Goal: Task Accomplishment & Management: Use online tool/utility

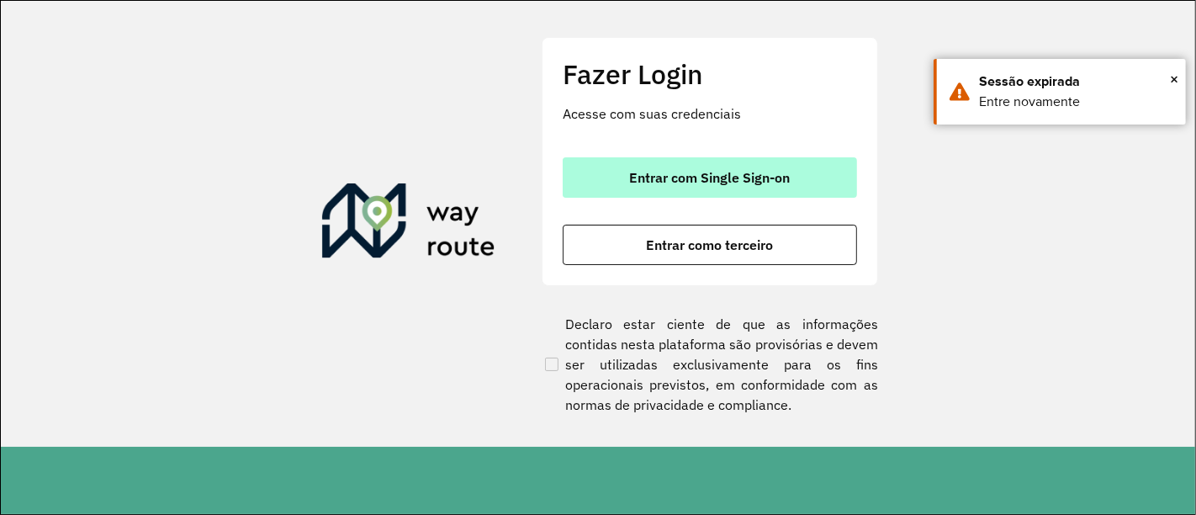
click at [814, 172] on button "Entrar com Single Sign-on" at bounding box center [710, 177] width 294 height 40
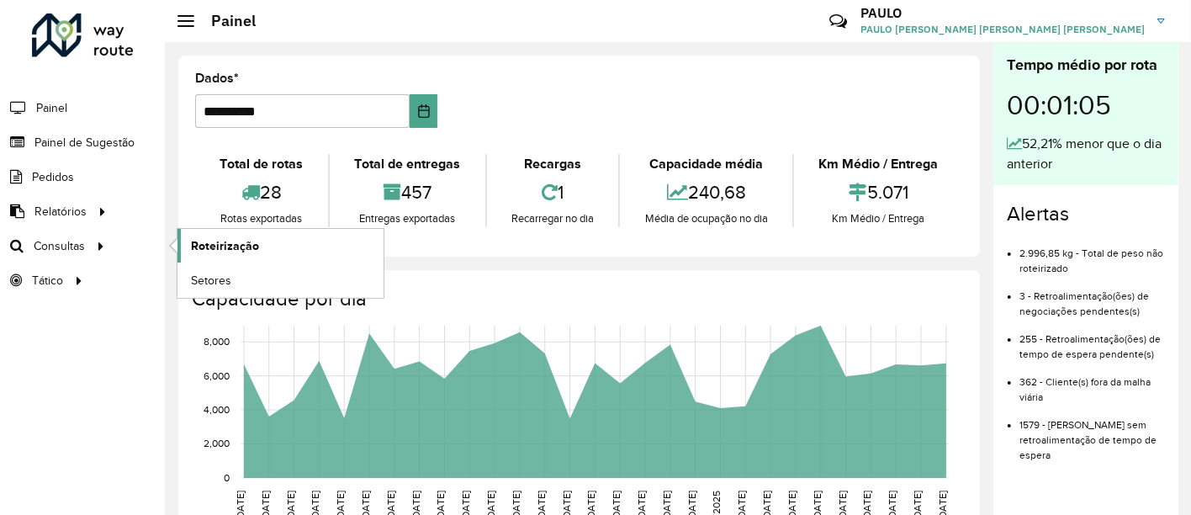
click at [252, 241] on font "Roteirização" at bounding box center [225, 245] width 68 height 13
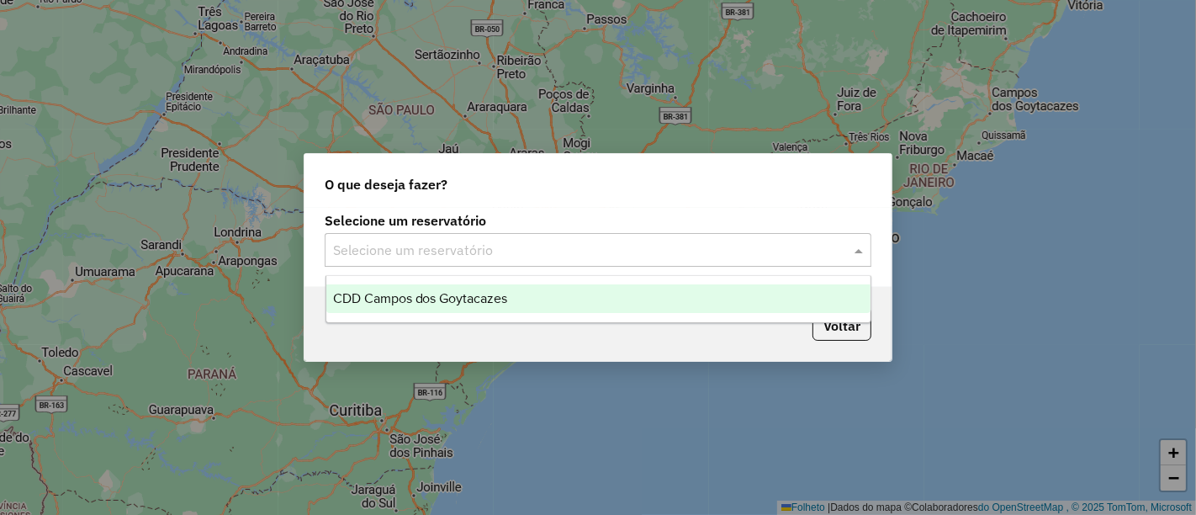
click at [425, 253] on input "text" at bounding box center [581, 251] width 496 height 20
click at [420, 301] on font "CDD Campos dos Goytacazes" at bounding box center [420, 298] width 175 height 14
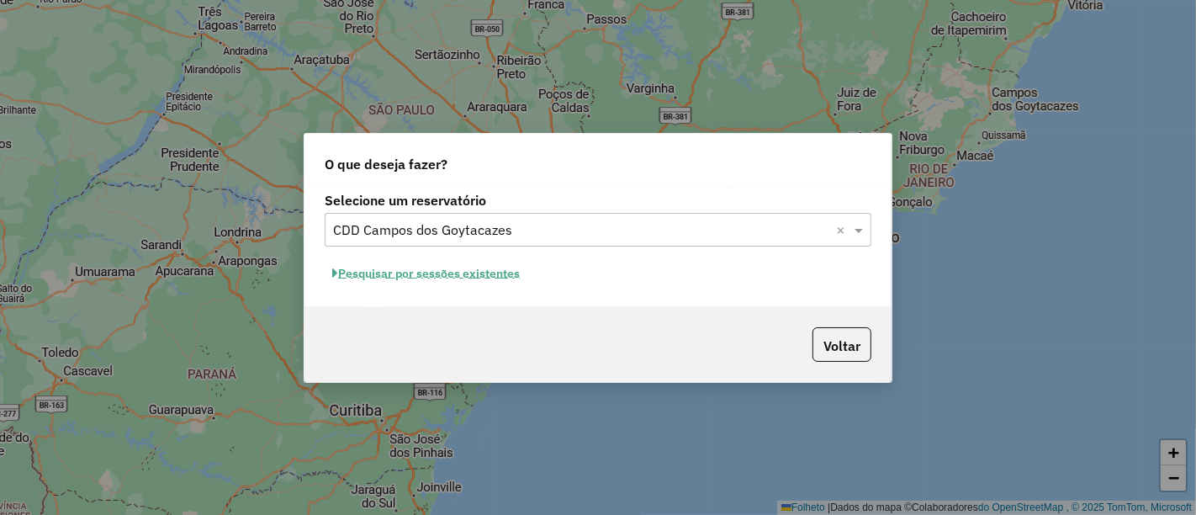
click at [440, 265] on font "Pesquisar por sessões existentes" at bounding box center [429, 272] width 182 height 15
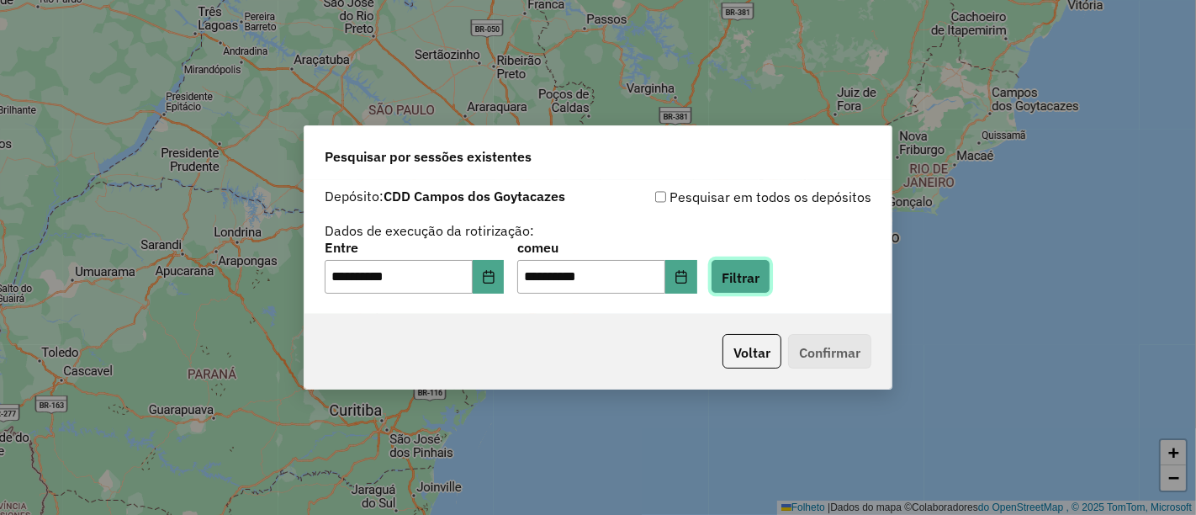
click at [760, 279] on font "Filtrar" at bounding box center [741, 277] width 38 height 17
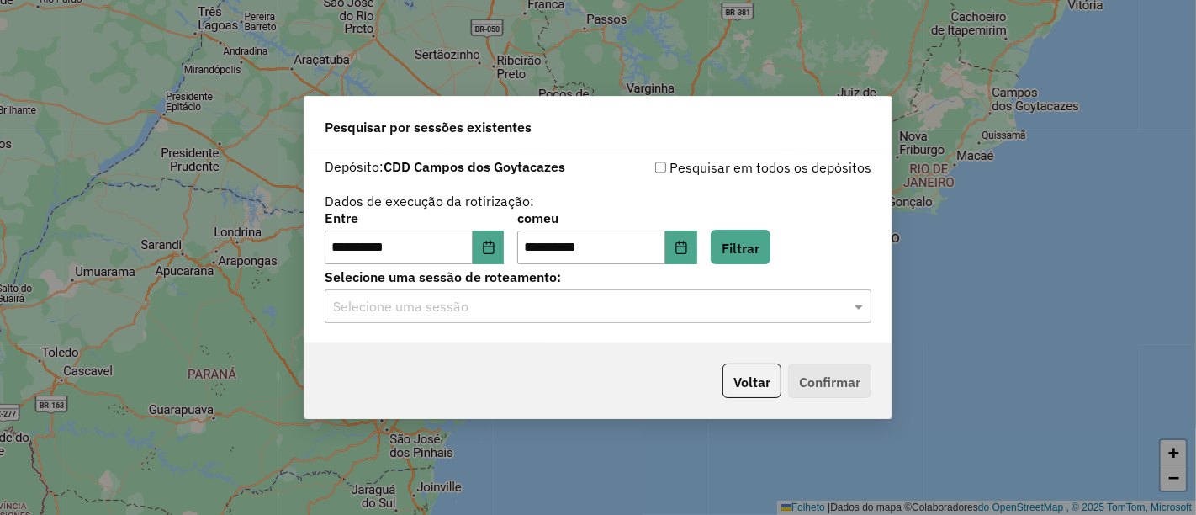
click at [545, 326] on div "**********" at bounding box center [598, 247] width 587 height 193
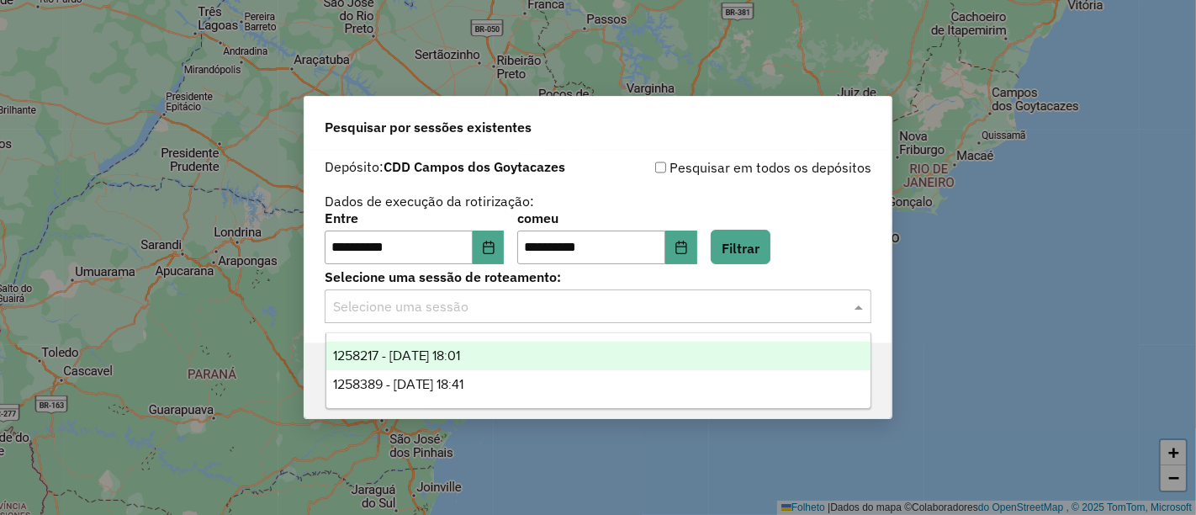
click at [569, 310] on input "text" at bounding box center [581, 307] width 496 height 20
click at [527, 362] on div "1258217 - 03/09/2025 18:01" at bounding box center [598, 356] width 544 height 29
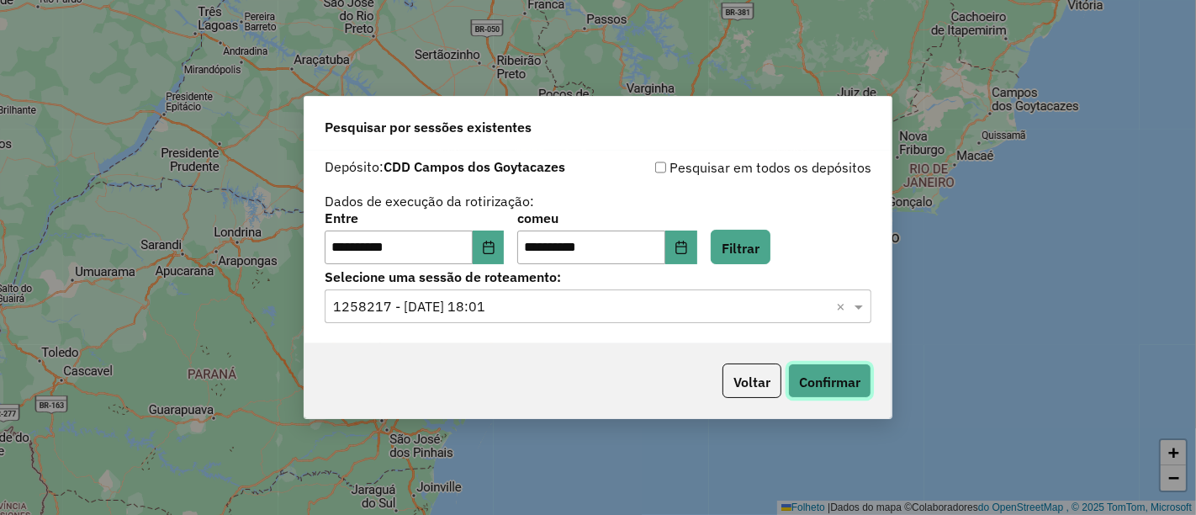
click at [812, 387] on font "Confirmar" at bounding box center [829, 382] width 61 height 17
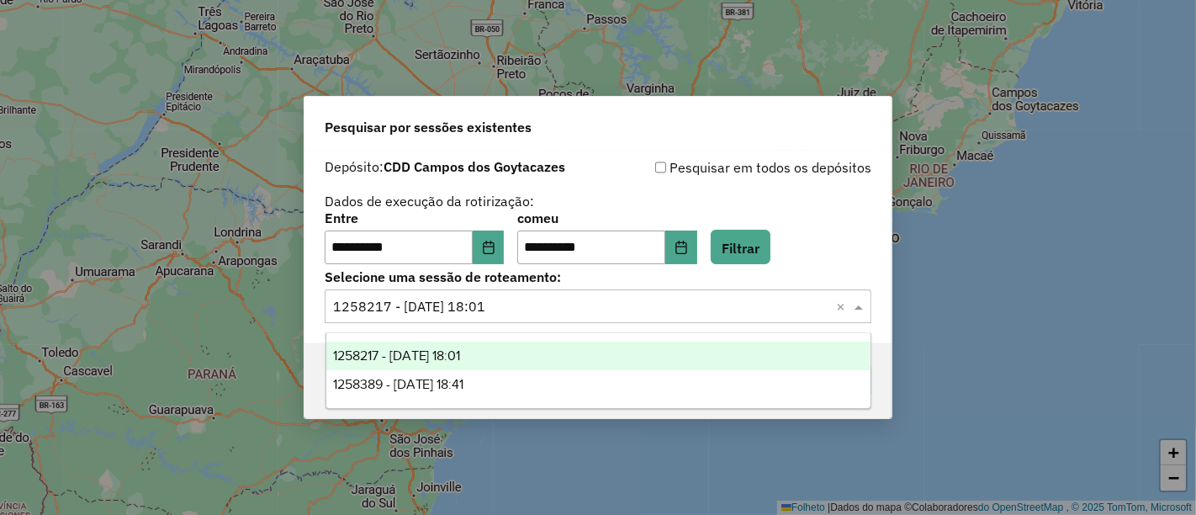
click at [563, 308] on input "text" at bounding box center [581, 307] width 496 height 20
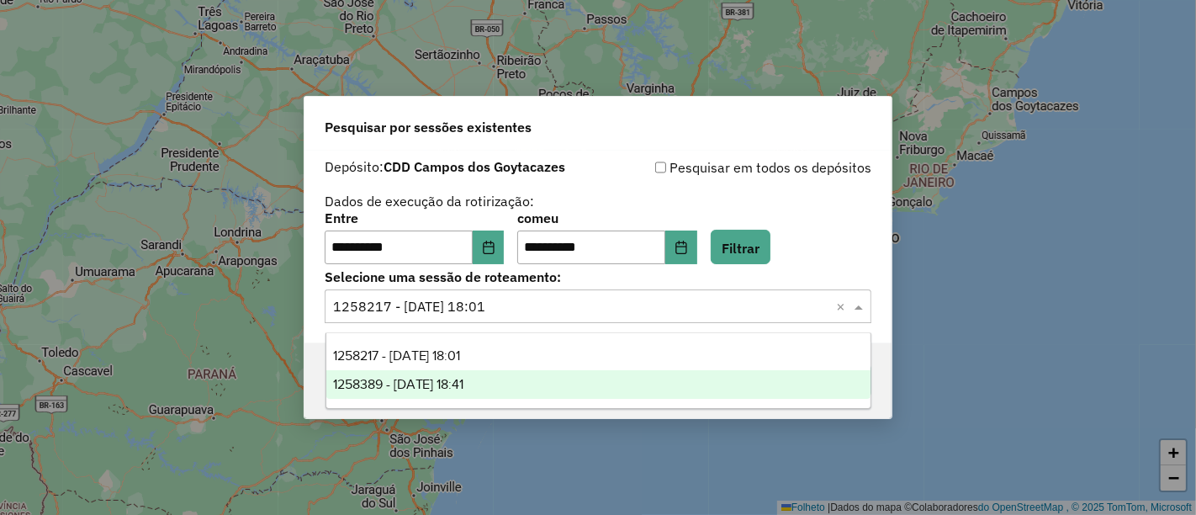
click at [523, 380] on div "1258389 - 03/09/2025 18:41" at bounding box center [598, 384] width 544 height 29
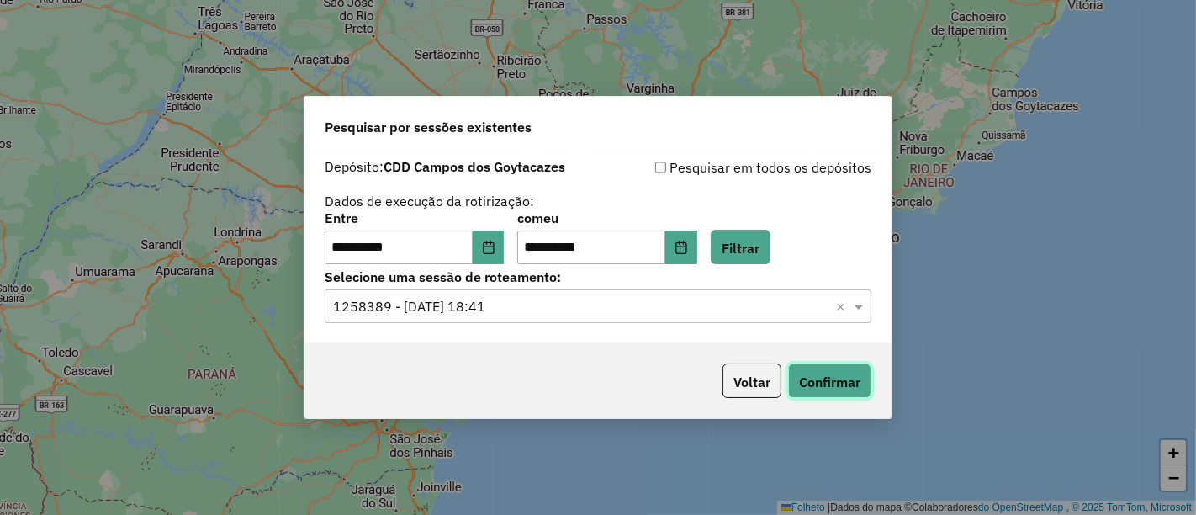
click at [843, 395] on button "Confirmar" at bounding box center [829, 380] width 83 height 34
click at [806, 379] on font "Confirmar" at bounding box center [829, 382] width 61 height 17
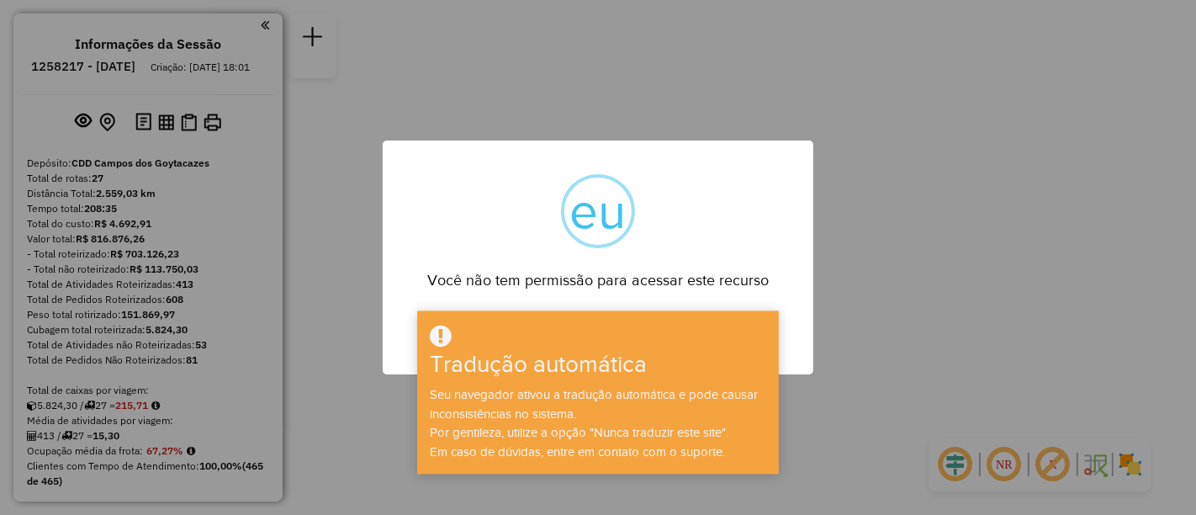
click at [851, 334] on div "× eu Você não tem permissão para acessar este recurso OK No Cancel" at bounding box center [598, 257] width 1196 height 515
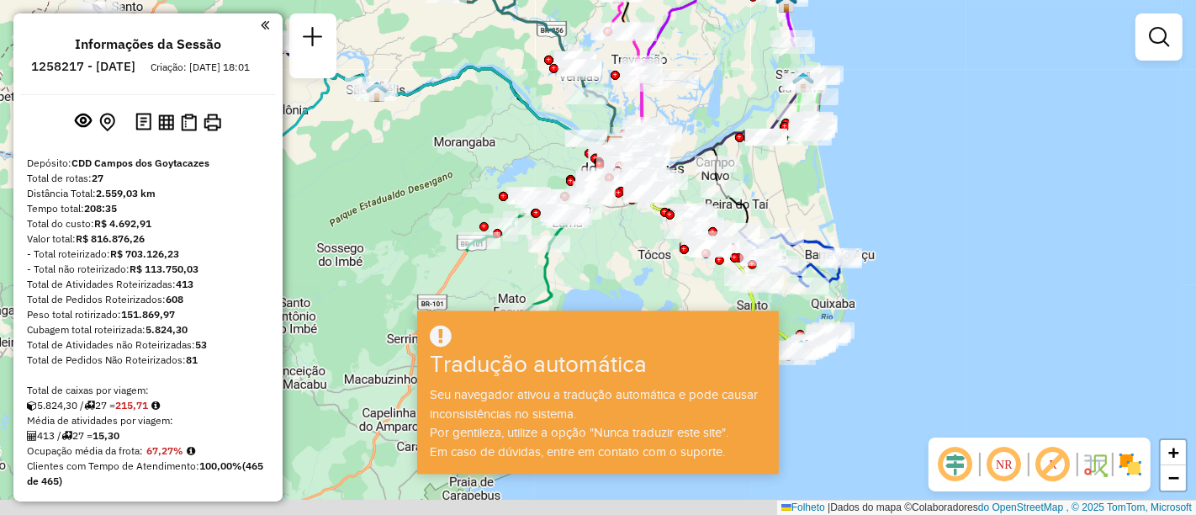
drag, startPoint x: 702, startPoint y: 216, endPoint x: 719, endPoint y: 104, distance: 113.2
click at [719, 104] on div "Janela de atendimento Grau de atendimento Capacidade Transportadoras Veículos C…" at bounding box center [598, 257] width 1196 height 515
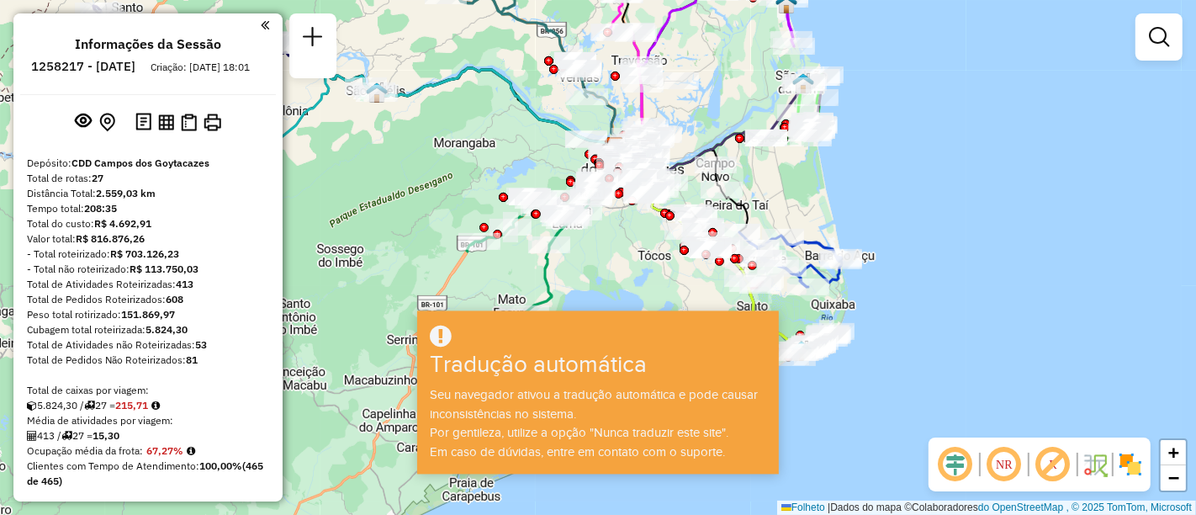
click at [723, 115] on div "Janela de atendimento Grau de atendimento Capacidade Transportadoras Veículos C…" at bounding box center [598, 257] width 1196 height 515
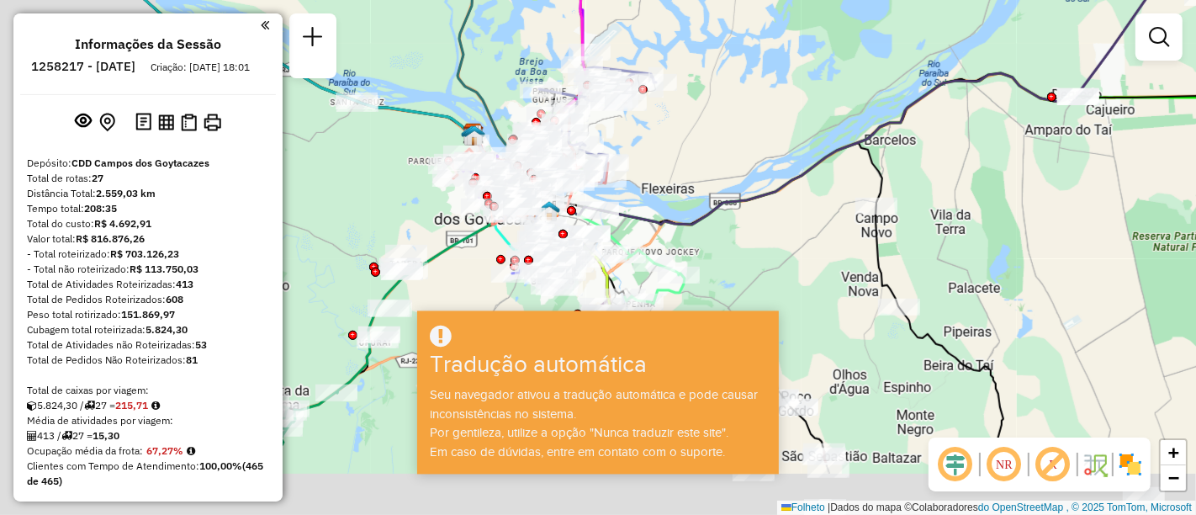
drag, startPoint x: 677, startPoint y: 151, endPoint x: 856, endPoint y: 45, distance: 207.9
click at [856, 45] on div "Janela de atendimento Grau de atendimento Capacidade Transportadoras Veículos C…" at bounding box center [598, 257] width 1196 height 515
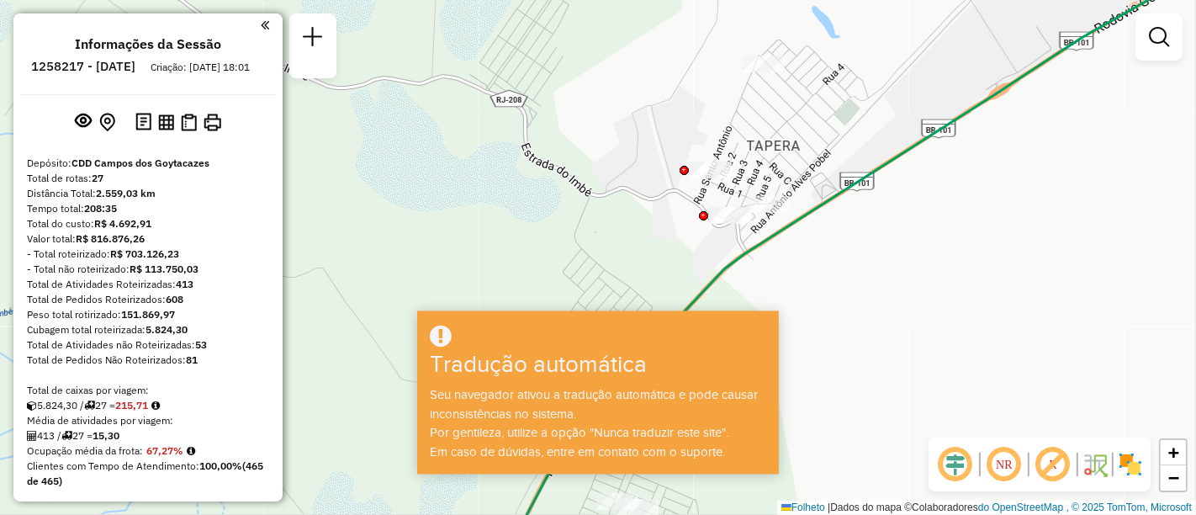
drag, startPoint x: 857, startPoint y: 241, endPoint x: 772, endPoint y: 157, distance: 118.4
click at [772, 157] on div "Janela de atendimento Grau de atendimento Capacidade Transportadoras Veículos C…" at bounding box center [598, 257] width 1196 height 515
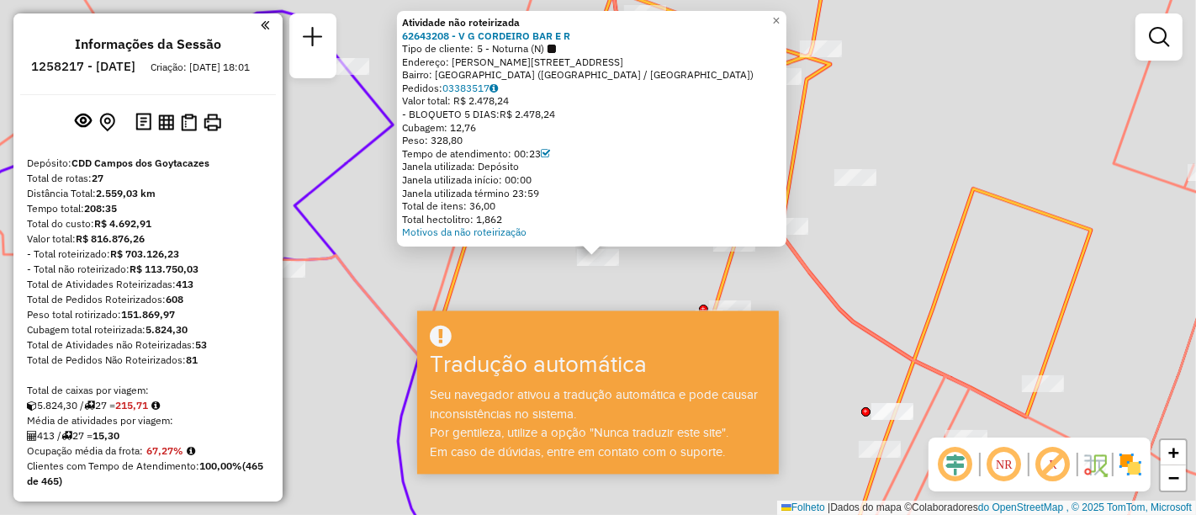
click at [866, 76] on div "Atividade não roteirizada 62643208 - V G CORDEIRO BAR E R Tipo de cliente: 5 - …" at bounding box center [598, 257] width 1196 height 515
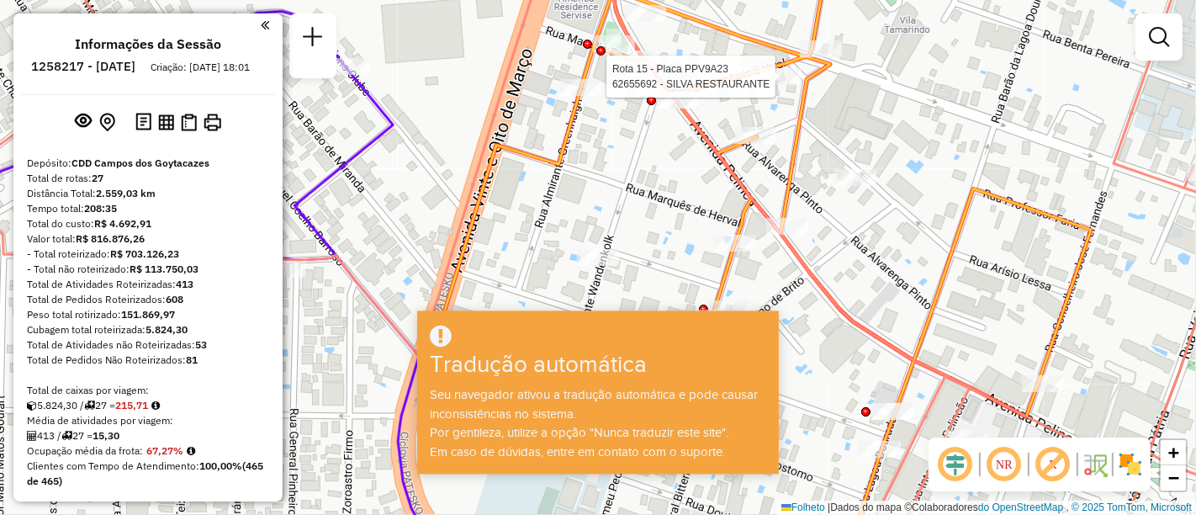
select select "**********"
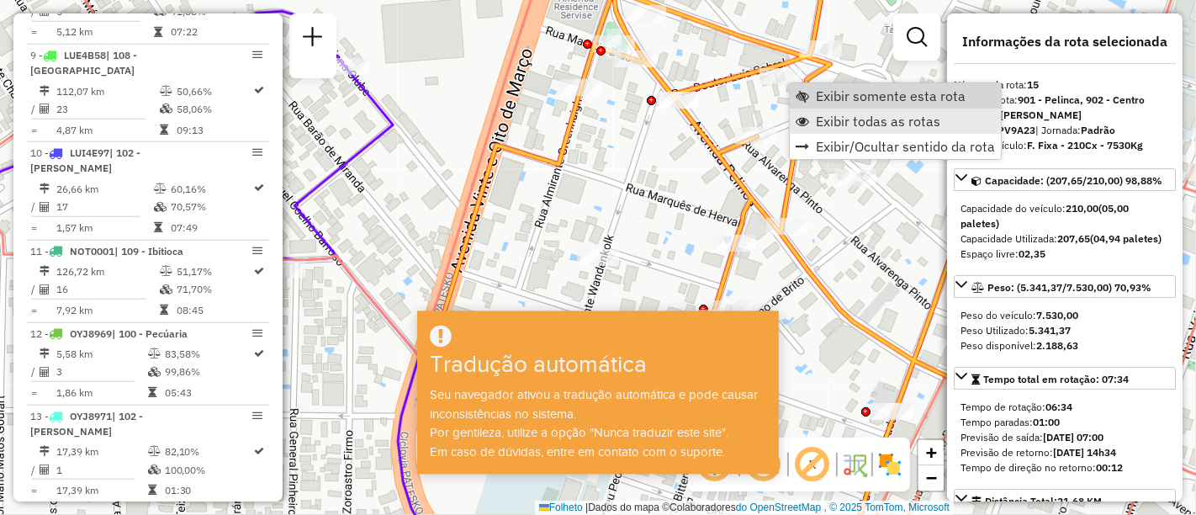
scroll to position [2000, 0]
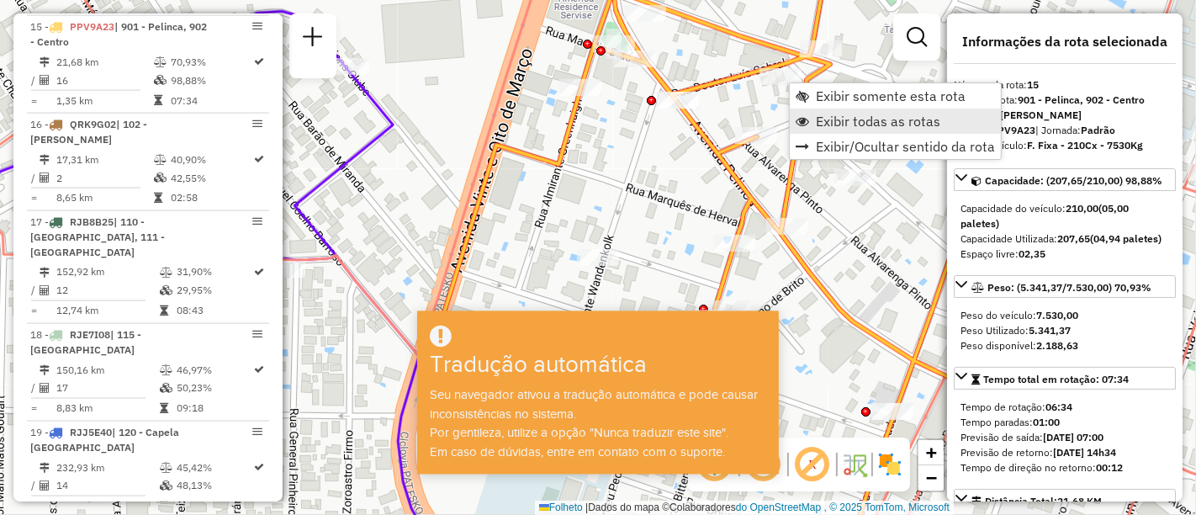
click at [818, 117] on font "Exibir todas as rotas" at bounding box center [878, 121] width 125 height 17
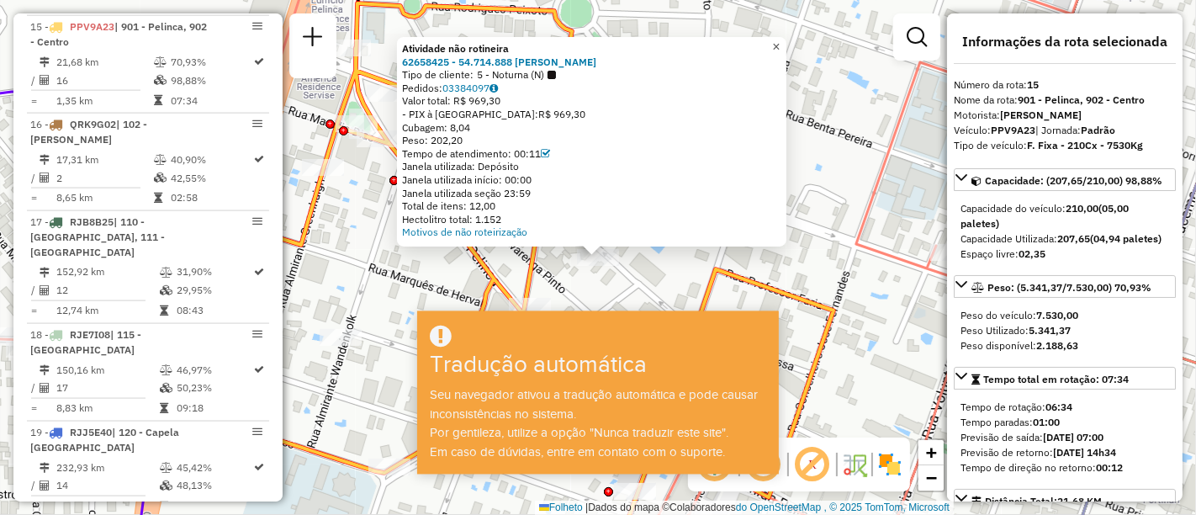
click at [780, 43] on font "×" at bounding box center [776, 47] width 8 height 14
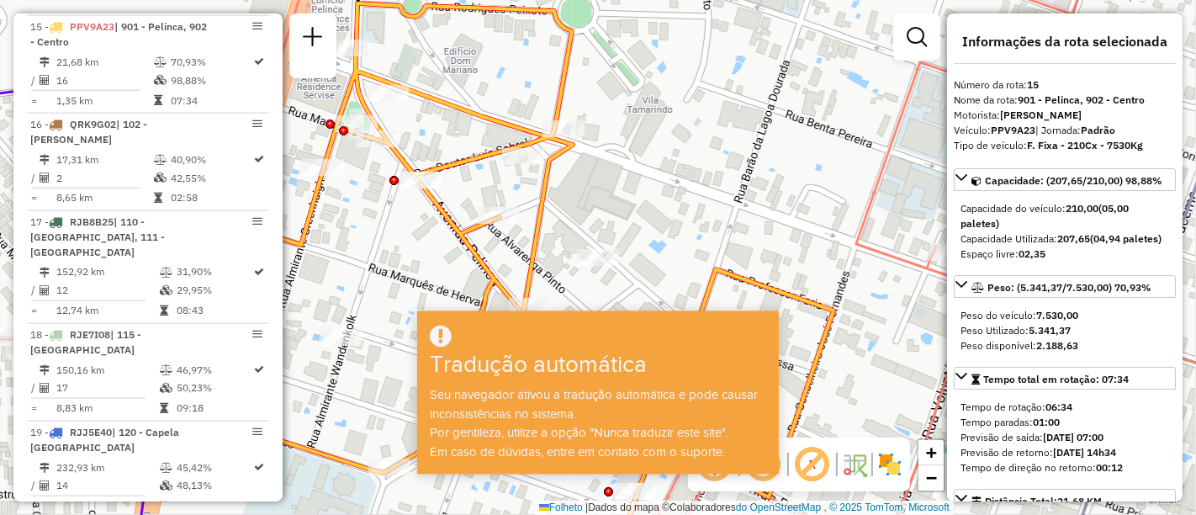
click at [734, 359] on div "Tradução automática" at bounding box center [598, 354] width 357 height 62
click at [778, 234] on div "Janela de atendimento Grau de atendimento Capacidade Transportadoras Veículos C…" at bounding box center [598, 257] width 1196 height 515
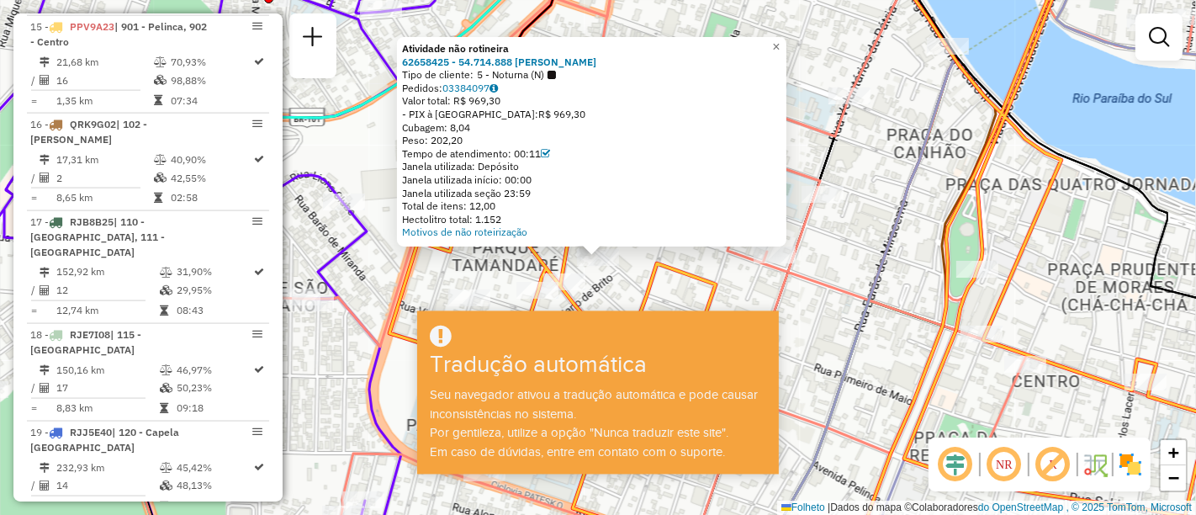
click at [632, 174] on div "Janela utilizada início: 00:00" at bounding box center [591, 179] width 379 height 13
select select "**********"
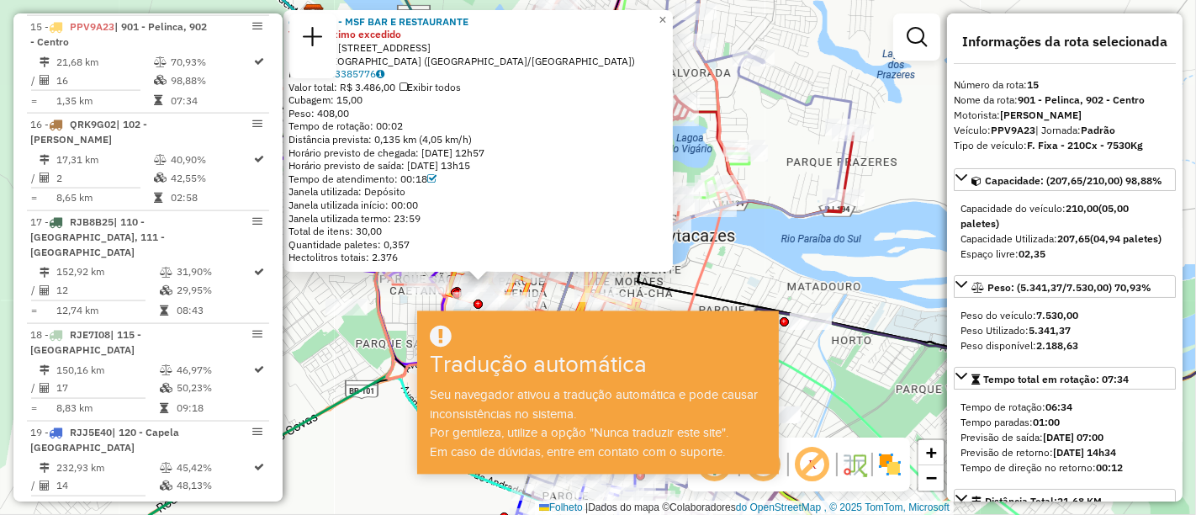
click at [865, 113] on div "62649849 - MSF BAR E RESTAURANTE Valor máximo excedido Endereço: AV PELINCA 353…" at bounding box center [598, 257] width 1196 height 515
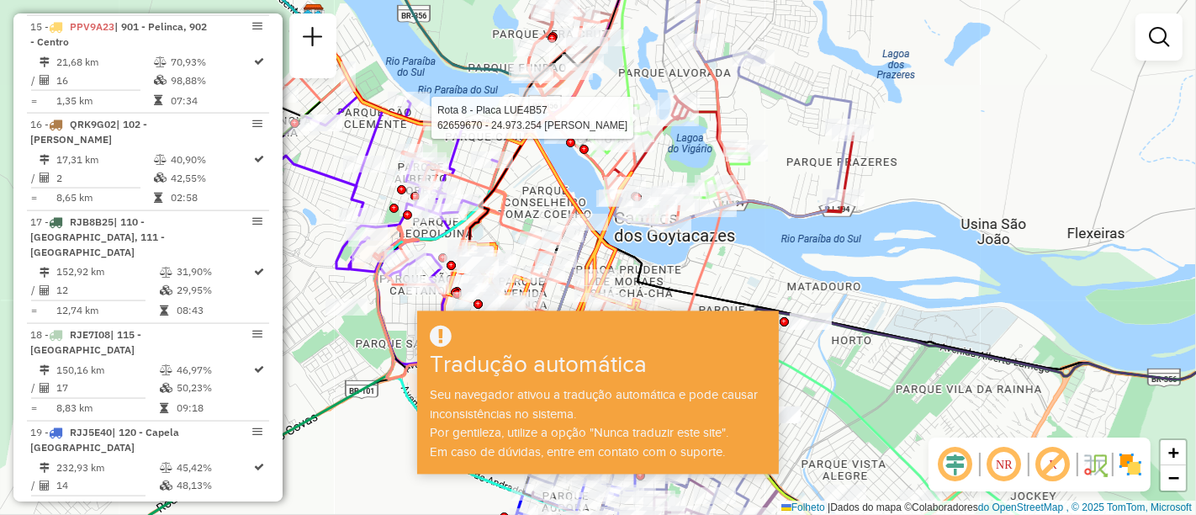
select select "**********"
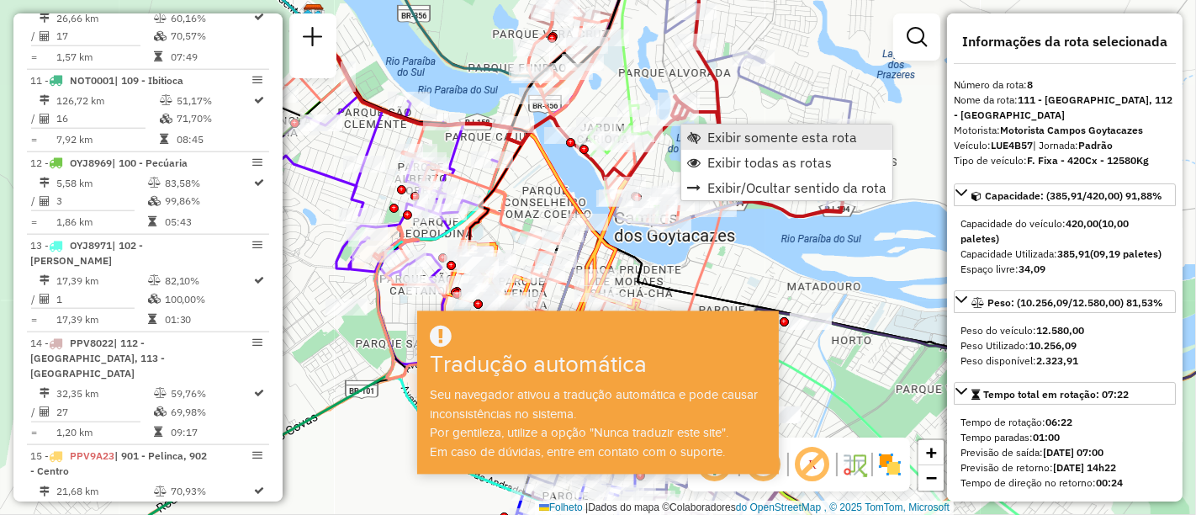
scroll to position [1340, 0]
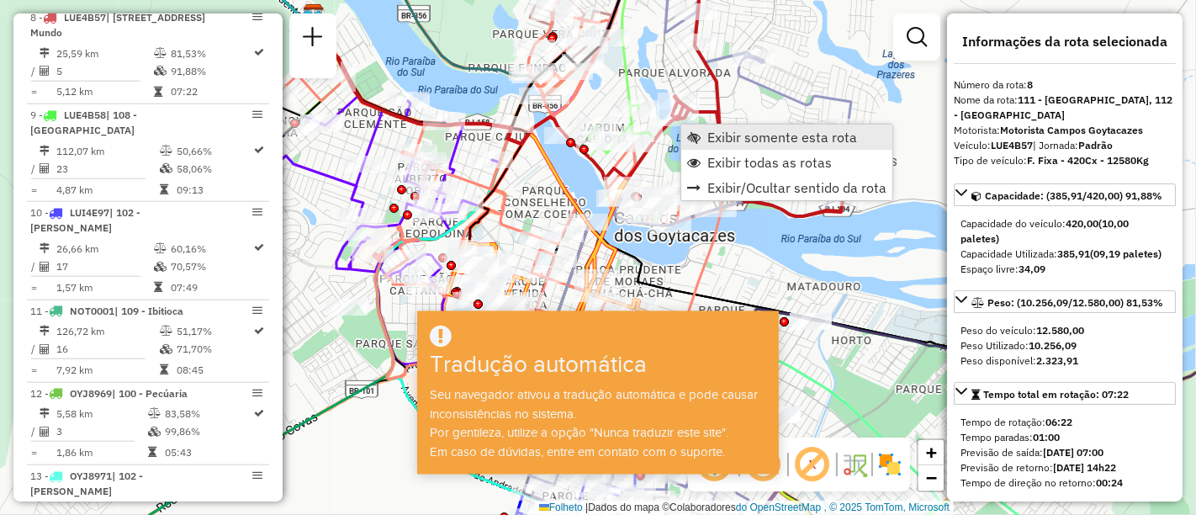
click at [738, 137] on font "Exibir somente esta rota" at bounding box center [783, 137] width 150 height 17
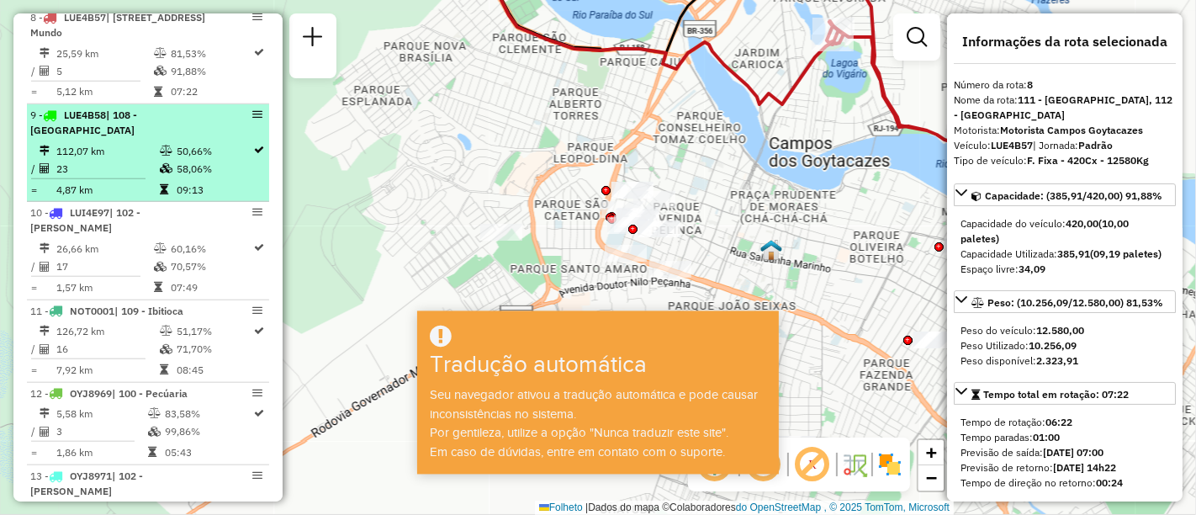
click at [149, 189] on td "4,87 km" at bounding box center [107, 189] width 103 height 18
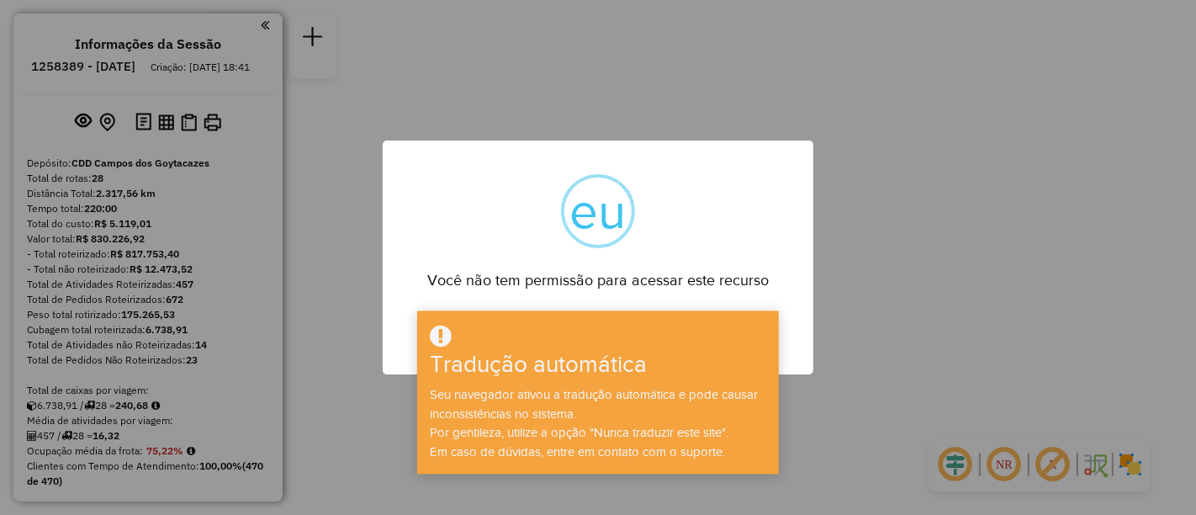
click at [738, 236] on div "× eu Você não tem permissão para acessar este recurso OK No Cancel" at bounding box center [598, 258] width 431 height 235
drag, startPoint x: 900, startPoint y: 165, endPoint x: 908, endPoint y: 105, distance: 60.2
click at [908, 105] on div "× eu Você não tem permissão para acessar este recurso OK No Cancel" at bounding box center [598, 257] width 1196 height 515
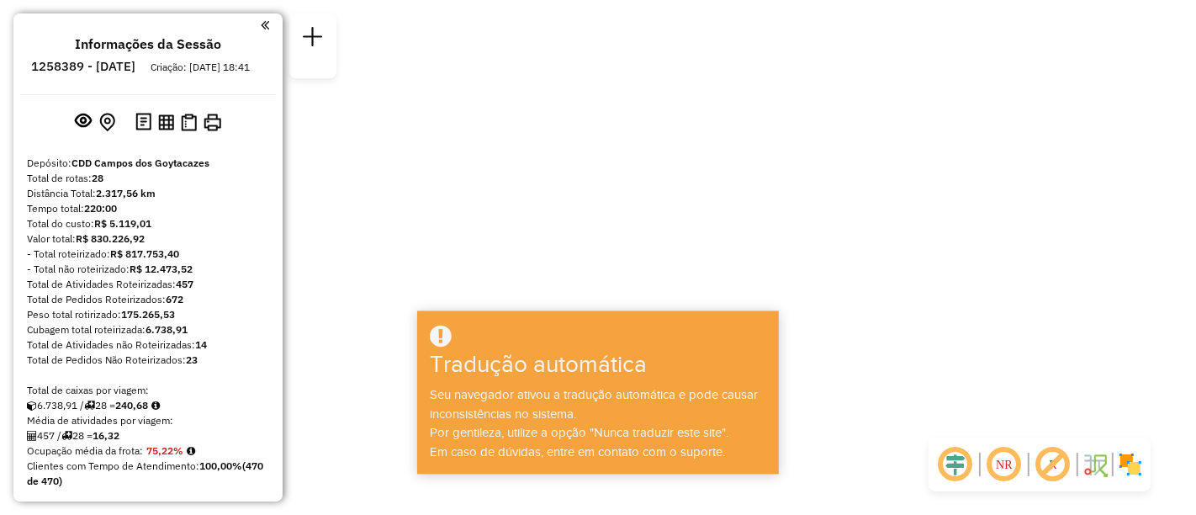
click at [908, 0] on div "Janela de atendimento Grade de atendimento Capacidade Transportadoras Veículos …" at bounding box center [598, 0] width 1196 height 0
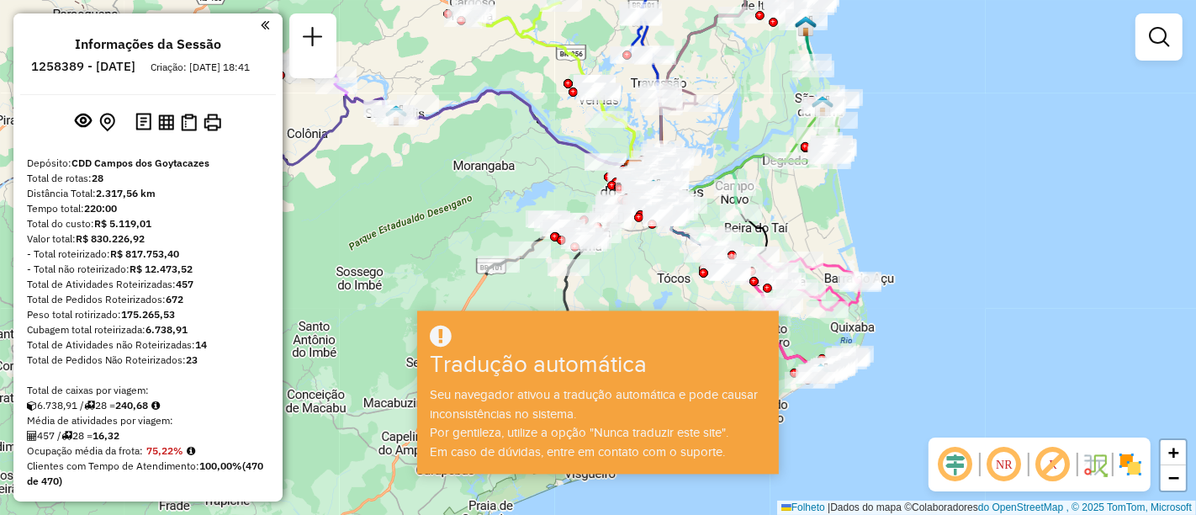
drag, startPoint x: 693, startPoint y: 241, endPoint x: 730, endPoint y: 152, distance: 96.6
click at [730, 152] on div "Janela de atendimento Grau de atendimento Capacidade Transportadoras Veículos C…" at bounding box center [598, 257] width 1196 height 515
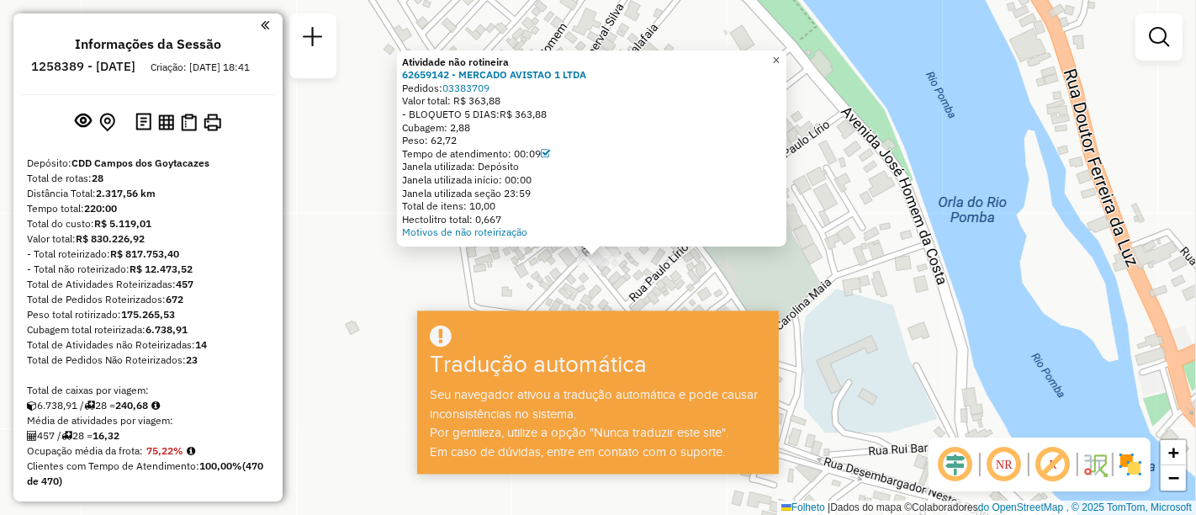
click at [780, 59] on font "×" at bounding box center [776, 60] width 8 height 14
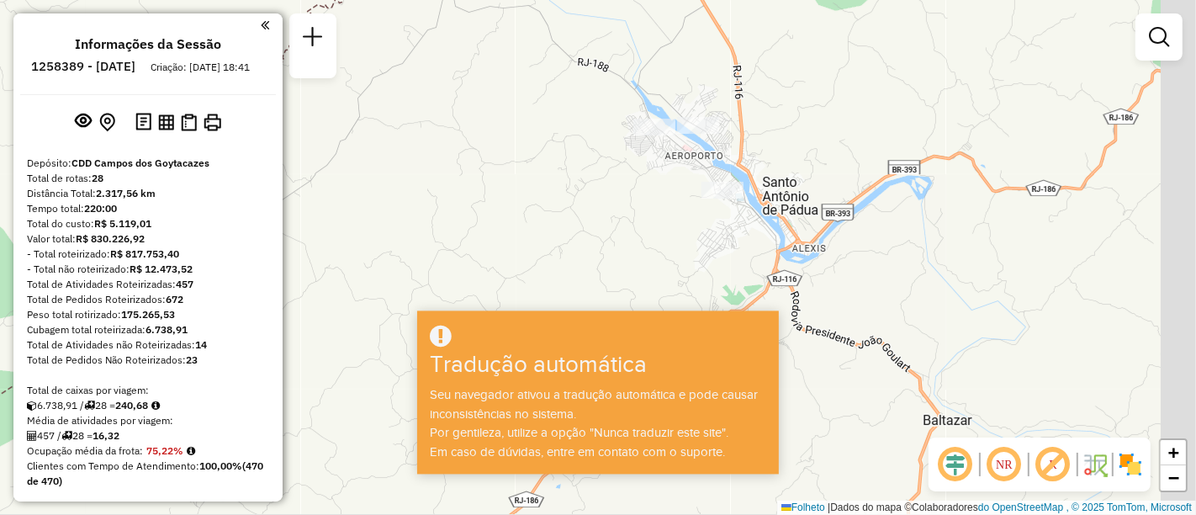
drag, startPoint x: 923, startPoint y: 126, endPoint x: 744, endPoint y: 222, distance: 203.3
click at [744, 222] on div "Janela de atendimento Grau de atendimento Capacidade Transportadoras Veículos C…" at bounding box center [598, 257] width 1196 height 515
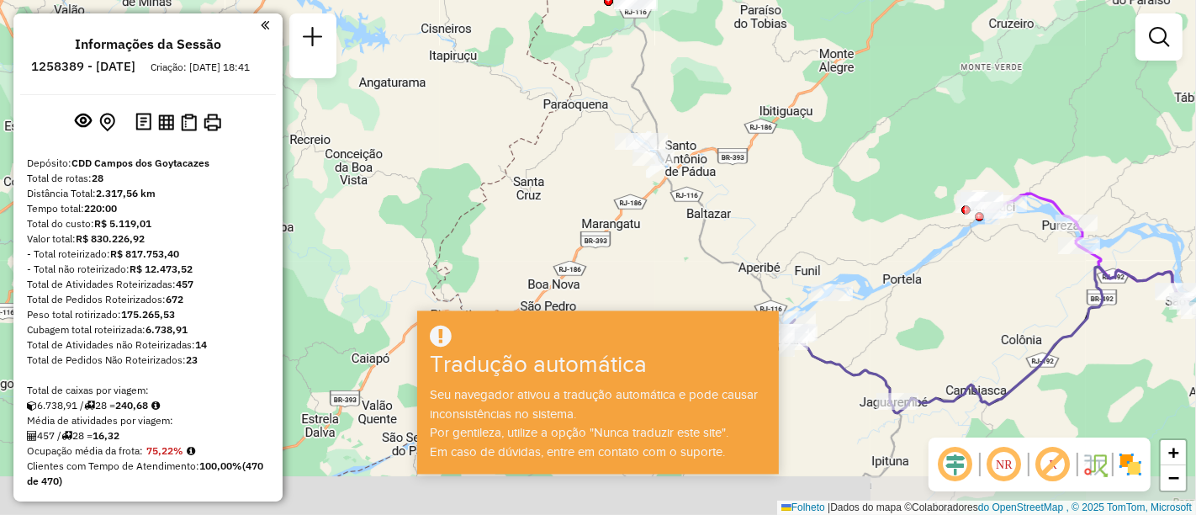
drag, startPoint x: 865, startPoint y: 206, endPoint x: 783, endPoint y: 131, distance: 110.8
click at [783, 131] on div "Janela de atendimento Grau de atendimento Capacidade Transportadoras Veículos C…" at bounding box center [598, 257] width 1196 height 515
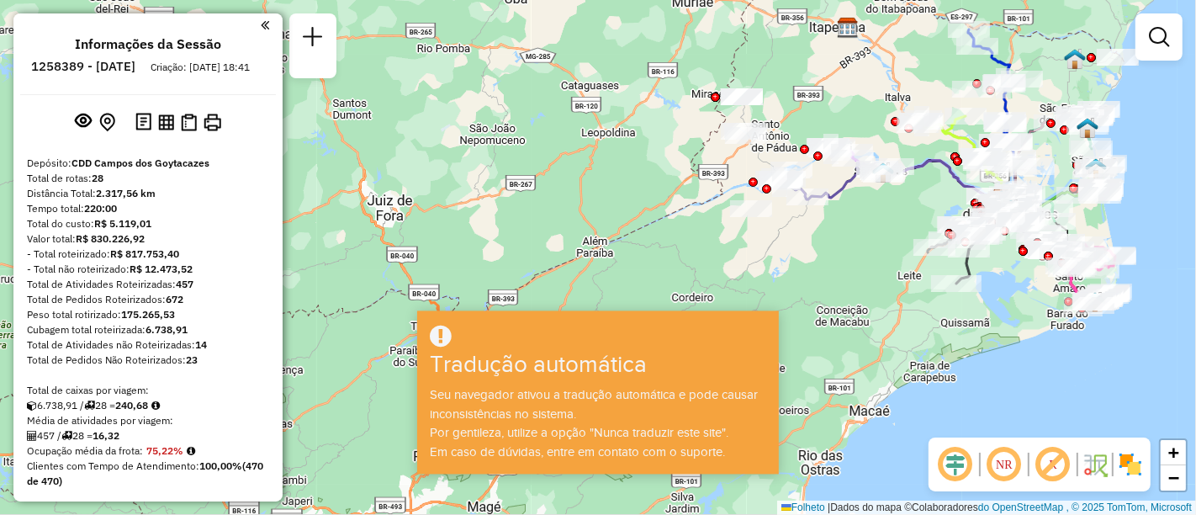
click at [1001, 452] on em at bounding box center [1004, 464] width 40 height 40
click at [1061, 448] on em at bounding box center [1053, 464] width 40 height 40
click at [957, 465] on em at bounding box center [956, 464] width 40 height 40
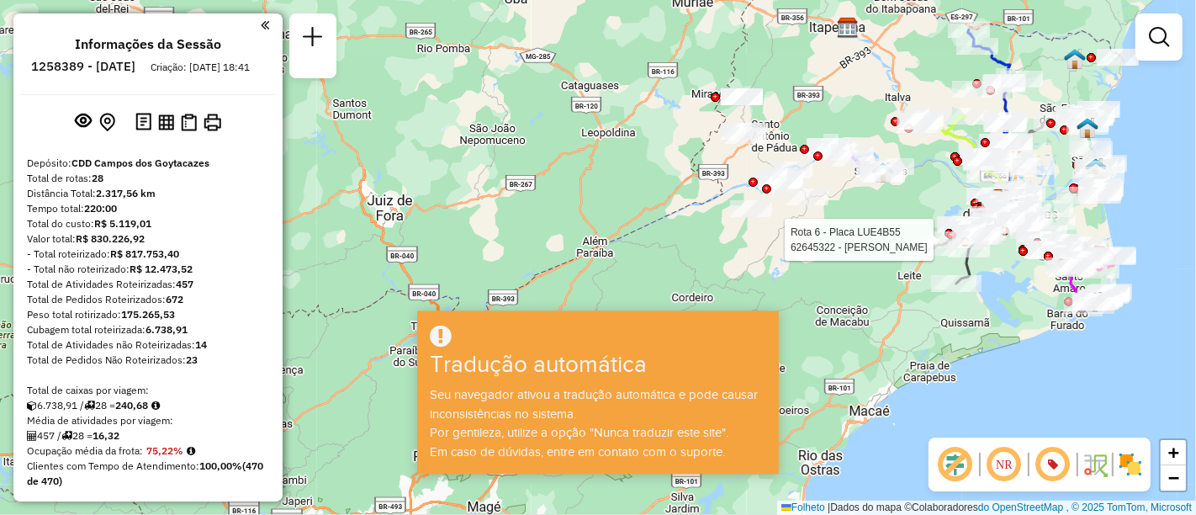
select select "**********"
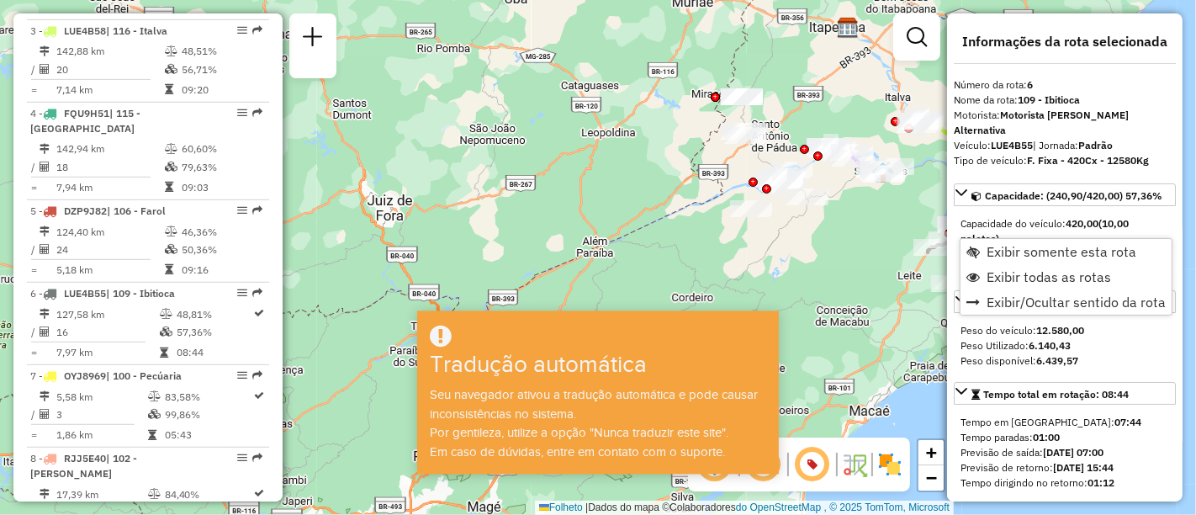
scroll to position [1158, 0]
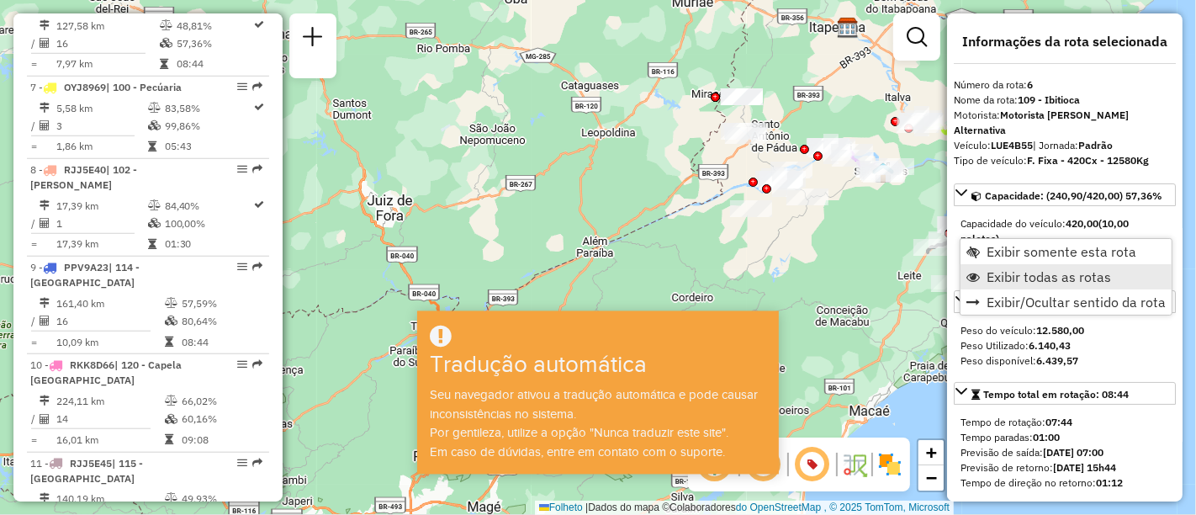
click at [978, 270] on span "Exibir todas as rotas" at bounding box center [973, 276] width 13 height 13
click at [822, 205] on div at bounding box center [808, 196] width 42 height 17
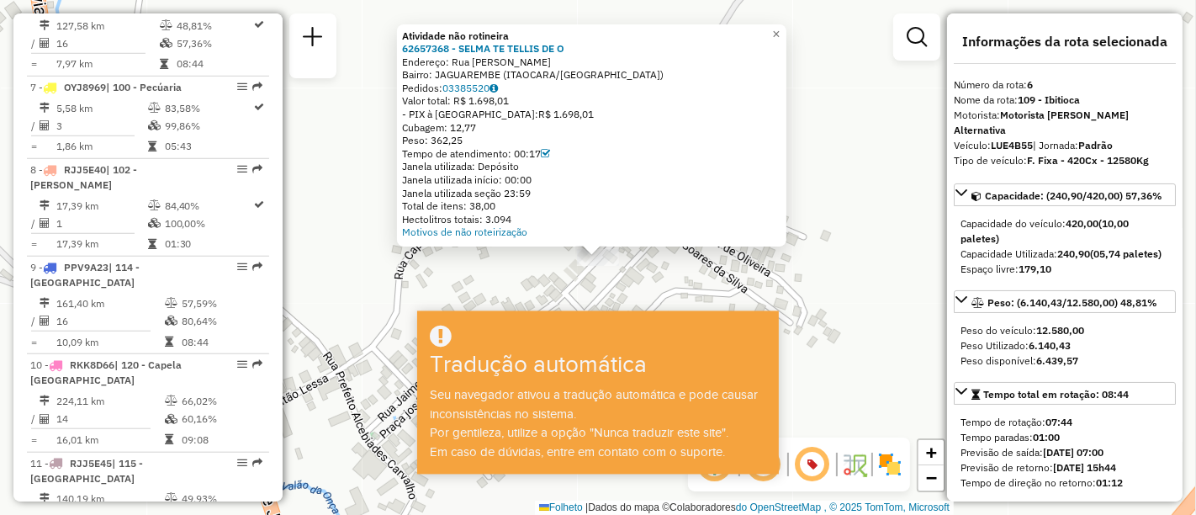
click at [822, 210] on div "Atividade não rotineira 62657368 - SELMA TE TELLIS DE O Endereço: Rua Jaime de …" at bounding box center [598, 257] width 1196 height 515
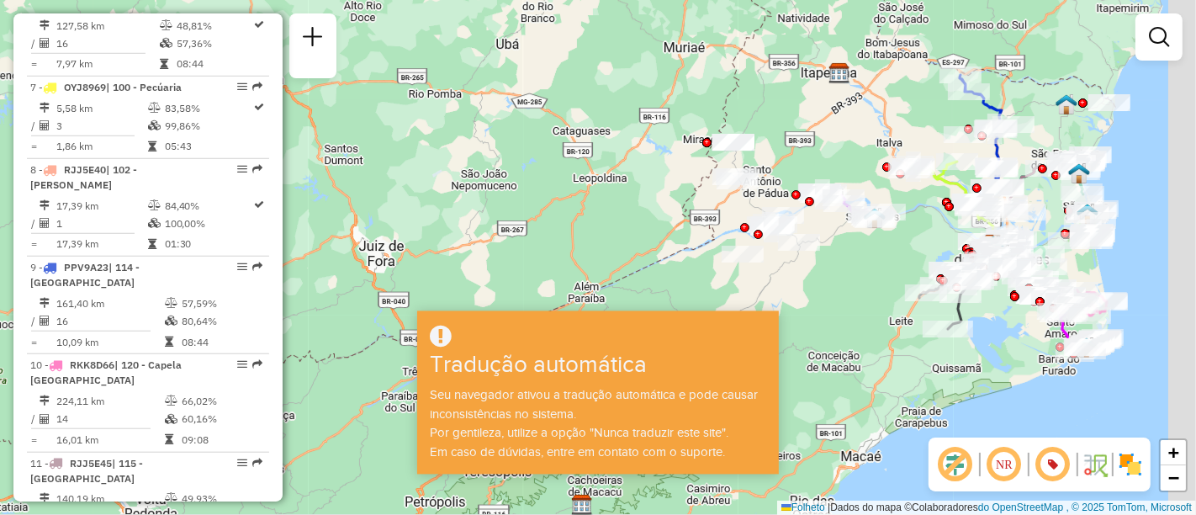
drag, startPoint x: 894, startPoint y: 160, endPoint x: 861, endPoint y: 245, distance: 91.1
click at [861, 245] on div "Janela de atendimento Grau de atendimento Capacidade Transportadoras Veículos C…" at bounding box center [598, 257] width 1196 height 515
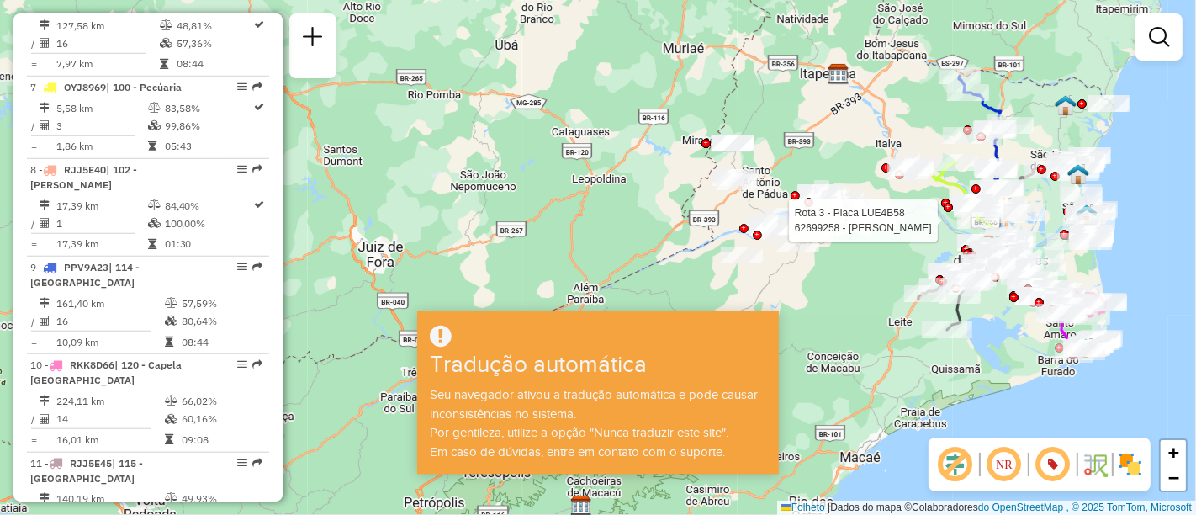
select select "**********"
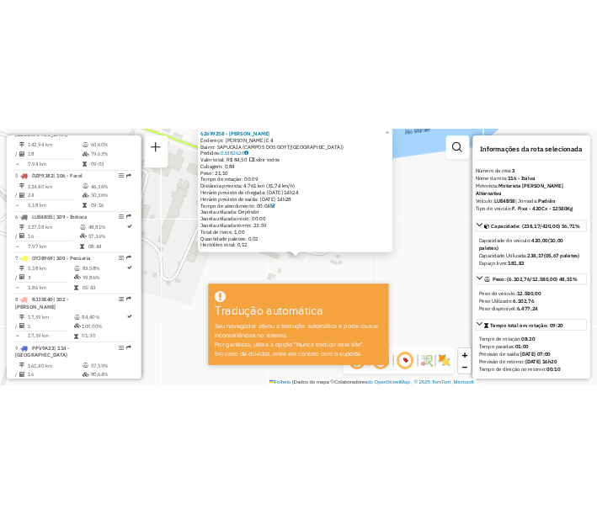
scroll to position [892, 0]
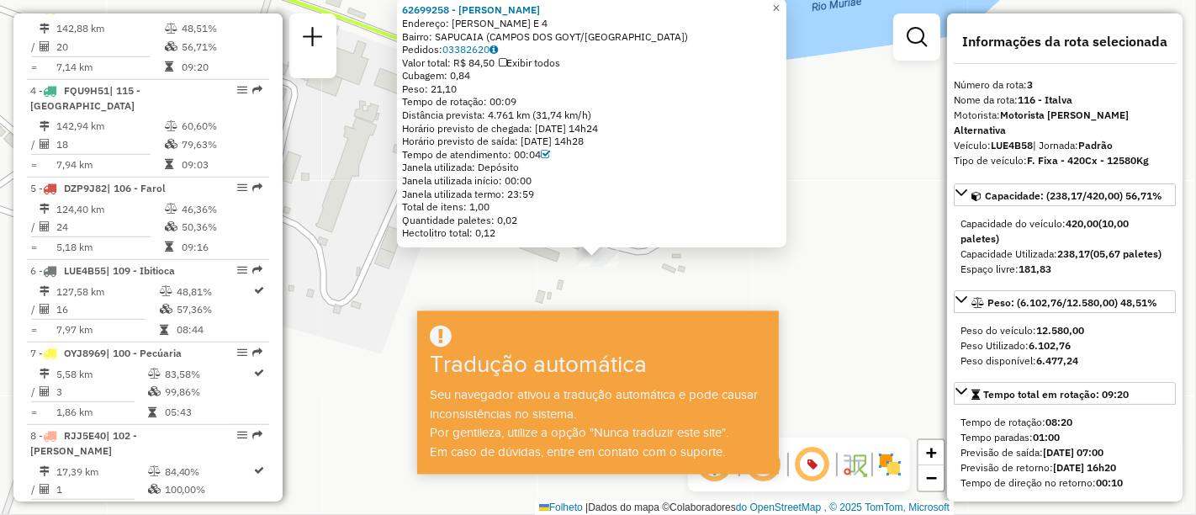
drag, startPoint x: 947, startPoint y: 222, endPoint x: 879, endPoint y: 65, distance: 171.1
click at [879, 65] on div "62699258 - ANA MARTA FERREIRA S Endereço: R Rua E 4 Bairro: SAPUCAIA (CAMPOS DO…" at bounding box center [598, 257] width 1196 height 515
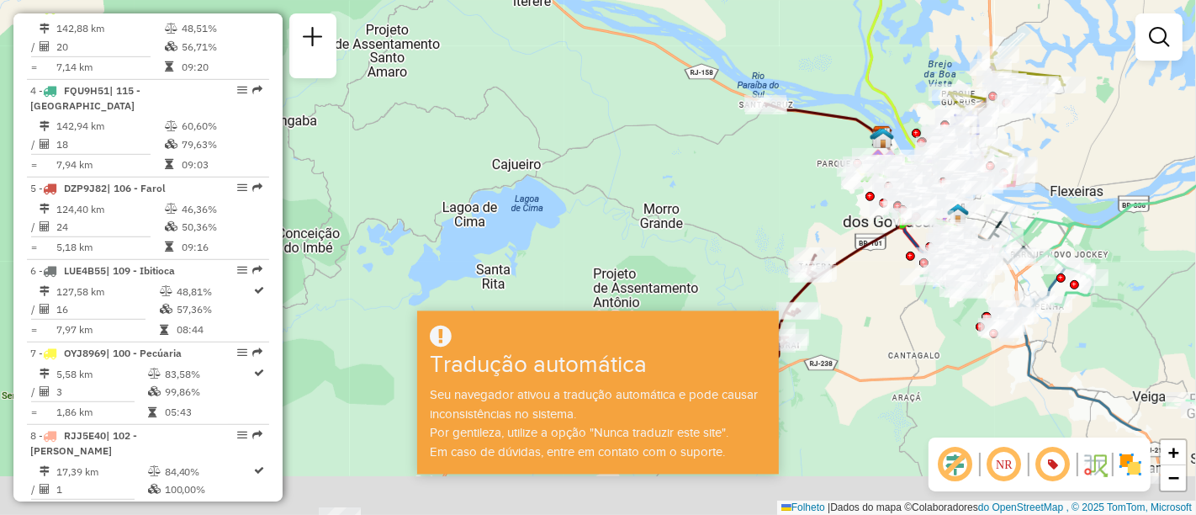
drag, startPoint x: 1067, startPoint y: 164, endPoint x: 968, endPoint y: 17, distance: 177.1
click at [968, 17] on div "Janela de atendimento Grau de atendimento Capacidade Transportadoras Veículos C…" at bounding box center [598, 257] width 1196 height 515
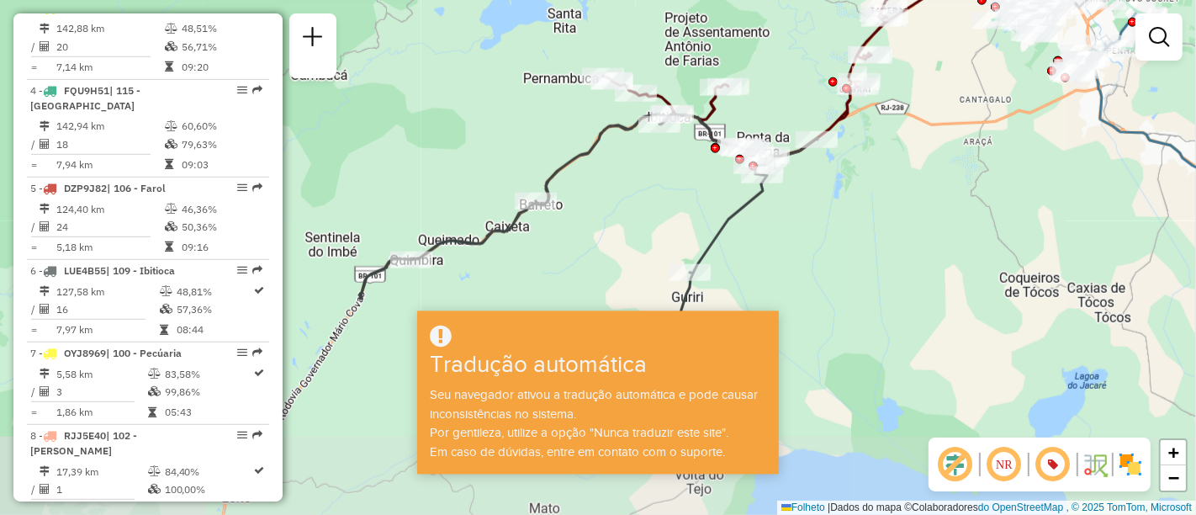
drag, startPoint x: 885, startPoint y: 309, endPoint x: 928, endPoint y: 109, distance: 204.0
click at [928, 109] on div "Janela de atendimento Grau de atendimento Capacidade Transportadoras Veículos C…" at bounding box center [598, 257] width 1196 height 515
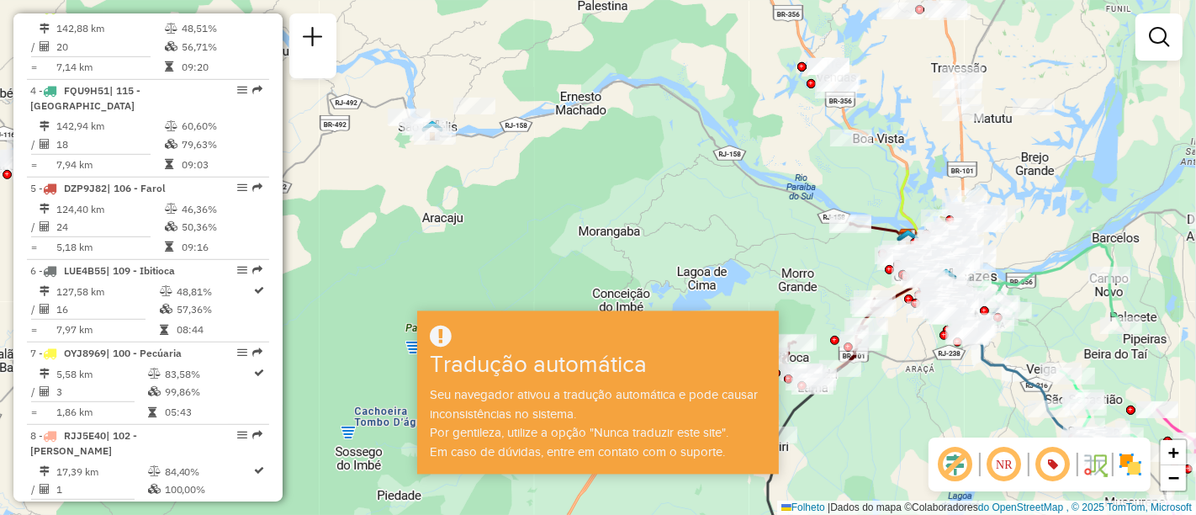
drag, startPoint x: 952, startPoint y: 116, endPoint x: 933, endPoint y: 337, distance: 222.1
click at [933, 337] on div "Janela de atendimento Grau de atendimento Capacidade Transportadoras Veículos C…" at bounding box center [598, 257] width 1196 height 515
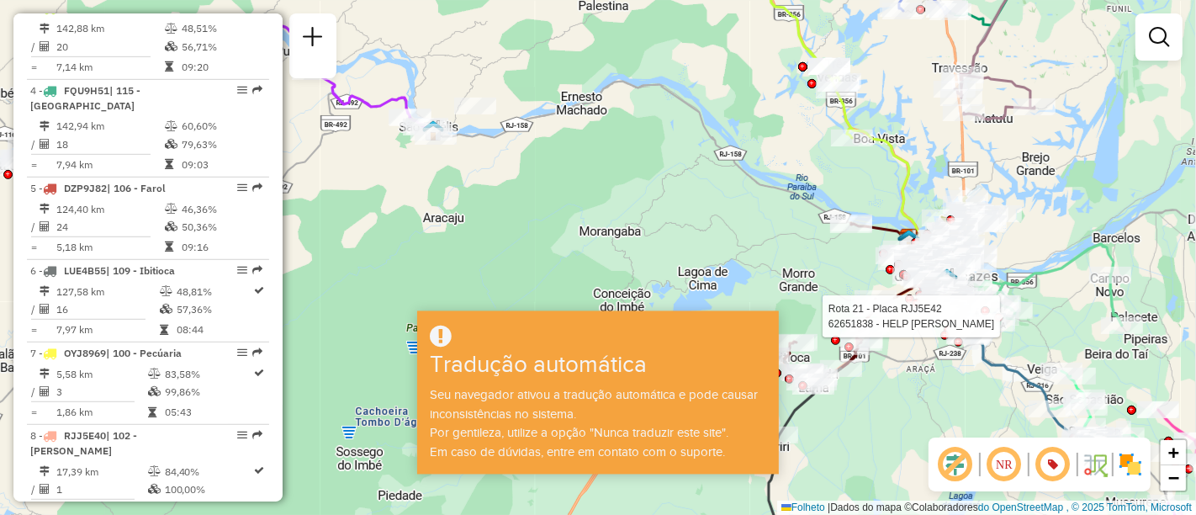
click at [1000, 466] on em at bounding box center [1004, 464] width 40 height 40
click at [952, 459] on em at bounding box center [956, 464] width 40 height 40
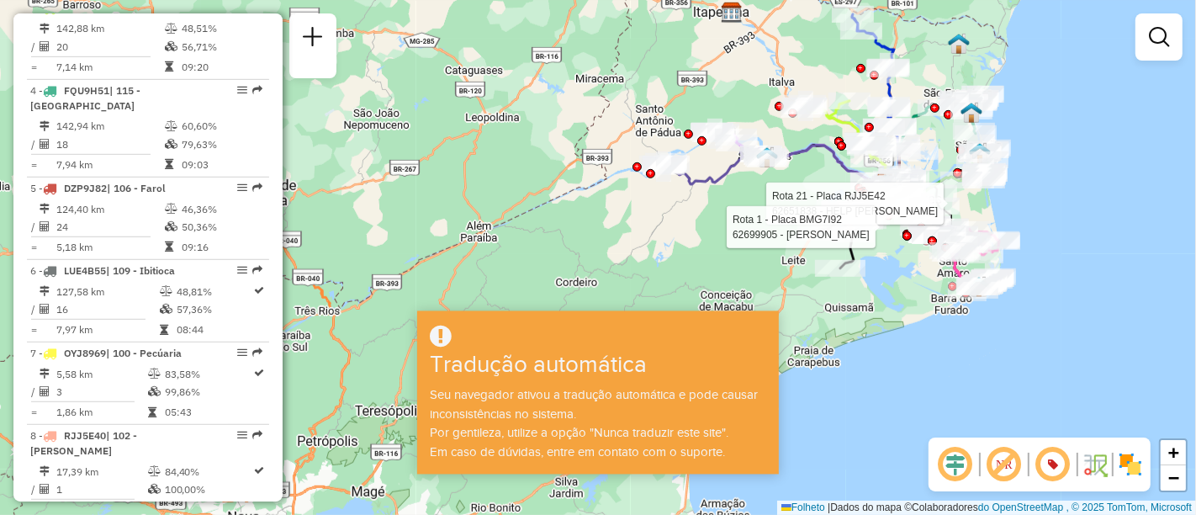
drag, startPoint x: 961, startPoint y: 328, endPoint x: 900, endPoint y: 241, distance: 105.7
click at [900, 241] on div "Rota 21 - Placa RJJ5E42 62651838 - HELP FRIOS Rota 1 - Placa BMG7I92 62699905 -…" at bounding box center [598, 257] width 1196 height 515
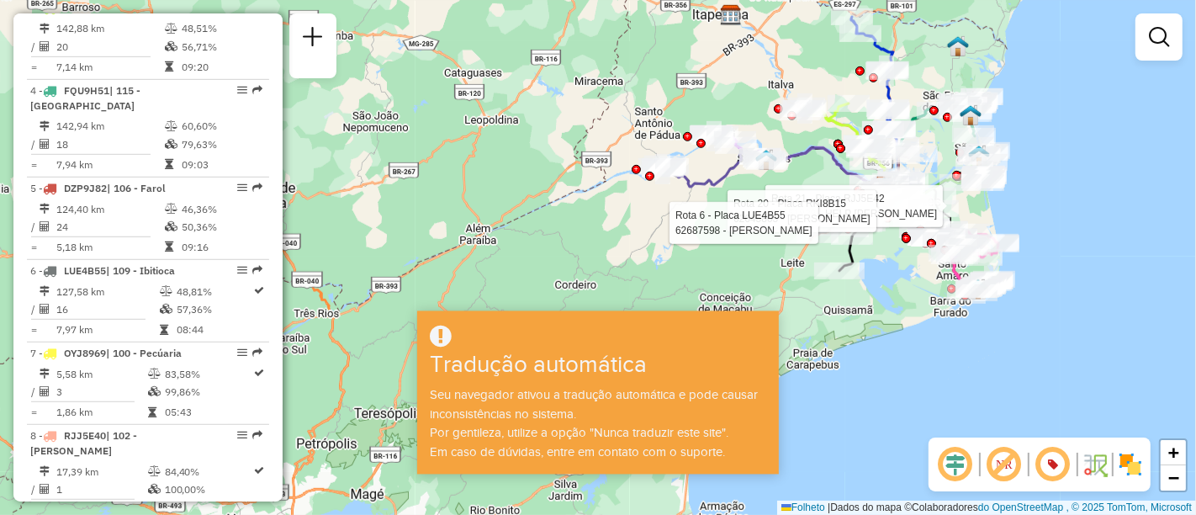
click at [959, 461] on em at bounding box center [956, 464] width 40 height 40
click at [1005, 460] on em at bounding box center [1004, 464] width 40 height 40
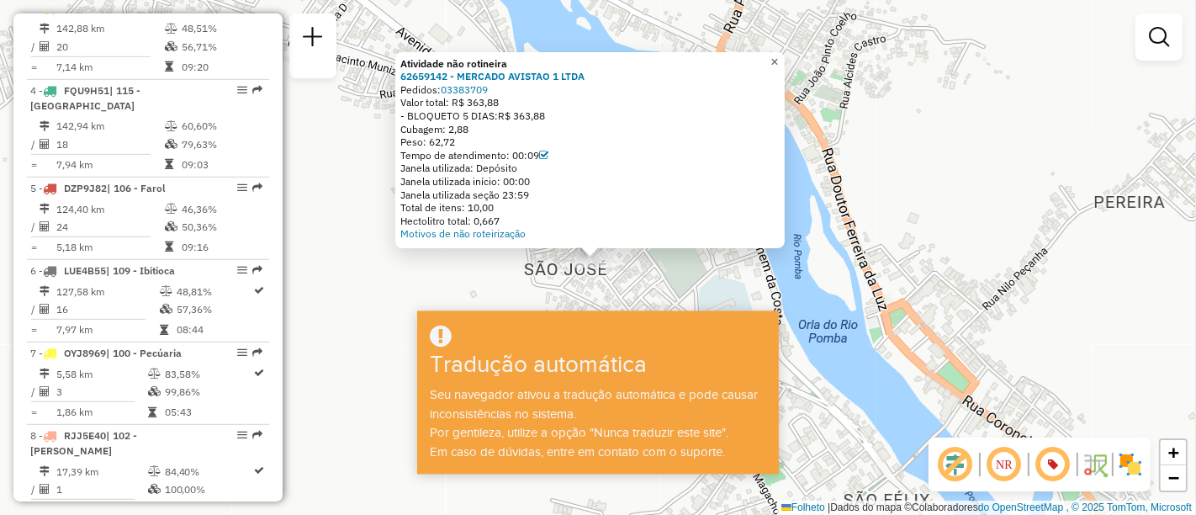
click at [778, 59] on font "×" at bounding box center [775, 62] width 8 height 14
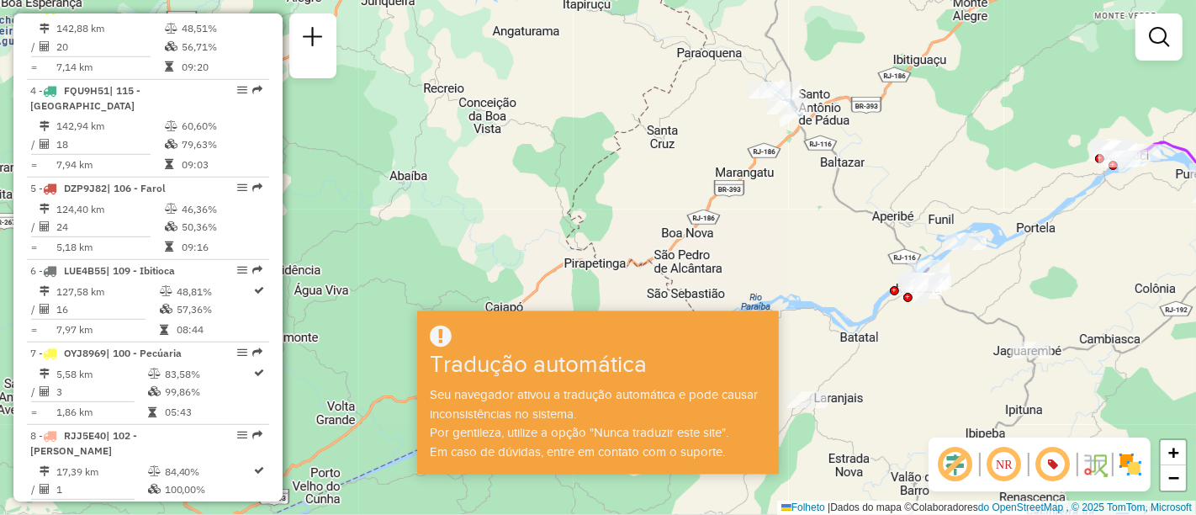
drag, startPoint x: 797, startPoint y: 98, endPoint x: 802, endPoint y: 138, distance: 40.7
click at [802, 138] on div "Janela de atendimento Grau de atendimento Capacidade Transportadoras Veículos C…" at bounding box center [598, 257] width 1196 height 515
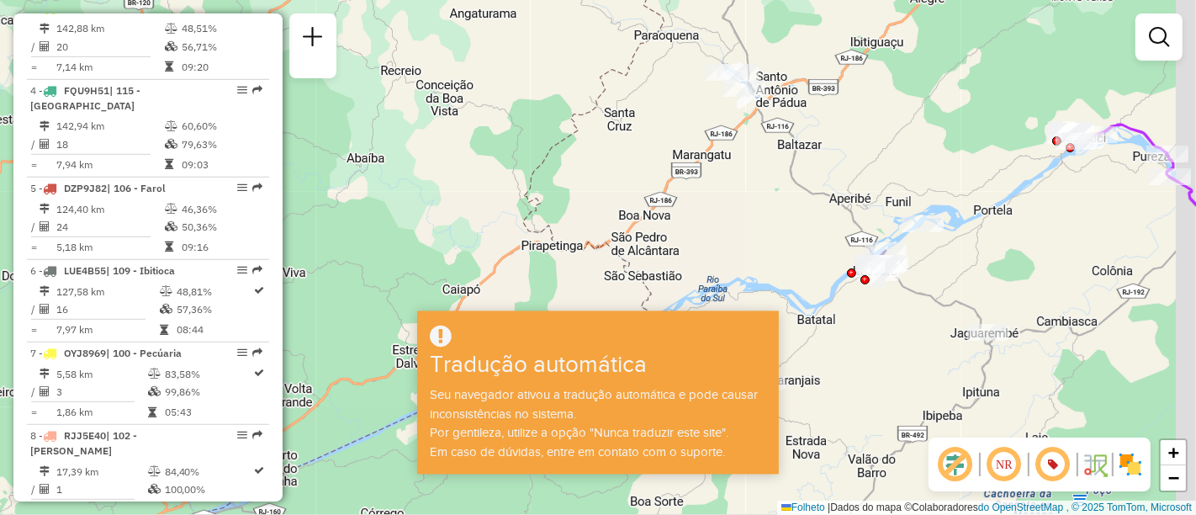
drag, startPoint x: 802, startPoint y: 157, endPoint x: 757, endPoint y: 141, distance: 47.4
click at [757, 141] on div "Janela de atendimento Grau de atendimento Capacidade Transportadoras Veículos C…" at bounding box center [598, 257] width 1196 height 515
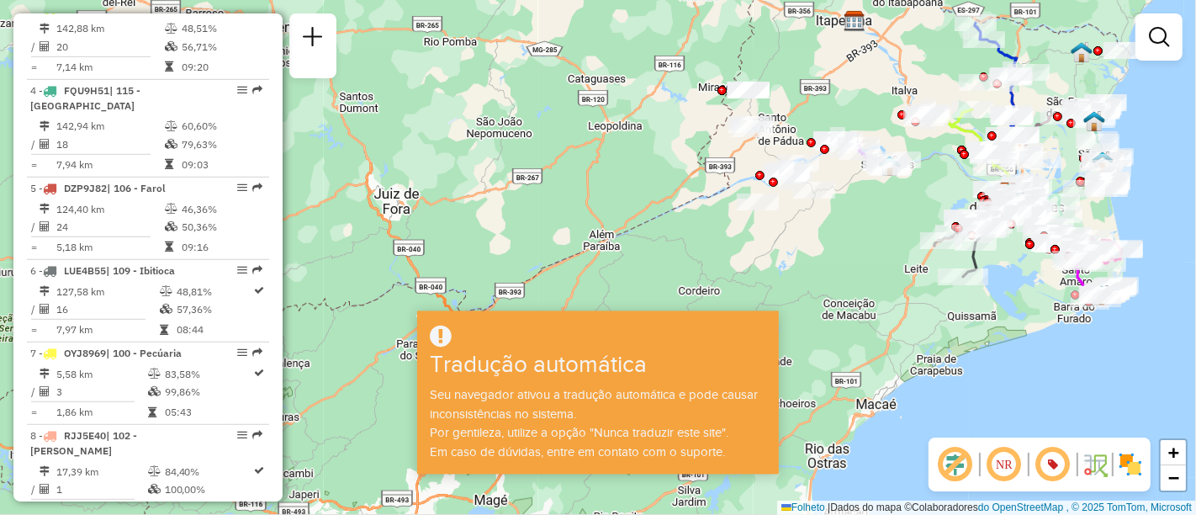
click at [757, 141] on div "Janela de atendimento Grau de atendimento Capacidade Transportadoras Veículos C…" at bounding box center [598, 257] width 1196 height 515
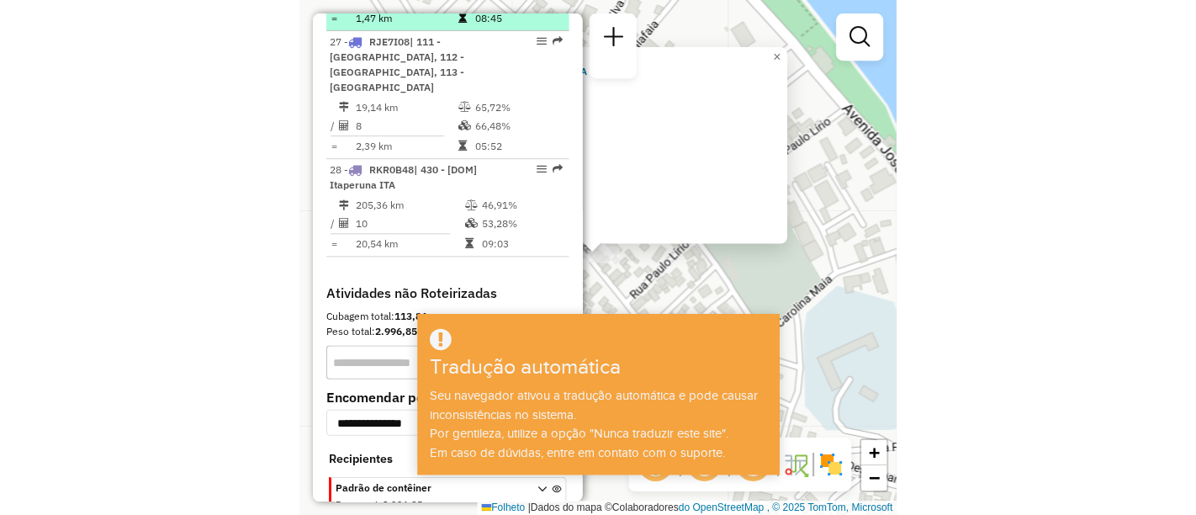
scroll to position [3228, 0]
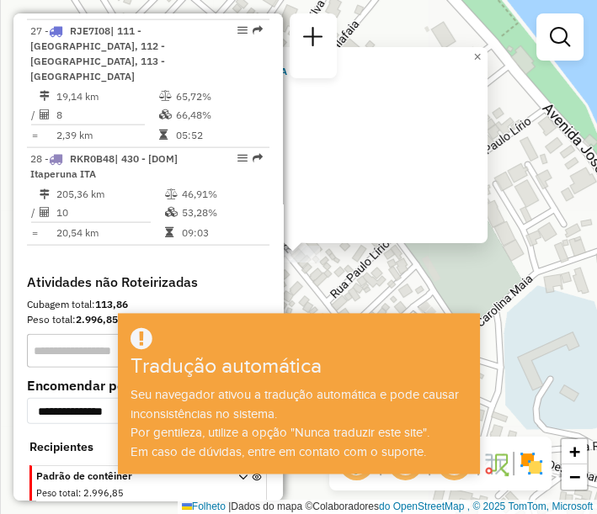
click at [505, 258] on div "Atividade não rotineira 62659142 - MERCADO AVISTAO 1 LTDA Pedidos: 03383709 Val…" at bounding box center [298, 257] width 597 height 514
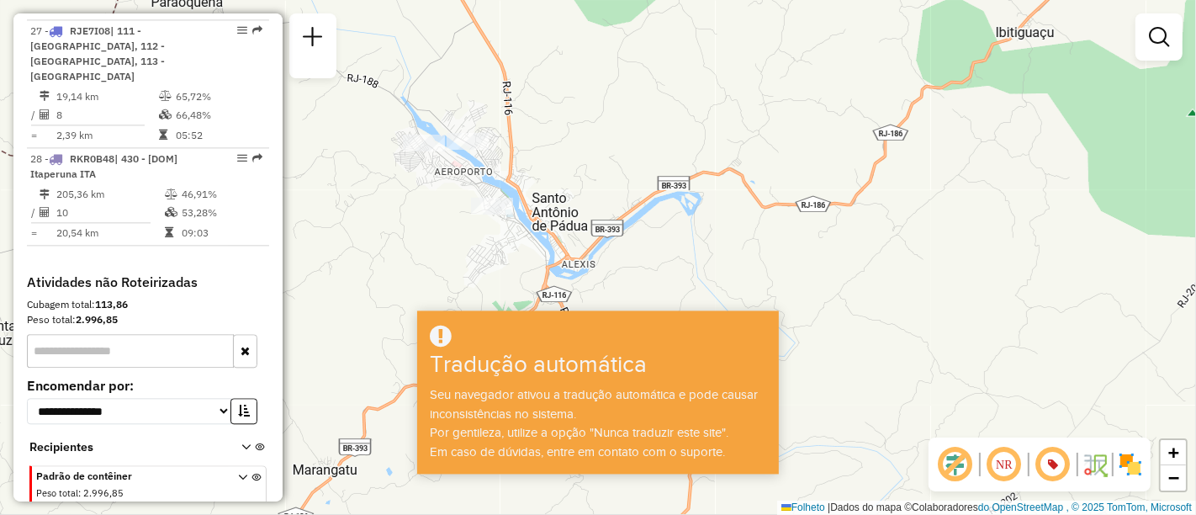
drag, startPoint x: 484, startPoint y: 75, endPoint x: 485, endPoint y: 112, distance: 37.1
click at [485, 111] on div "Janela de atendimento Grau de atendimento Capacidade Transportadoras Veículos C…" at bounding box center [598, 257] width 1196 height 515
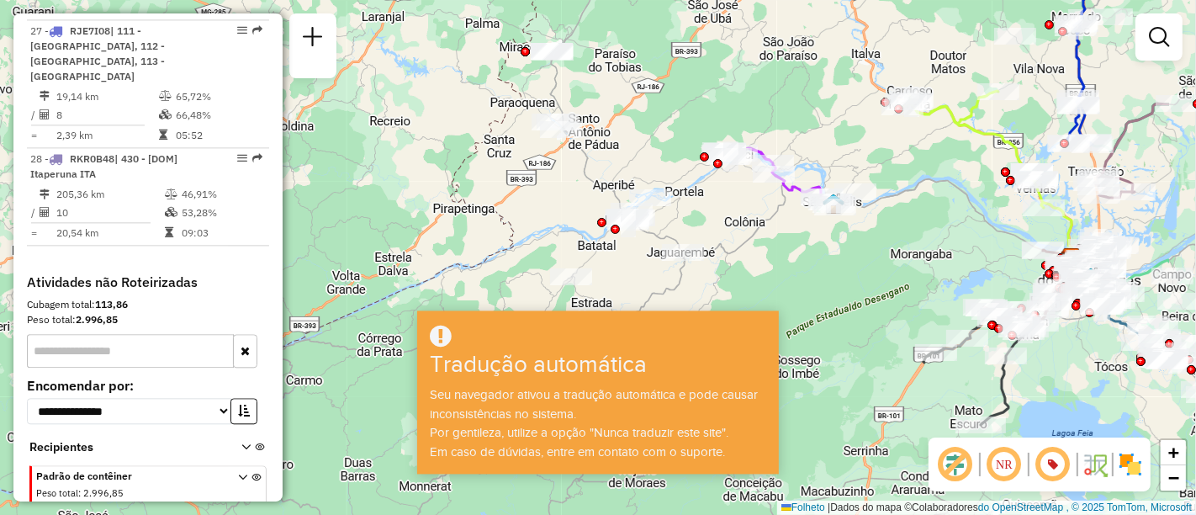
drag, startPoint x: 1021, startPoint y: 141, endPoint x: 874, endPoint y: 98, distance: 152.3
click at [874, 98] on div "Janela de atendimento Grau de atendimento Capacidade Transportadoras Veículos C…" at bounding box center [598, 257] width 1196 height 515
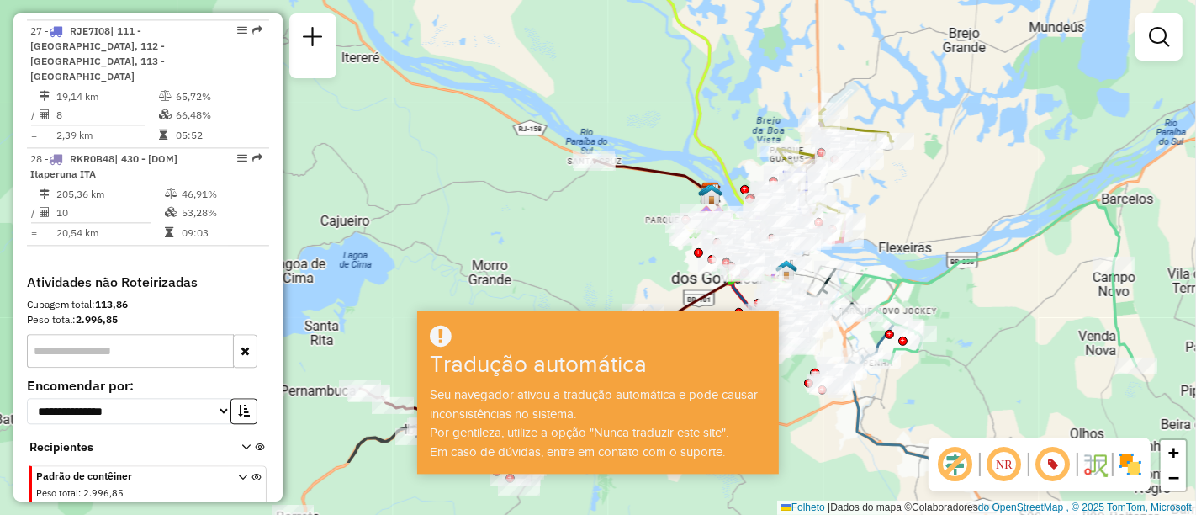
drag, startPoint x: 865, startPoint y: 180, endPoint x: 869, endPoint y: 89, distance: 91.0
click at [869, 89] on div "Janela de atendimento Grau de atendimento Capacidade Transportadoras Veículos C…" at bounding box center [598, 257] width 1196 height 515
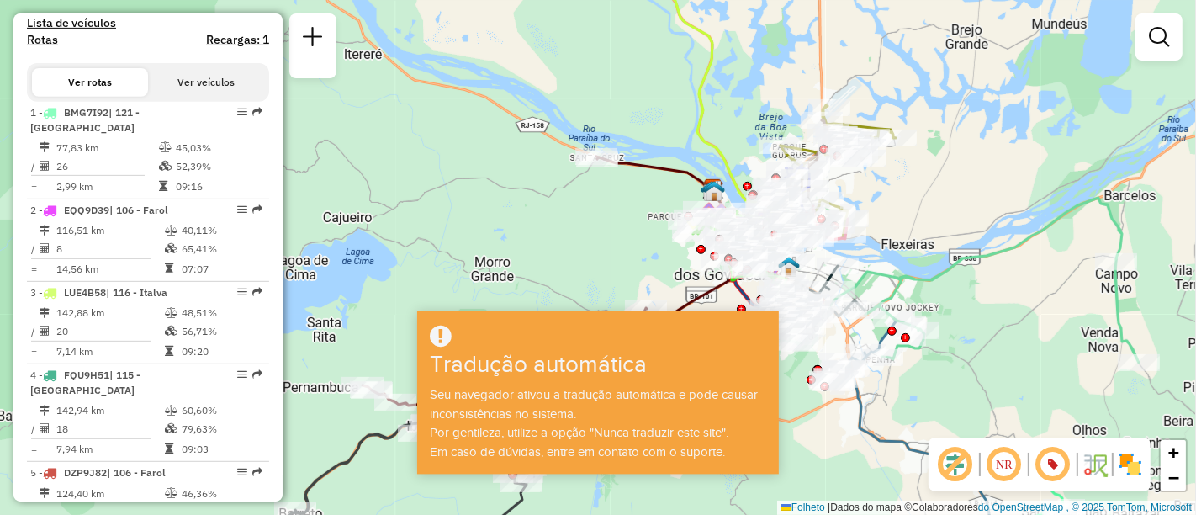
scroll to position [611, 0]
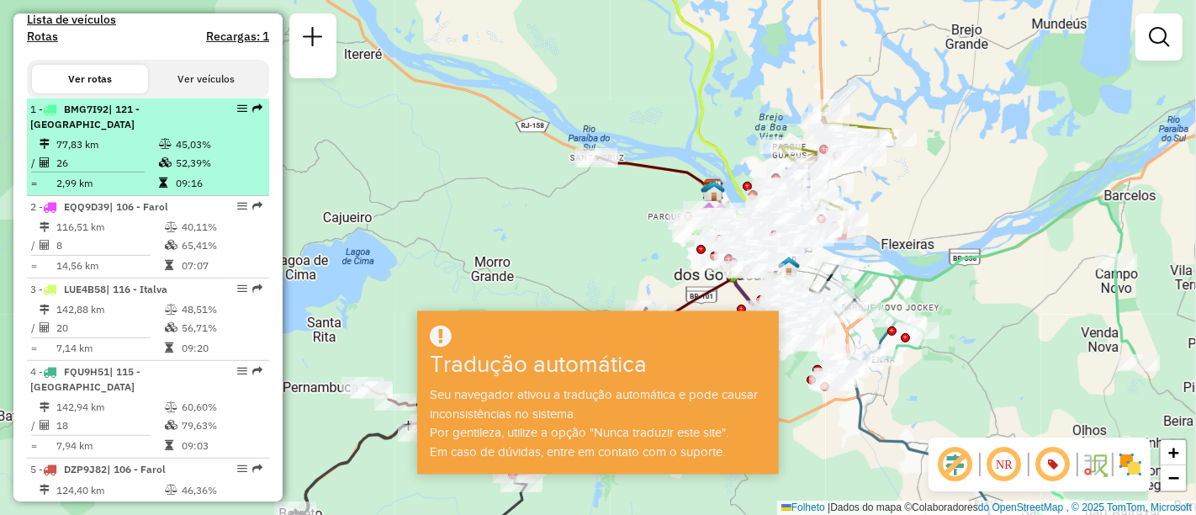
click at [121, 146] on li "1 - BMG7I92 | 121 - São Sebastião 77,83 km 45,03% / 26 52,39% = 2,99 km 09:16" at bounding box center [148, 147] width 242 height 98
select select "**********"
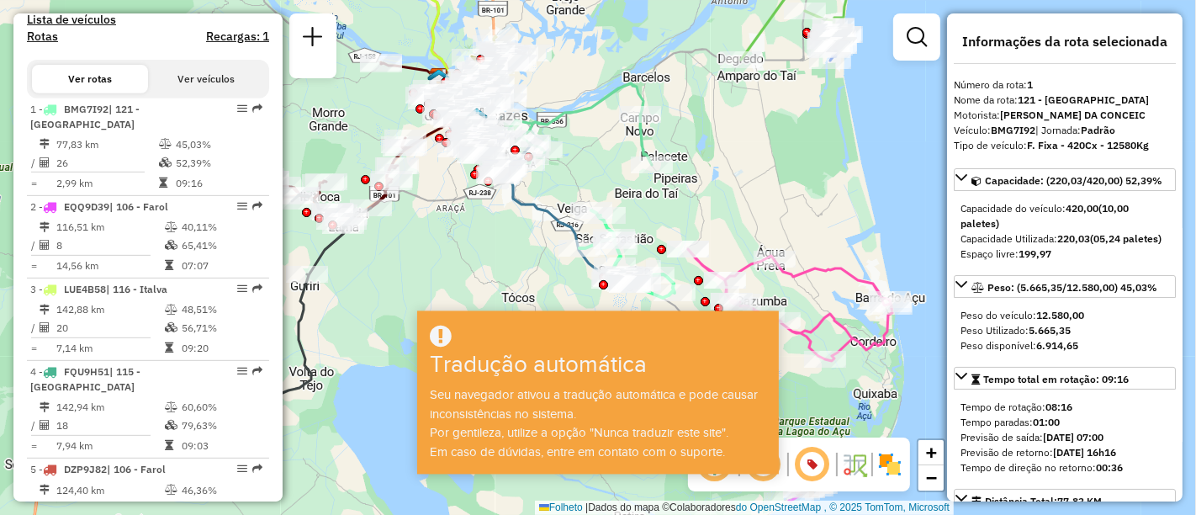
drag, startPoint x: 537, startPoint y: 247, endPoint x: 482, endPoint y: 224, distance: 59.5
click at [513, 229] on div "Janela de atendimento Grau de atendimento Capacidade Transportadoras Veículos C…" at bounding box center [598, 257] width 1196 height 515
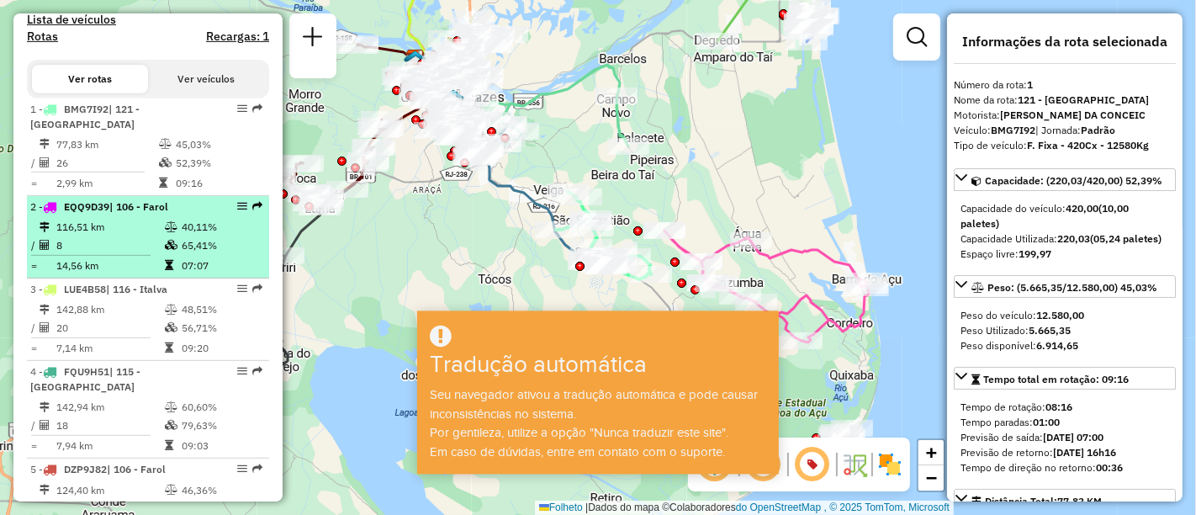
click at [117, 253] on td "8" at bounding box center [110, 245] width 109 height 18
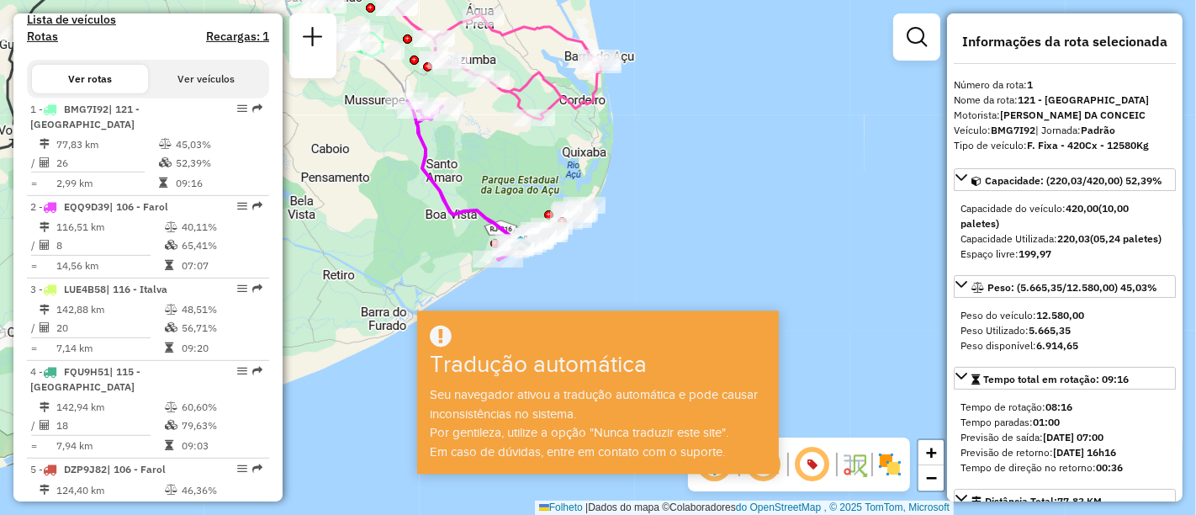
drag, startPoint x: 523, startPoint y: 137, endPoint x: 494, endPoint y: 145, distance: 30.4
click at [522, 135] on div "Janela de atendimento Grau de atendimento Capacidade Transportadoras Veículos C…" at bounding box center [598, 257] width 1196 height 515
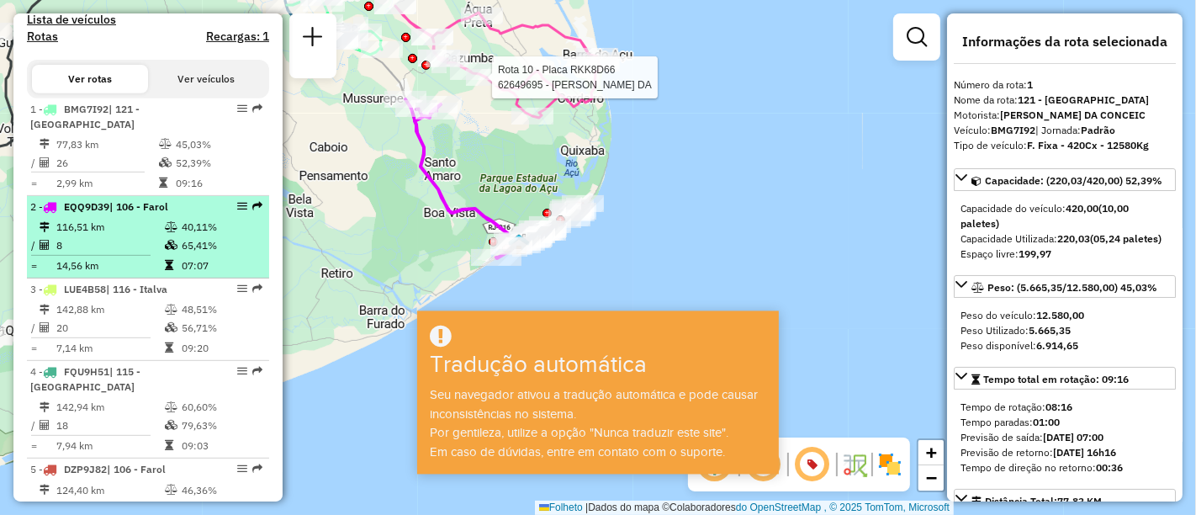
click at [118, 253] on td "8" at bounding box center [110, 245] width 109 height 18
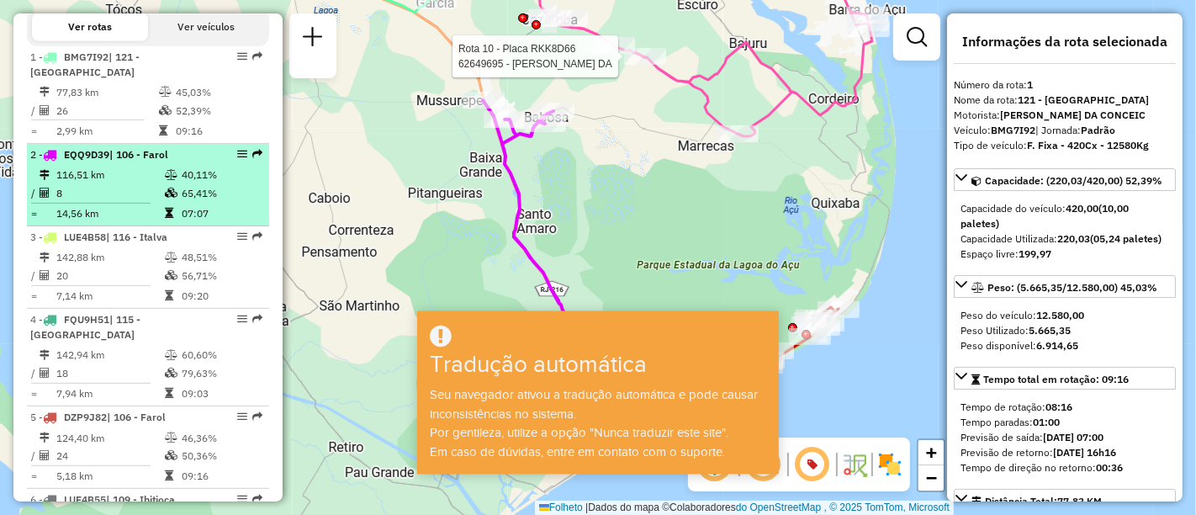
scroll to position [704, 0]
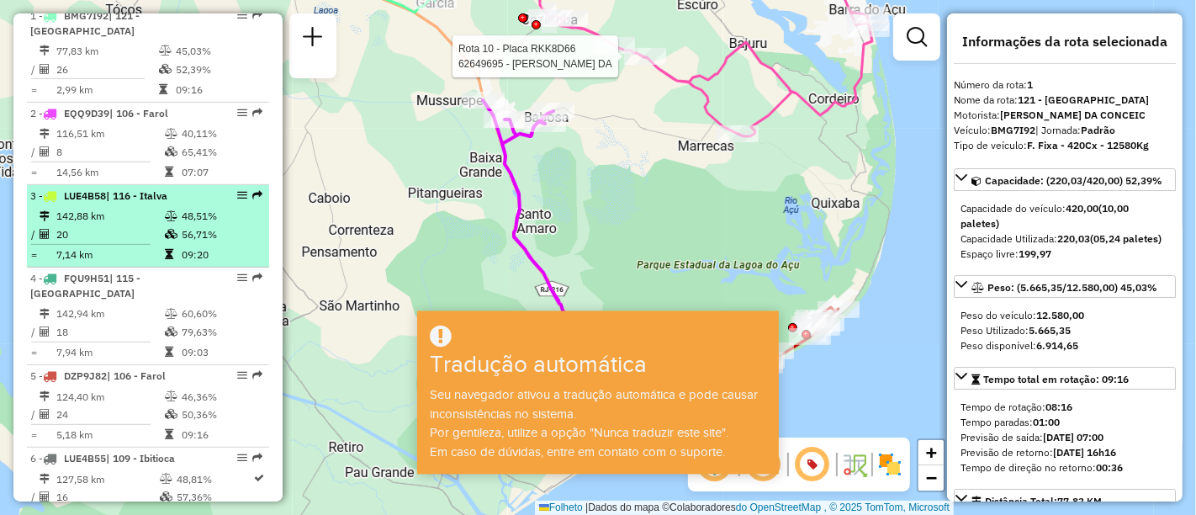
click at [134, 225] on td "142,88 km" at bounding box center [110, 216] width 109 height 18
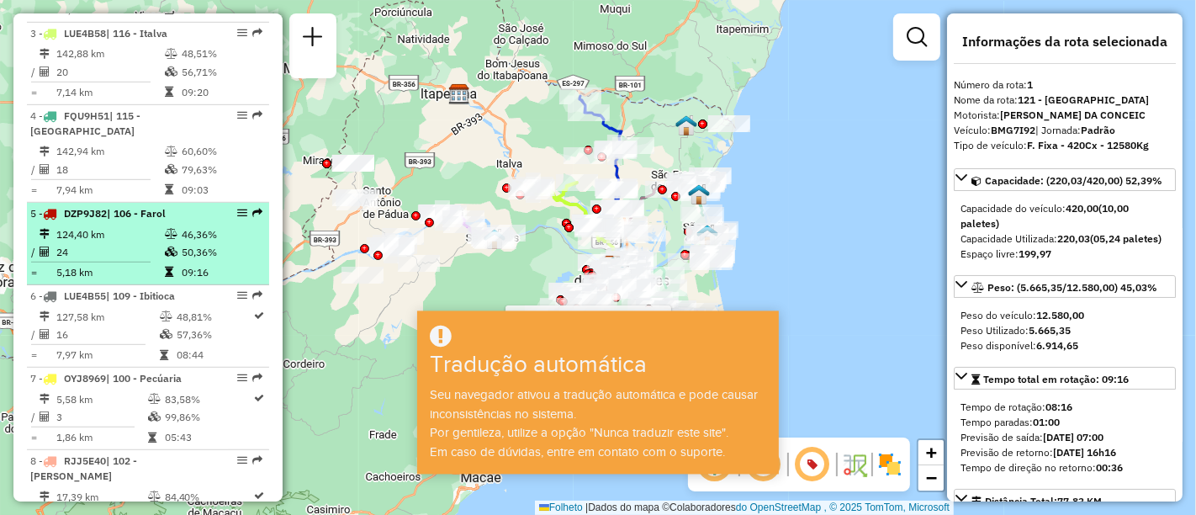
scroll to position [892, 0]
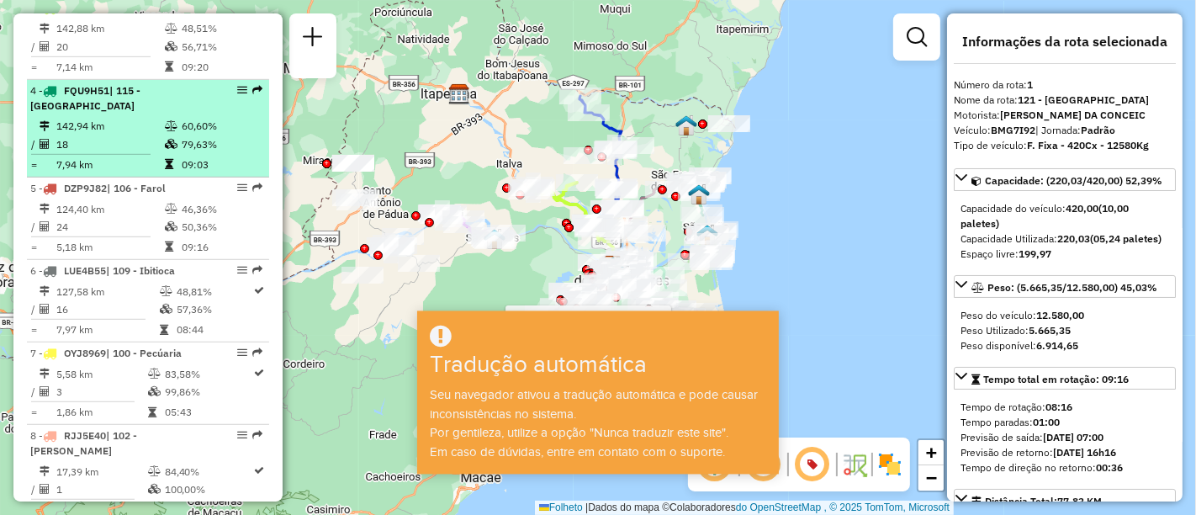
click at [117, 152] on td "18" at bounding box center [110, 144] width 109 height 18
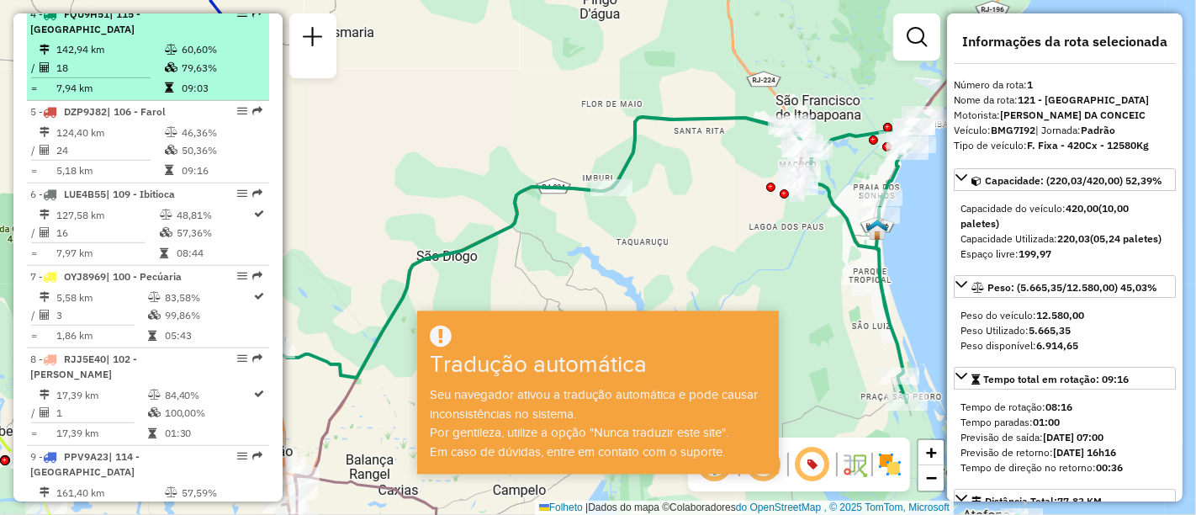
scroll to position [985, 0]
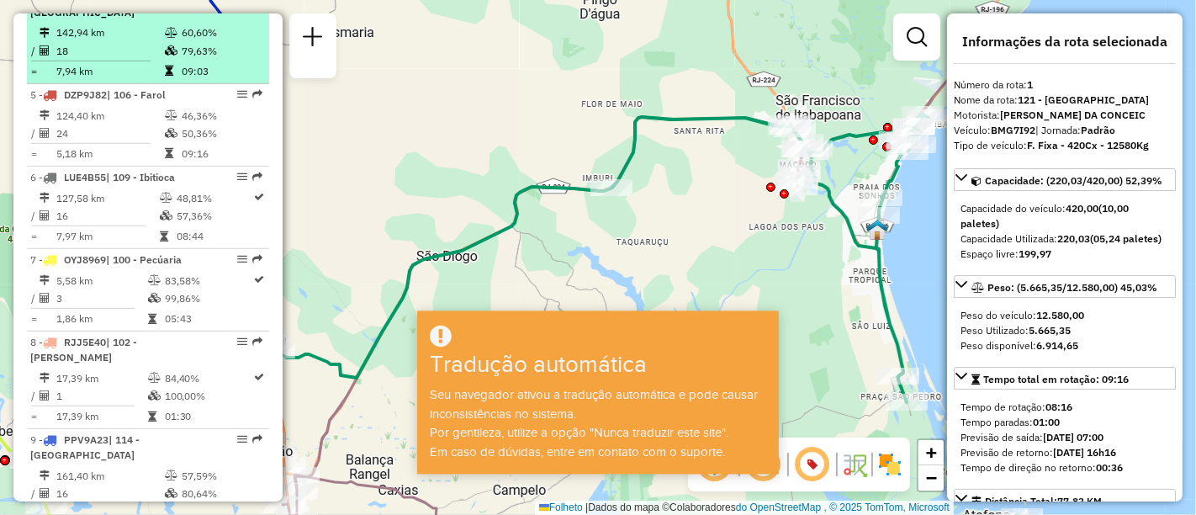
click at [117, 141] on td "24" at bounding box center [110, 133] width 109 height 18
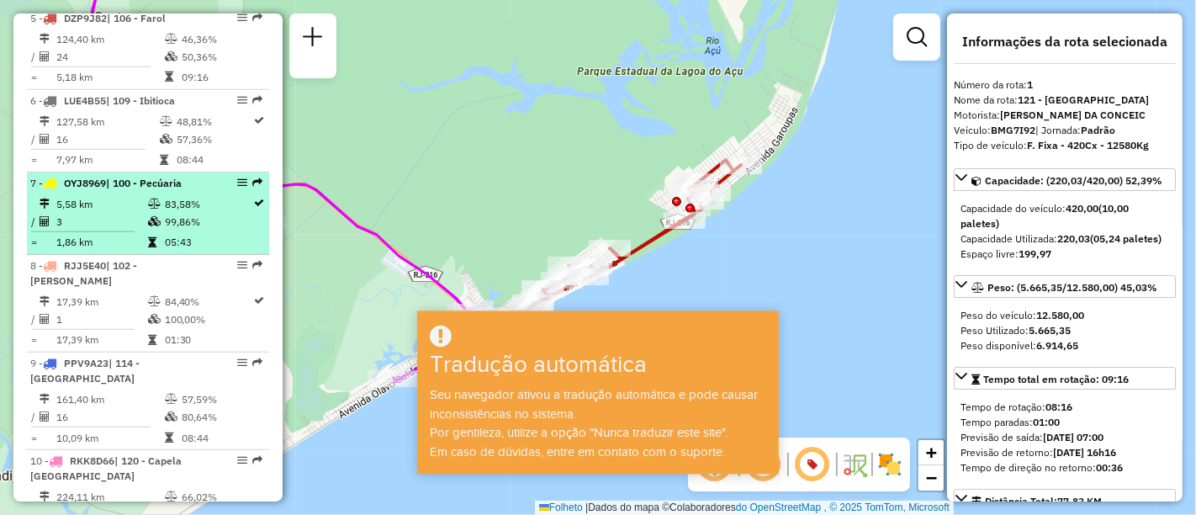
scroll to position [1079, 0]
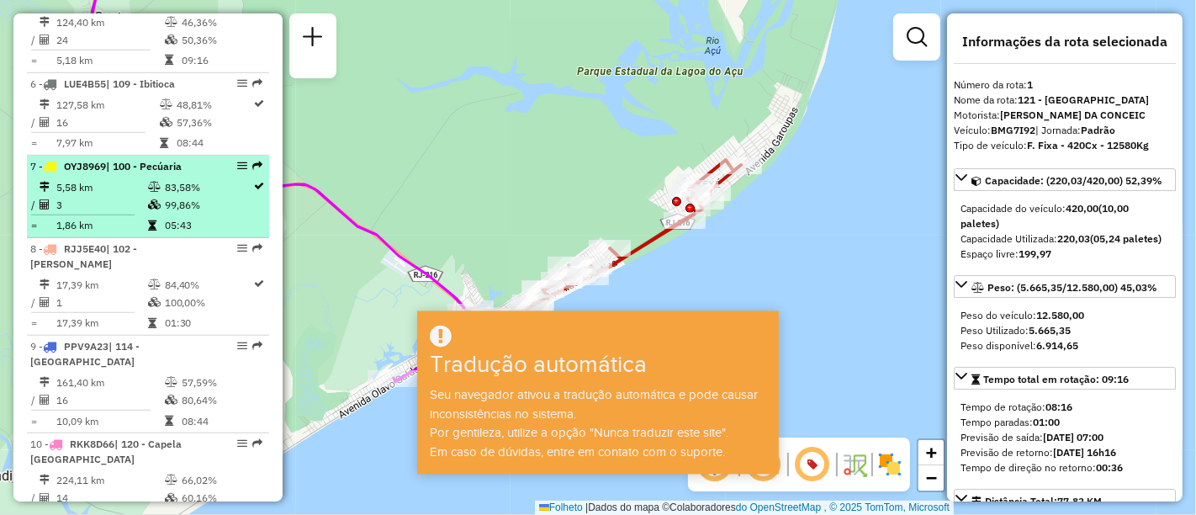
click at [148, 210] on icon at bounding box center [154, 204] width 13 height 10
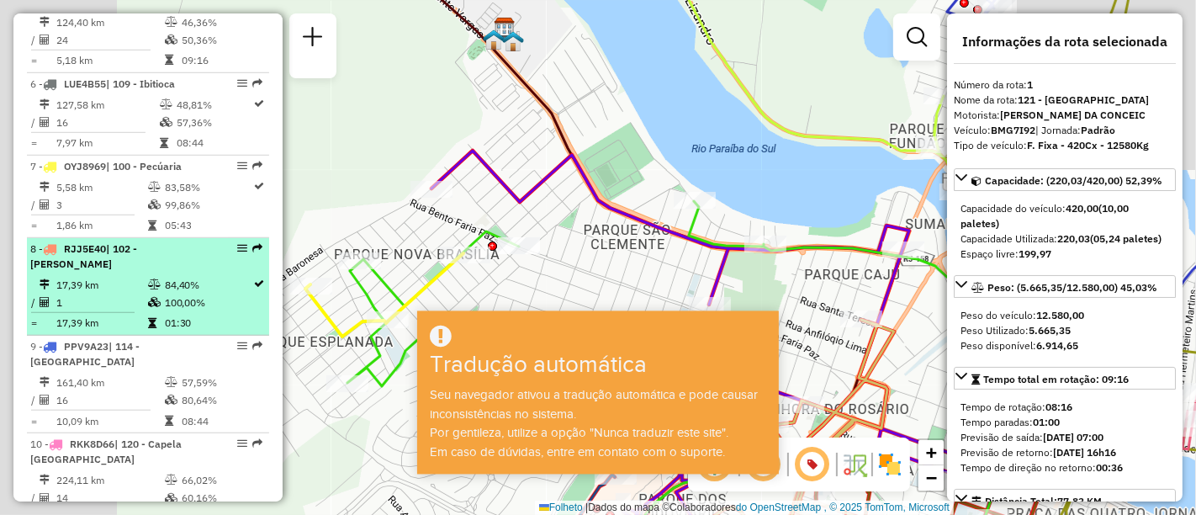
click at [113, 272] on div "8 - RJJ5E40 | 102 -Carlos de Lacerda" at bounding box center [119, 256] width 178 height 30
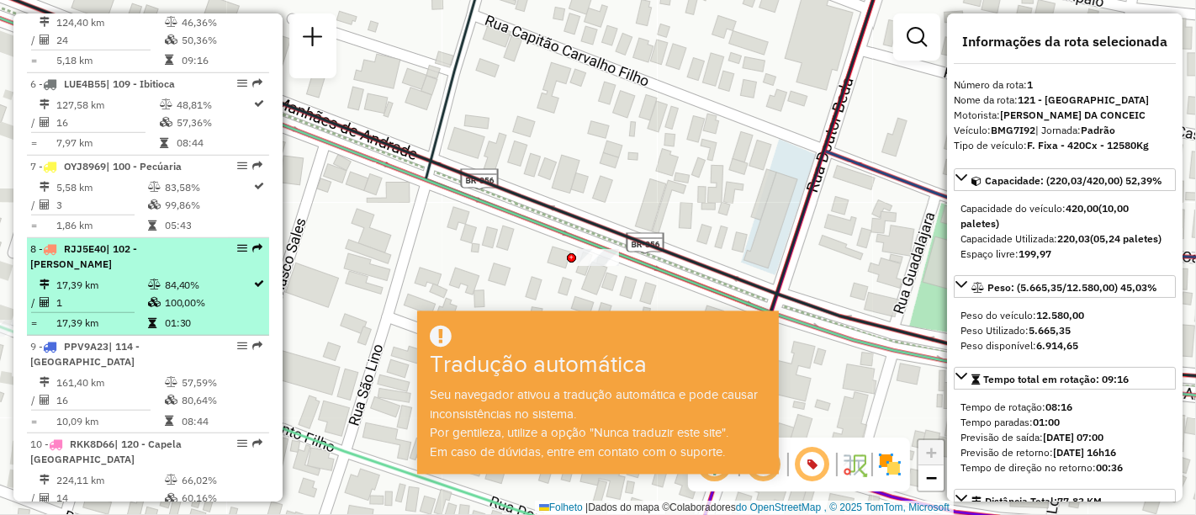
scroll to position [1172, 0]
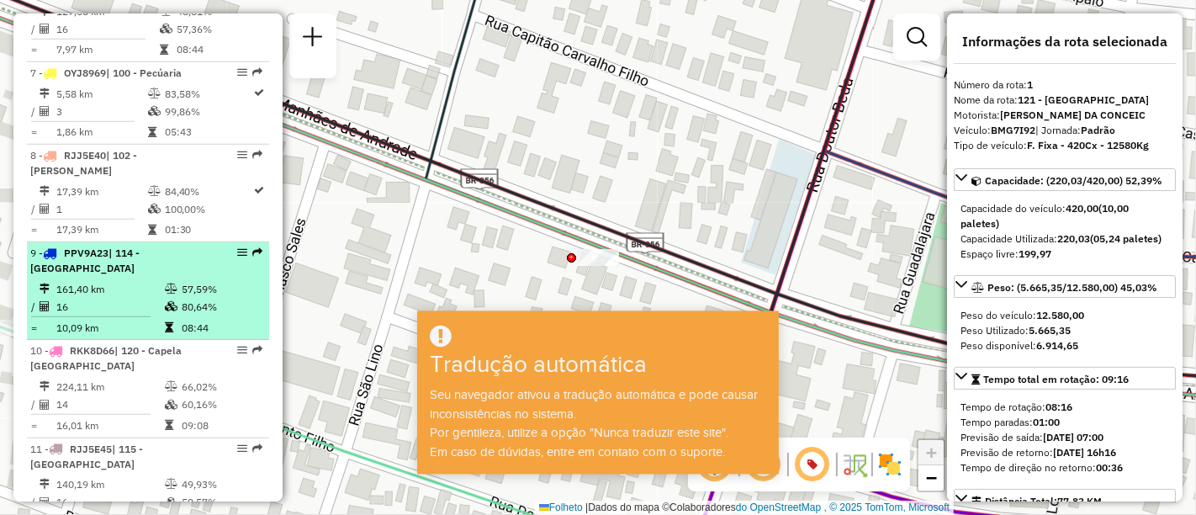
click at [129, 297] on td "161,40 km" at bounding box center [110, 288] width 109 height 18
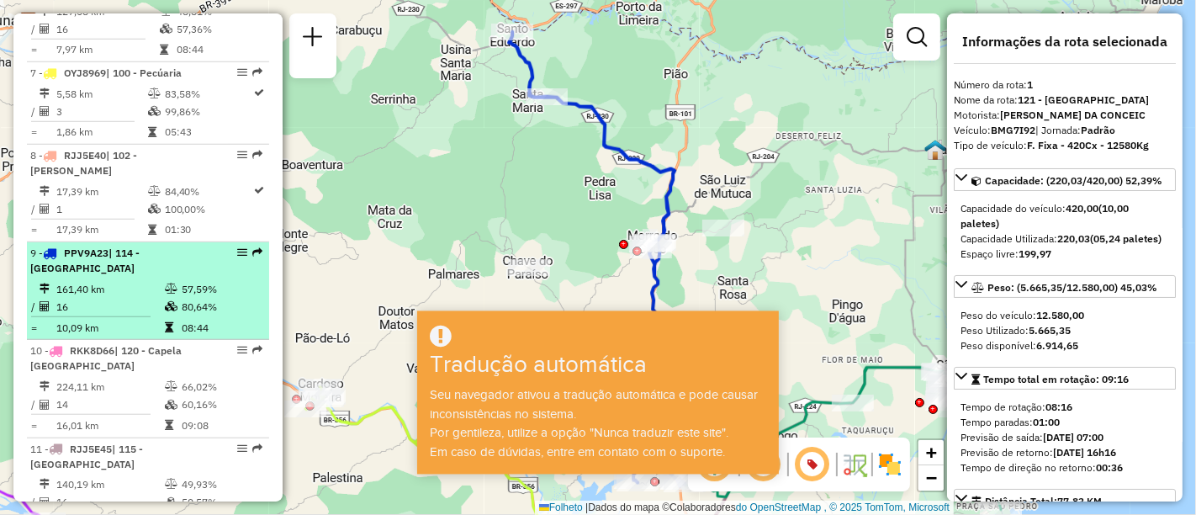
scroll to position [1265, 0]
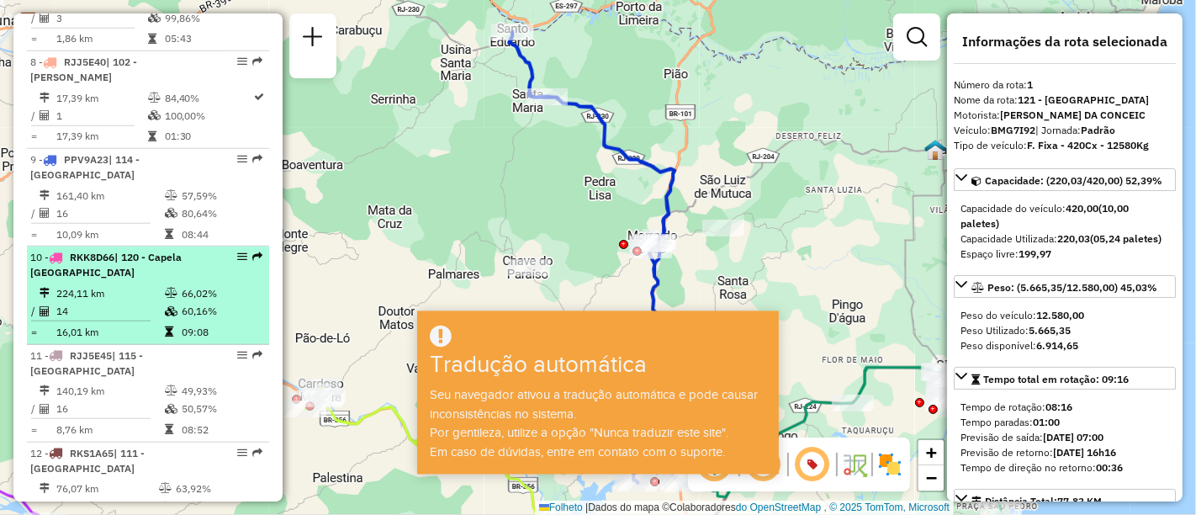
click at [130, 301] on td "224,11 km" at bounding box center [110, 293] width 109 height 18
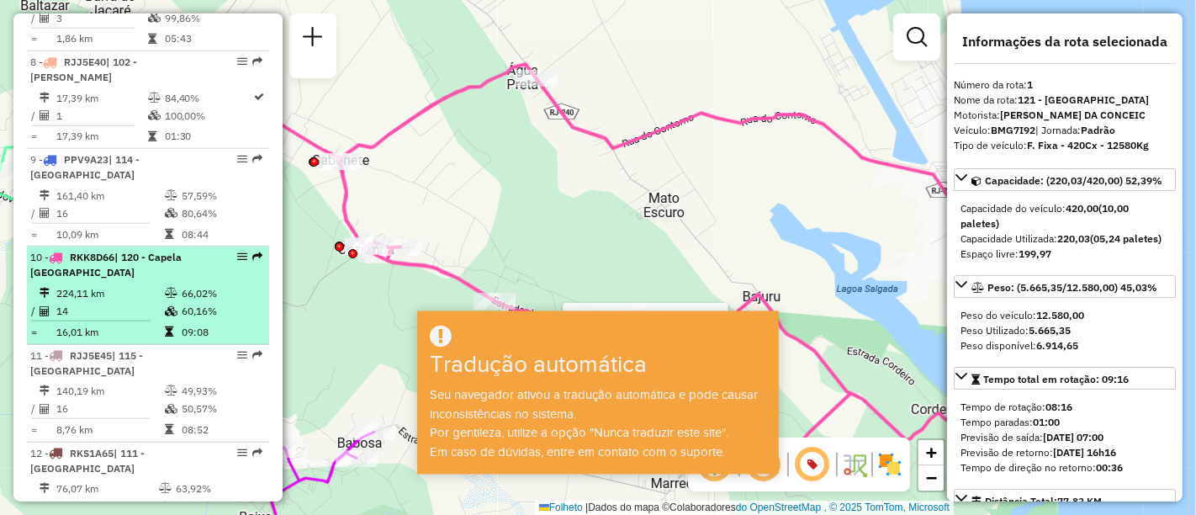
scroll to position [1359, 0]
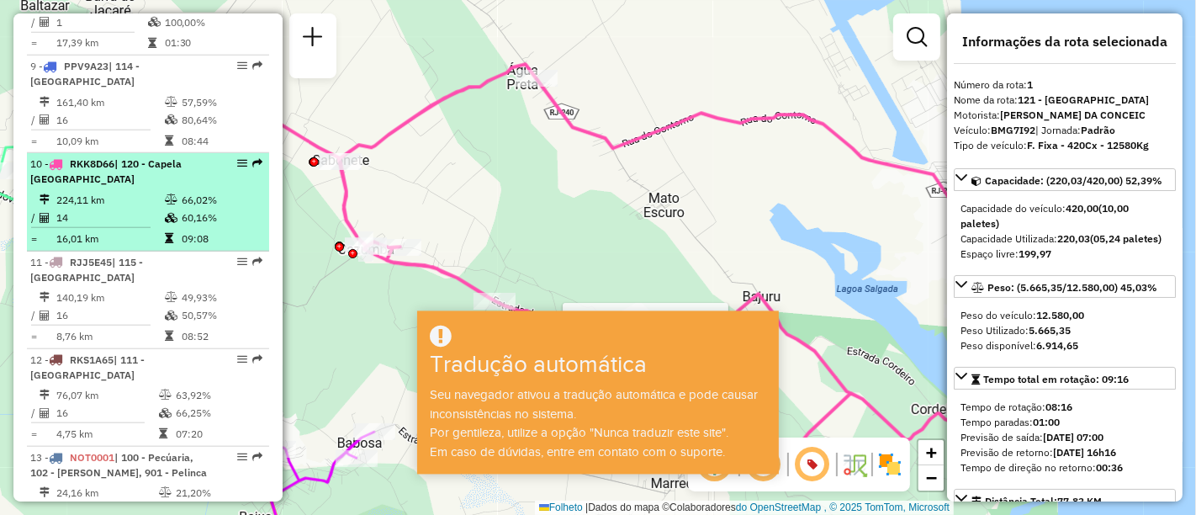
click at [130, 285] on div "11 - RJJ5E45 | 115 - São Francisco" at bounding box center [119, 270] width 178 height 30
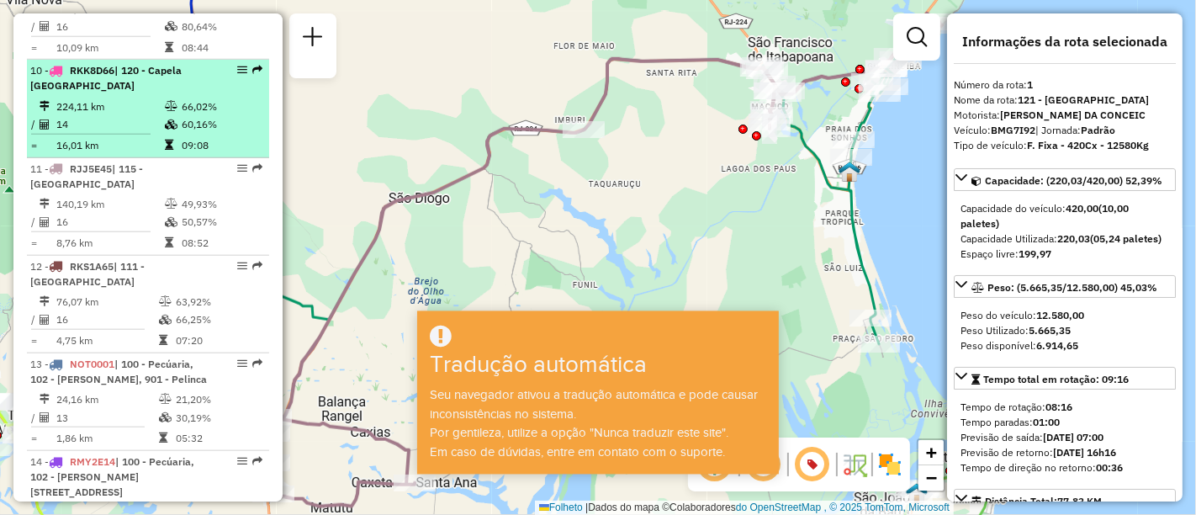
scroll to position [1546, 0]
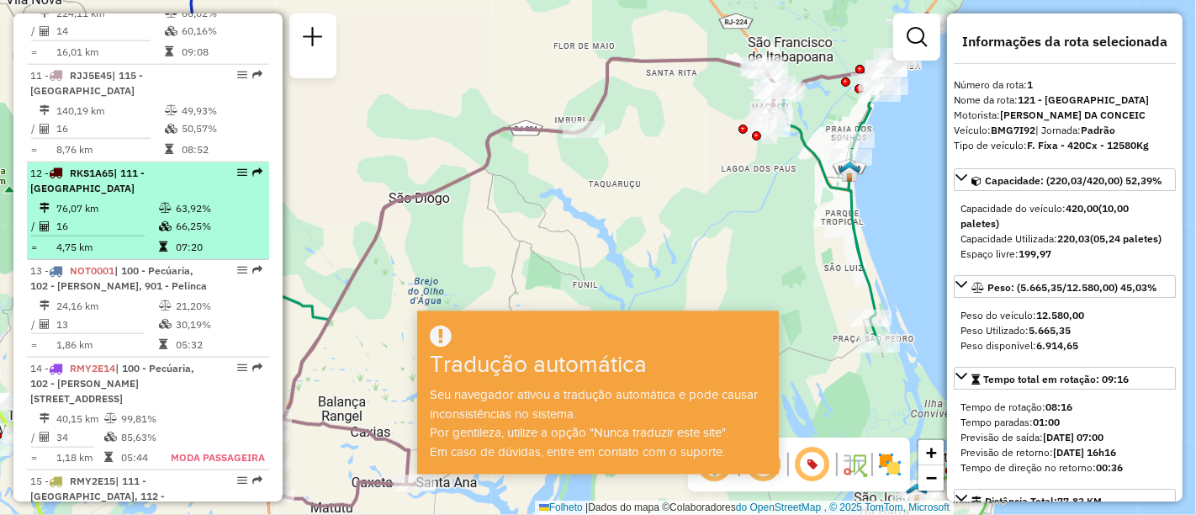
click at [131, 255] on td "4,75 km" at bounding box center [107, 246] width 103 height 18
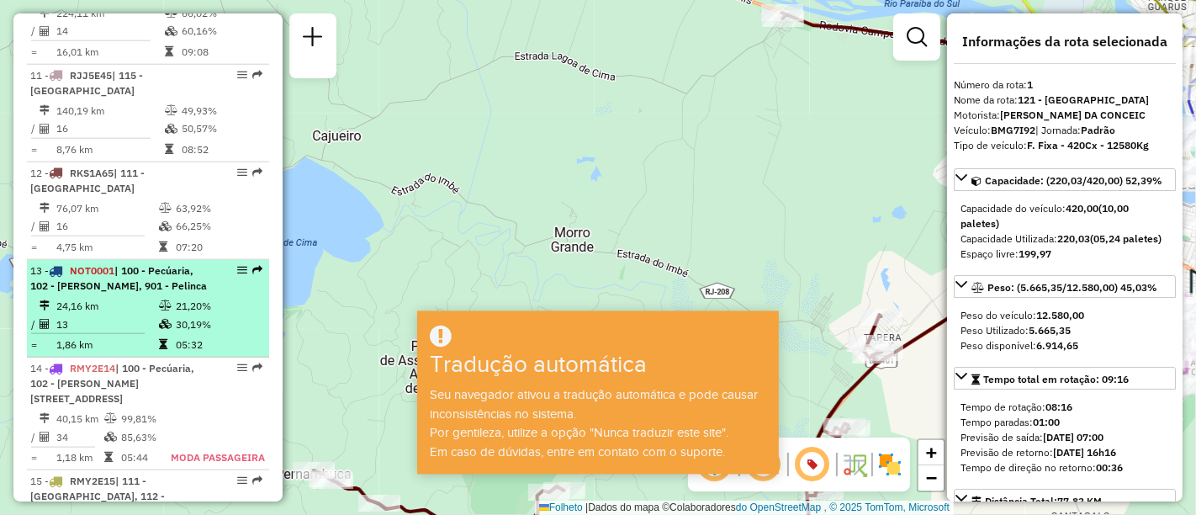
click at [155, 294] on div "13 - NOT0001 | 100 - Pecúaria, 102 - Carlos de Lacerda, 901 - Pelinca" at bounding box center [119, 278] width 178 height 30
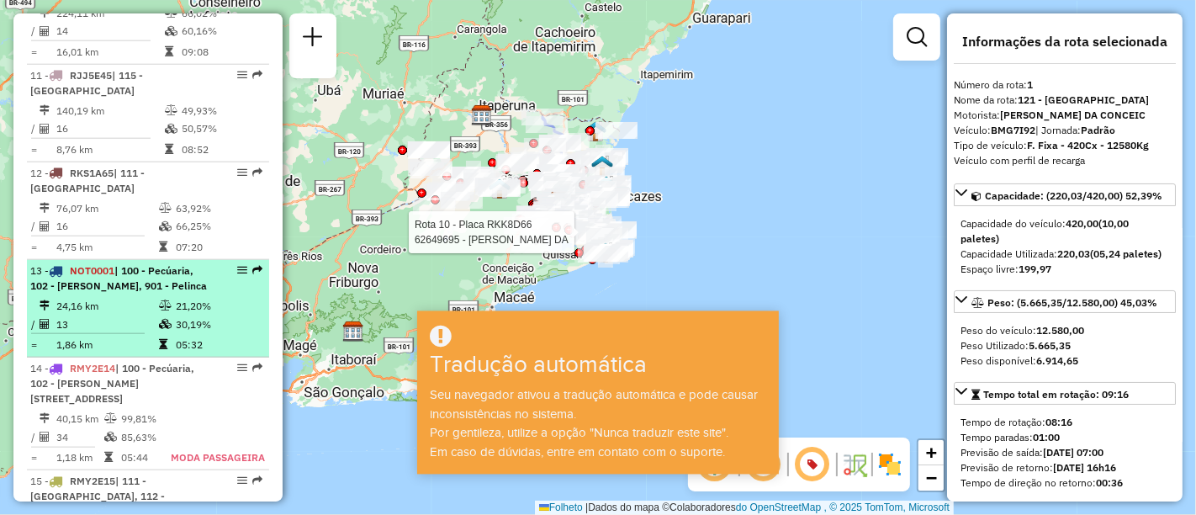
scroll to position [1639, 0]
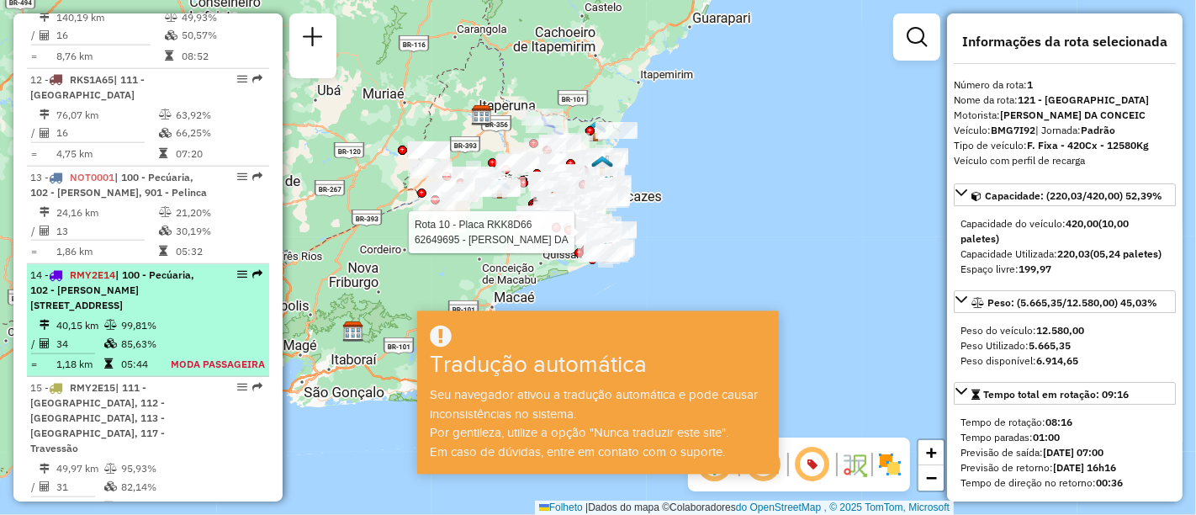
click at [85, 311] on font "| 100 - Pecúaria, 102 - [PERSON_NAME][STREET_ADDRESS]" at bounding box center [112, 289] width 164 height 43
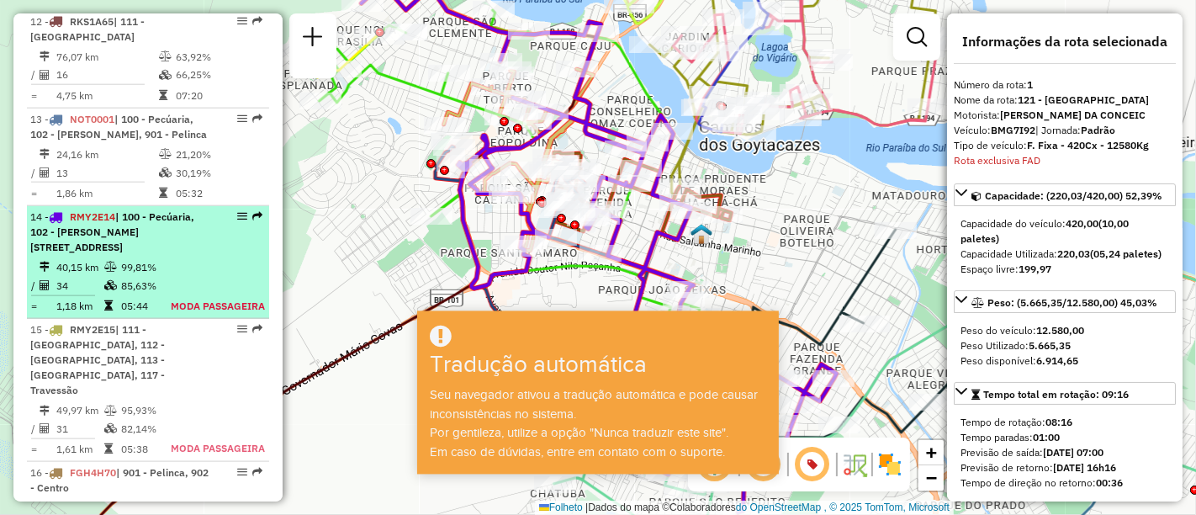
scroll to position [1932, 0]
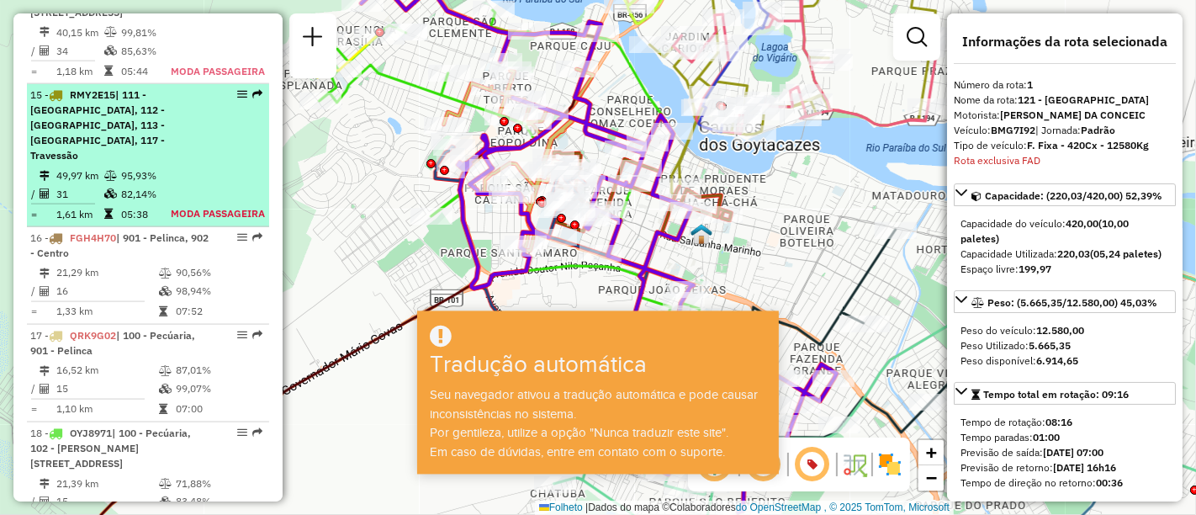
click at [203, 191] on li "15 - RMY2E15 | 111 - Parque Alvorada, 112 - Parque Novo Mundo, 113 - Parque Gua…" at bounding box center [148, 155] width 242 height 143
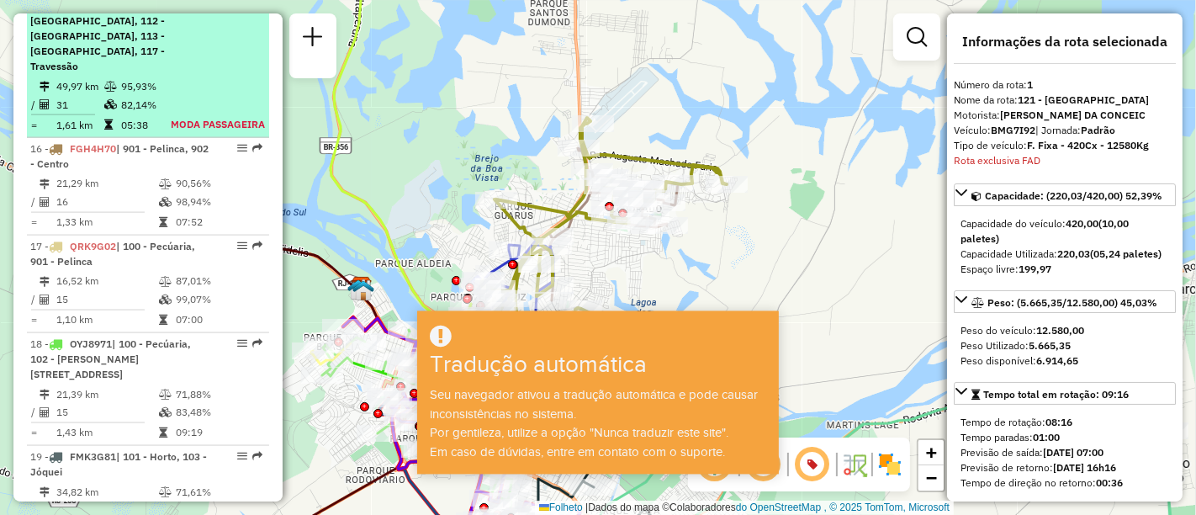
scroll to position [2045, 0]
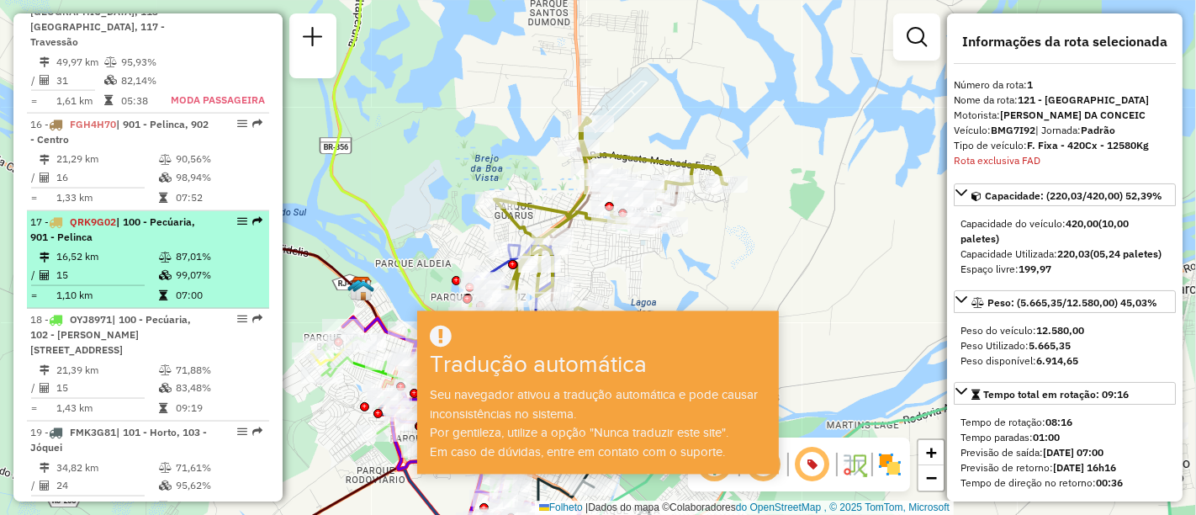
click at [178, 278] on li "17 - QRK9G02 | 100 - Pecúaria, 901 - Pelinca 16,52 km 87,01% / 15 99,07% = 1,10…" at bounding box center [148, 260] width 242 height 98
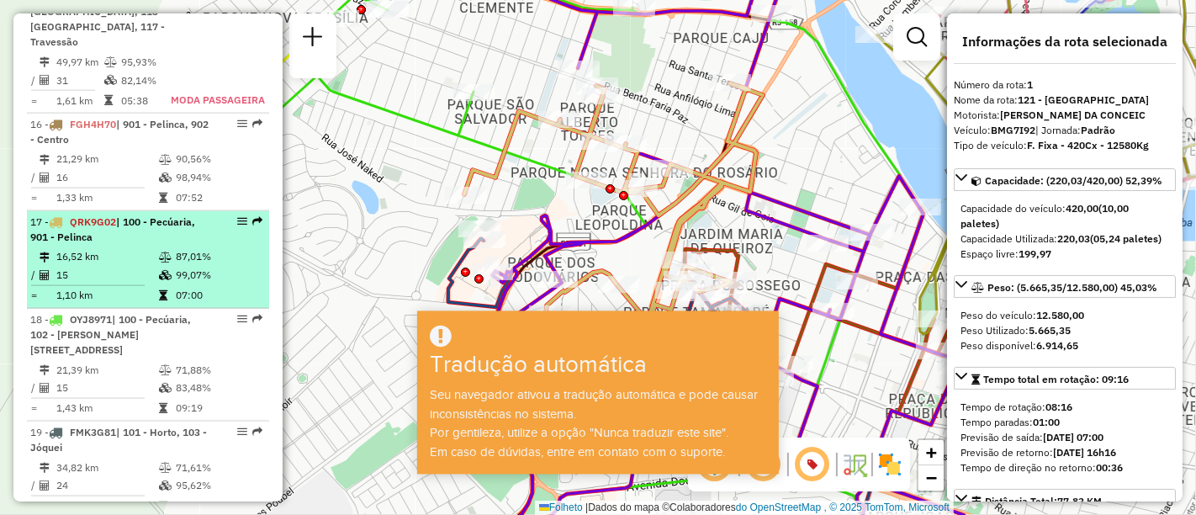
scroll to position [2139, 0]
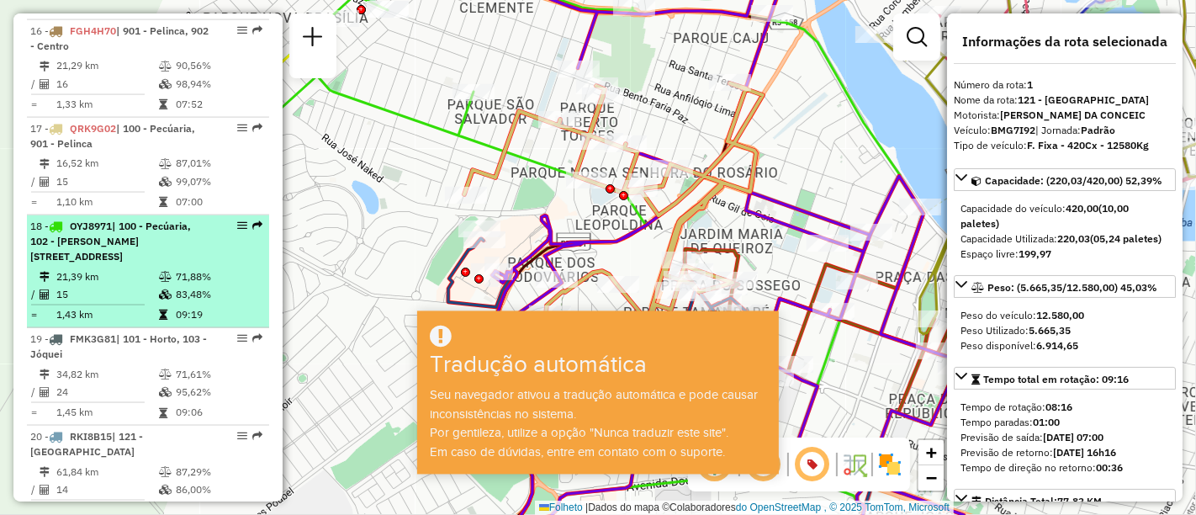
click at [162, 264] on div "18 - OYJ8971 | 100 - Pecúaria, 102 - Carlos de Lacerda, 111 - Lagoa de Cima" at bounding box center [119, 241] width 178 height 45
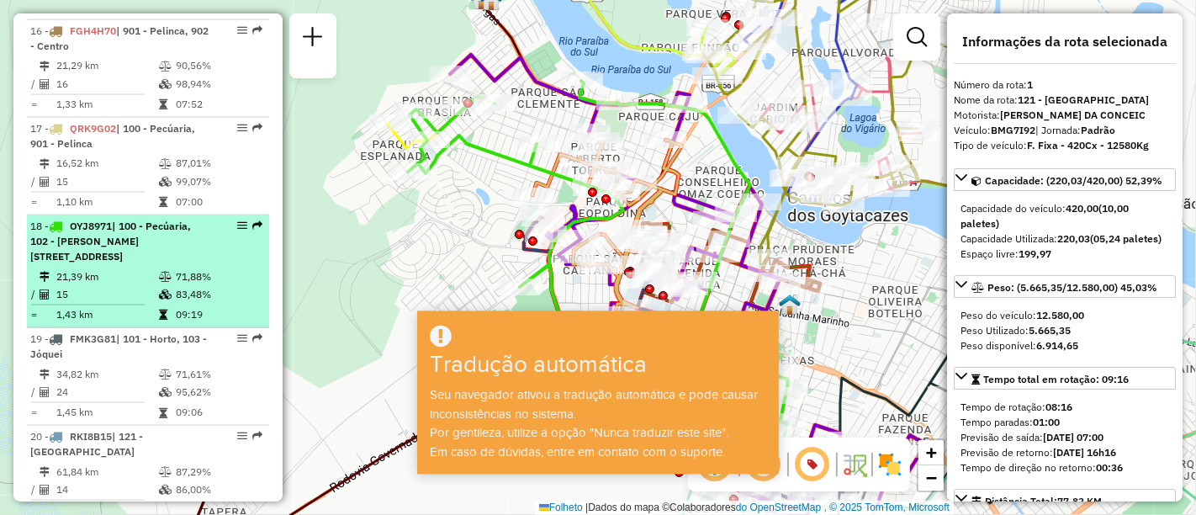
scroll to position [2232, 0]
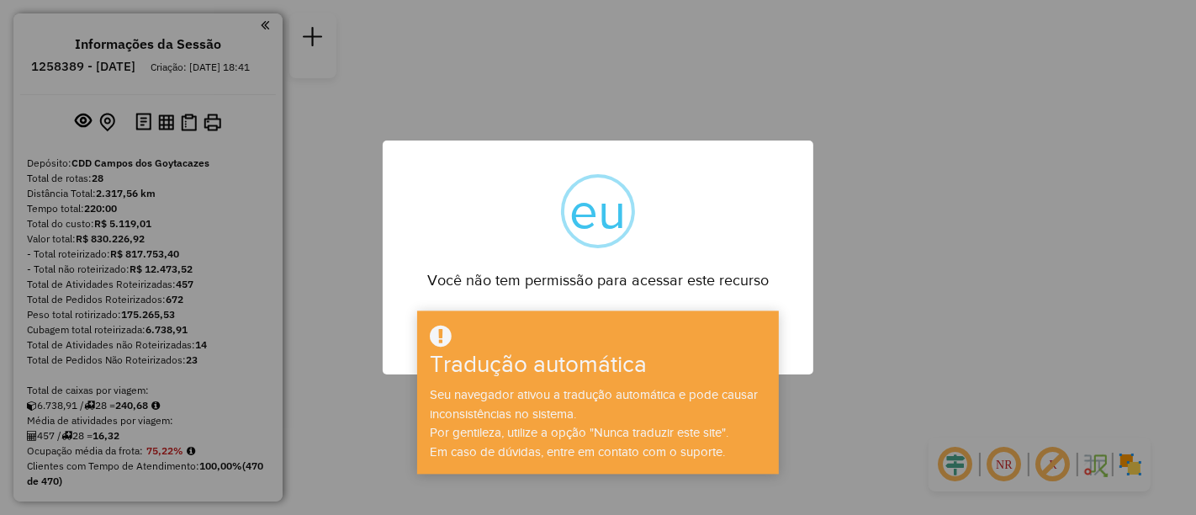
click at [675, 111] on div "× eu Você não tem permissão para acessar este recurso OK No Cancel" at bounding box center [598, 257] width 1196 height 515
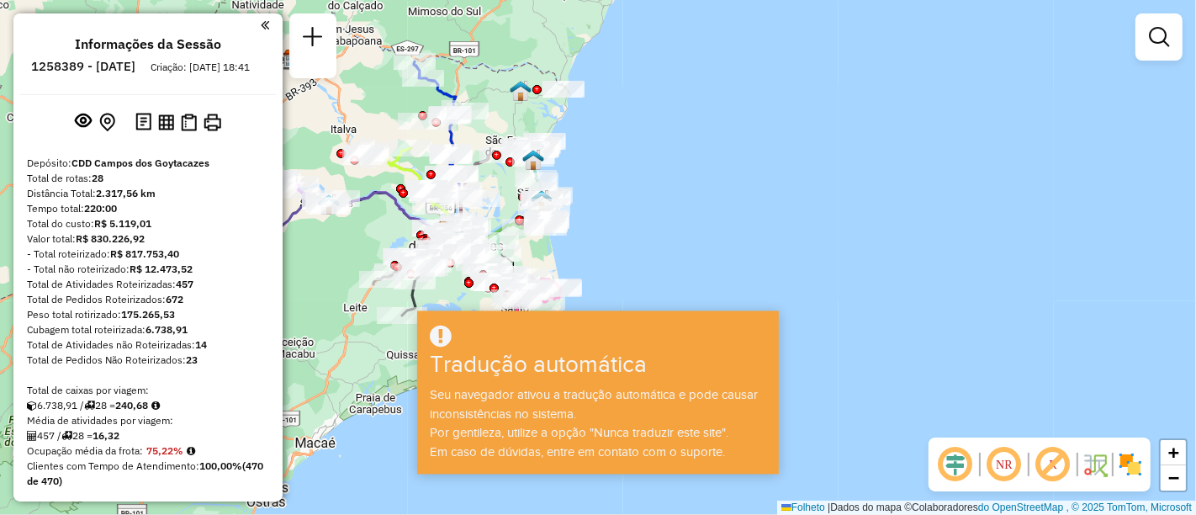
click at [539, 172] on div "Rota 6 - Placa LUE4B55 62653721 - LUIZ MAURICIO DE SOU Janela de atendimento Gr…" at bounding box center [598, 257] width 1196 height 515
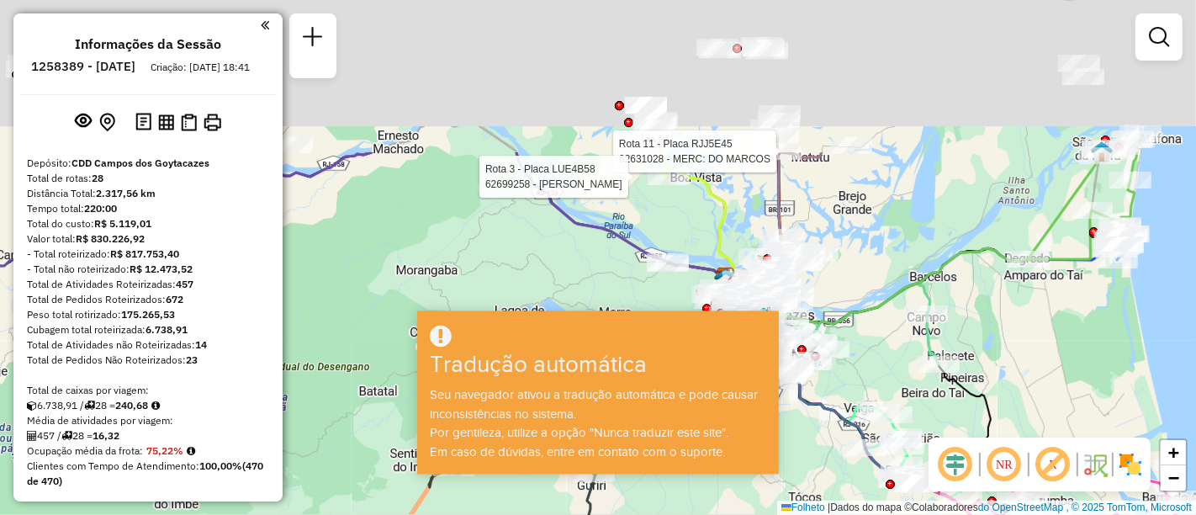
drag, startPoint x: 656, startPoint y: 117, endPoint x: 645, endPoint y: 321, distance: 204.0
click at [645, 321] on hb-app "Aguarde... Pop-up bloqueado! Seu navegador bloqueou automaticamente a abertura …" at bounding box center [598, 257] width 1196 height 515
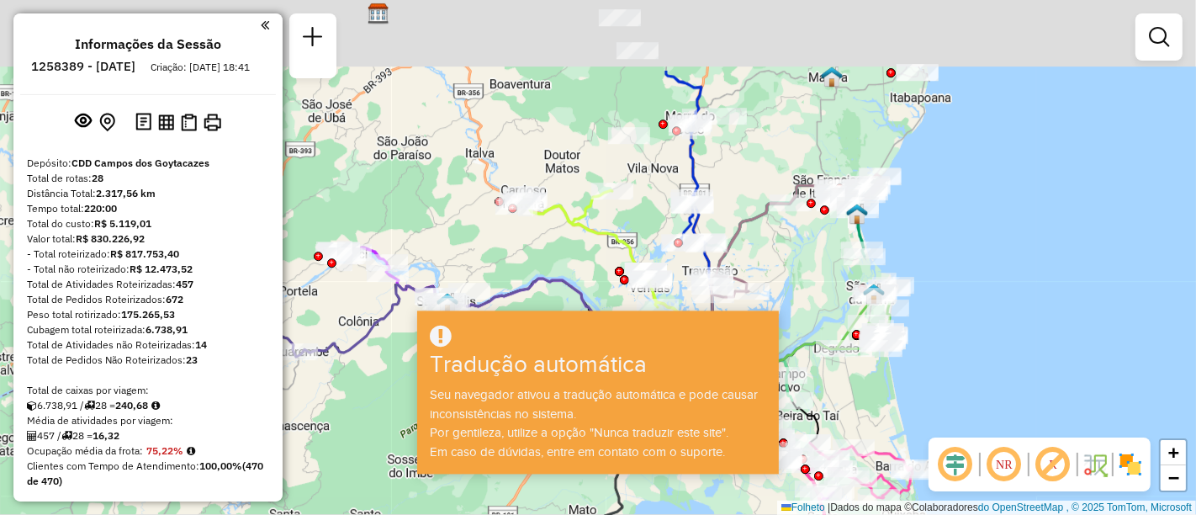
drag, startPoint x: 761, startPoint y: 135, endPoint x: 747, endPoint y: 258, distance: 123.7
click at [747, 258] on div "Rota 12 - Placa RKS1A65 62639147 - ADEMIR DE JESUS ​​RODR Rota 6 - Placa LUE4B5…" at bounding box center [598, 257] width 1196 height 515
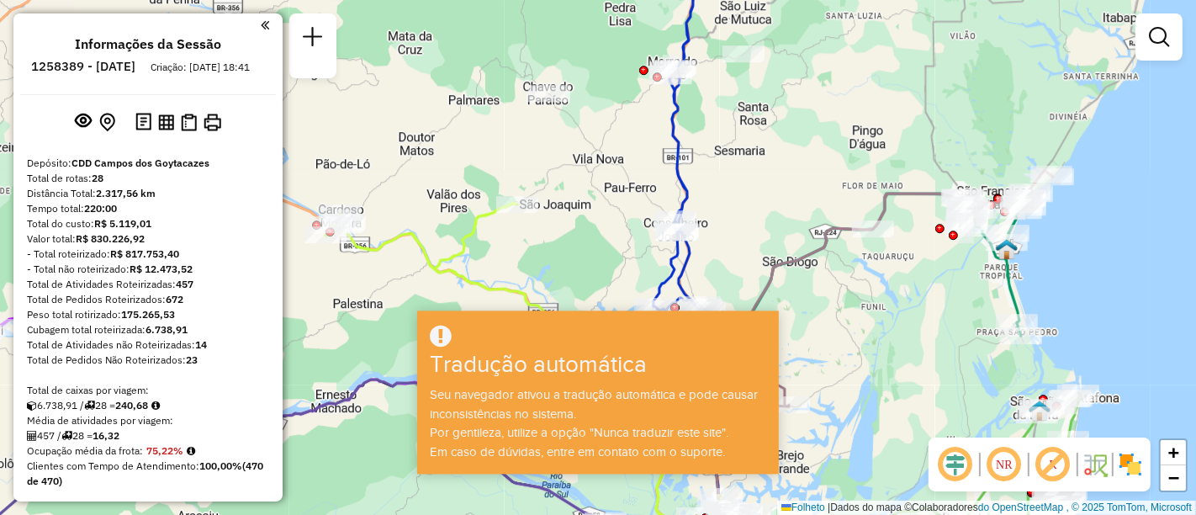
drag, startPoint x: 660, startPoint y: 117, endPoint x: 610, endPoint y: 198, distance: 94.8
click at [610, 198] on div "Rota 12 - Placa RKS1A65 62639147 - ADEMIR DE JESUS ​​RODR Rota 6 - Placa LUE4B5…" at bounding box center [598, 257] width 1196 height 515
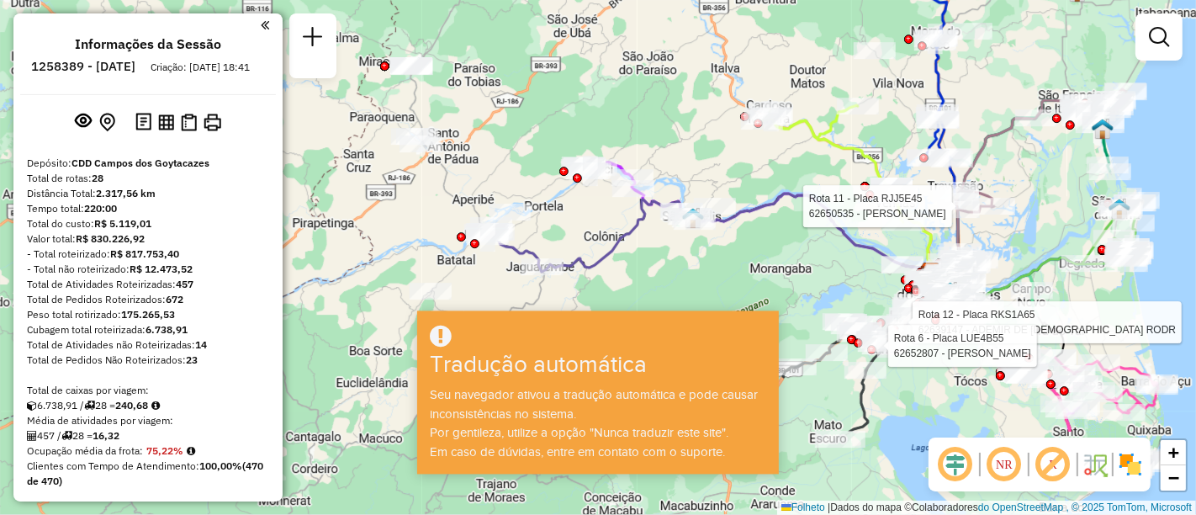
drag, startPoint x: 469, startPoint y: 160, endPoint x: 791, endPoint y: 24, distance: 349.6
click at [791, 24] on div "Rota 12 - Placa RKS1A65 62639147 - ADEMIR DE JESUS ​​RODR Rota 6 - Placa LUE4B5…" at bounding box center [598, 257] width 1196 height 515
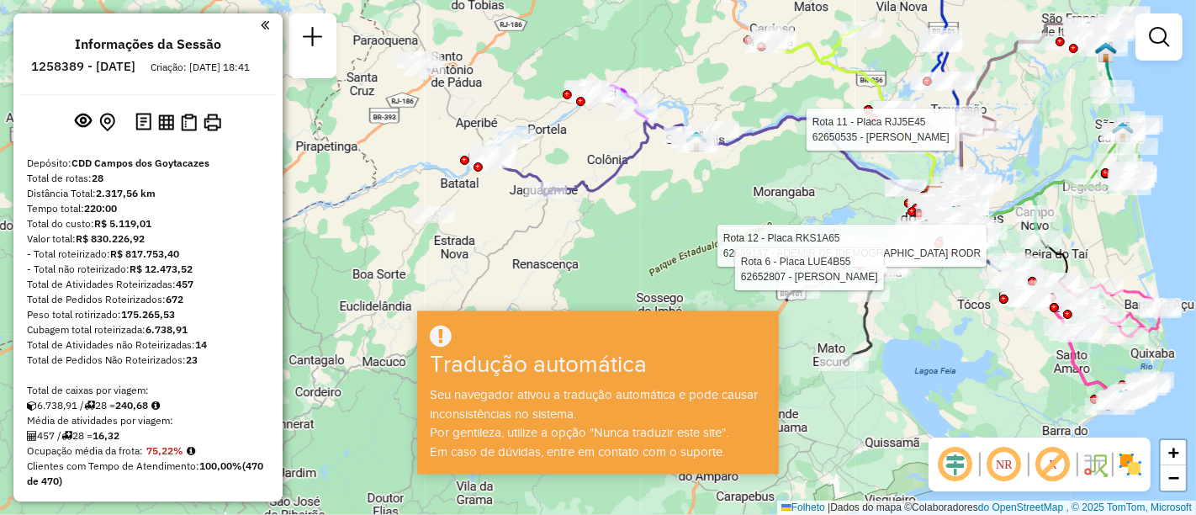
drag, startPoint x: 540, startPoint y: 188, endPoint x: 528, endPoint y: 59, distance: 129.3
click at [528, 59] on div "Rota 12 - Placa RKS1A65 62639147 - ADEMIR DE JESUS ​​RODR Rota 6 - Placa LUE4B5…" at bounding box center [598, 257] width 1196 height 515
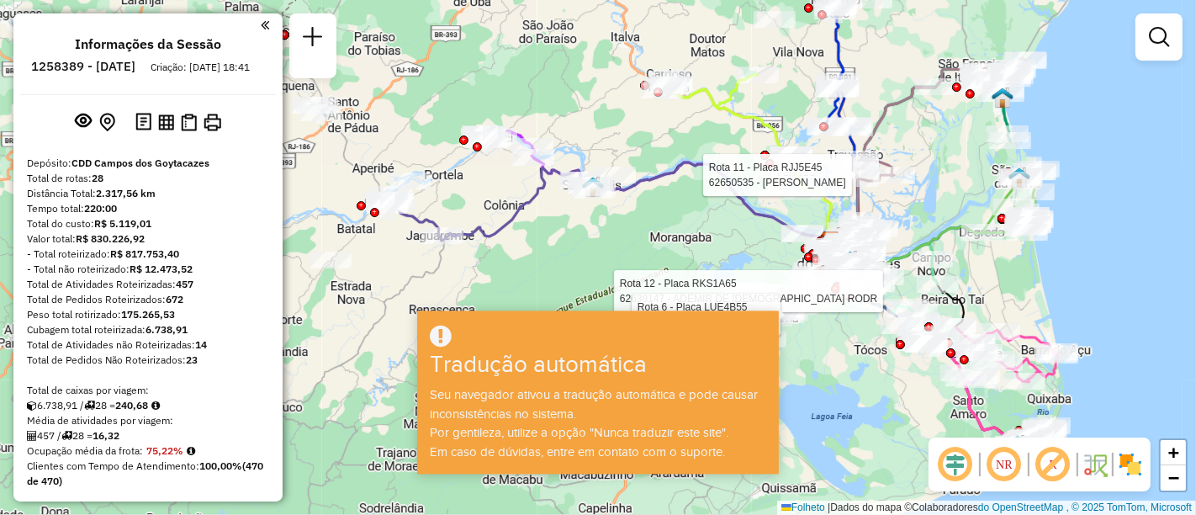
drag, startPoint x: 785, startPoint y: 135, endPoint x: 682, endPoint y: 181, distance: 113.0
click at [682, 181] on div "Rota 12 - Placa RKS1A65 62639147 - ADEMIR DE JESUS ​​RODR Rota 6 - Placa LUE4B5…" at bounding box center [598, 257] width 1196 height 515
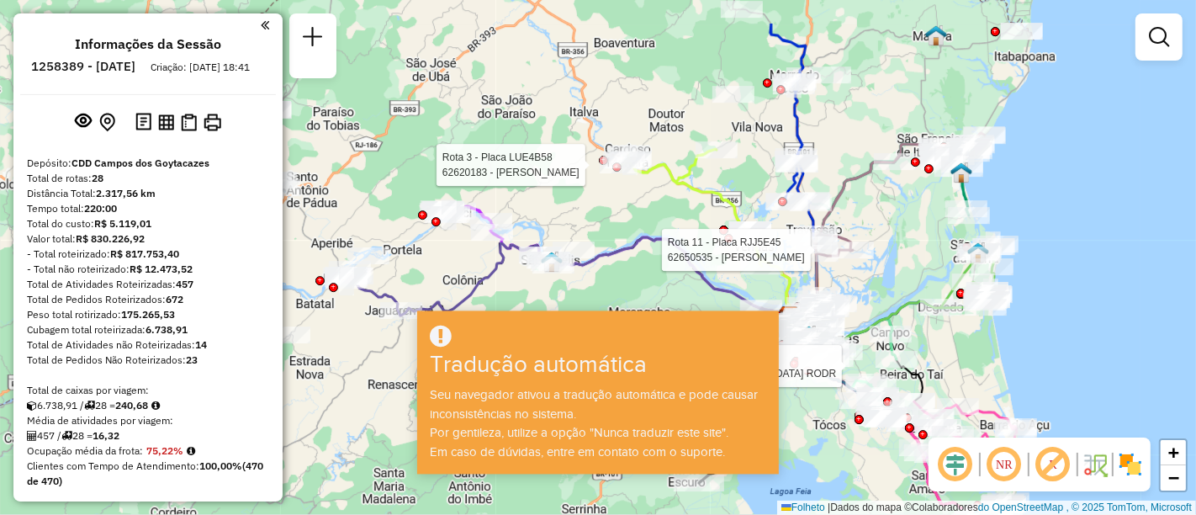
drag, startPoint x: 721, startPoint y: 59, endPoint x: 680, endPoint y: 134, distance: 85.5
click at [680, 134] on div "Rota 12 - Placa RKS1A65 62639147 - ADEMIR DE JESUS ​​RODR Rota 6 - Placa LUE4B5…" at bounding box center [598, 257] width 1196 height 515
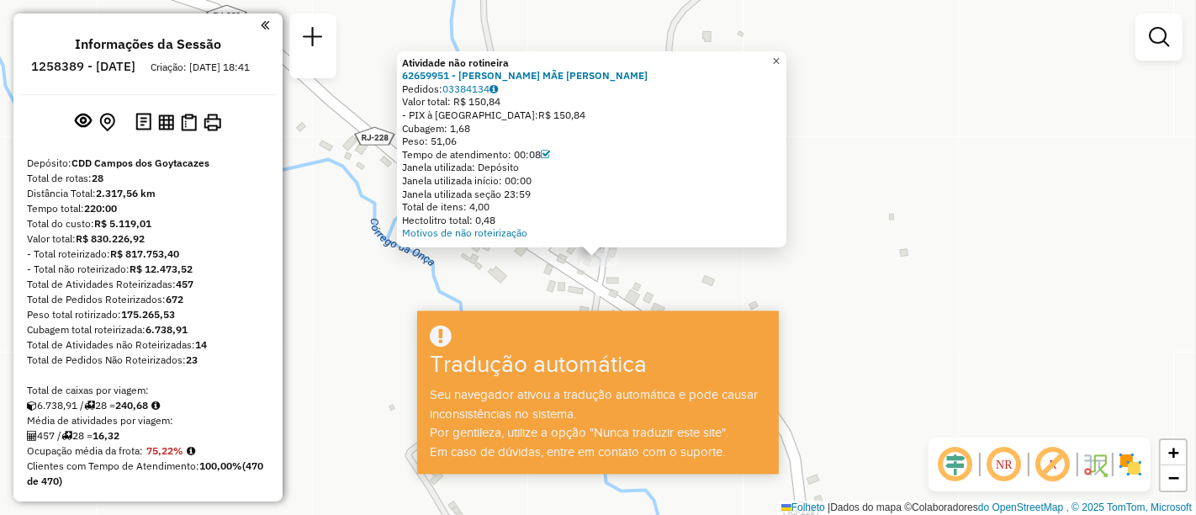
click at [787, 58] on link "×" at bounding box center [777, 61] width 20 height 20
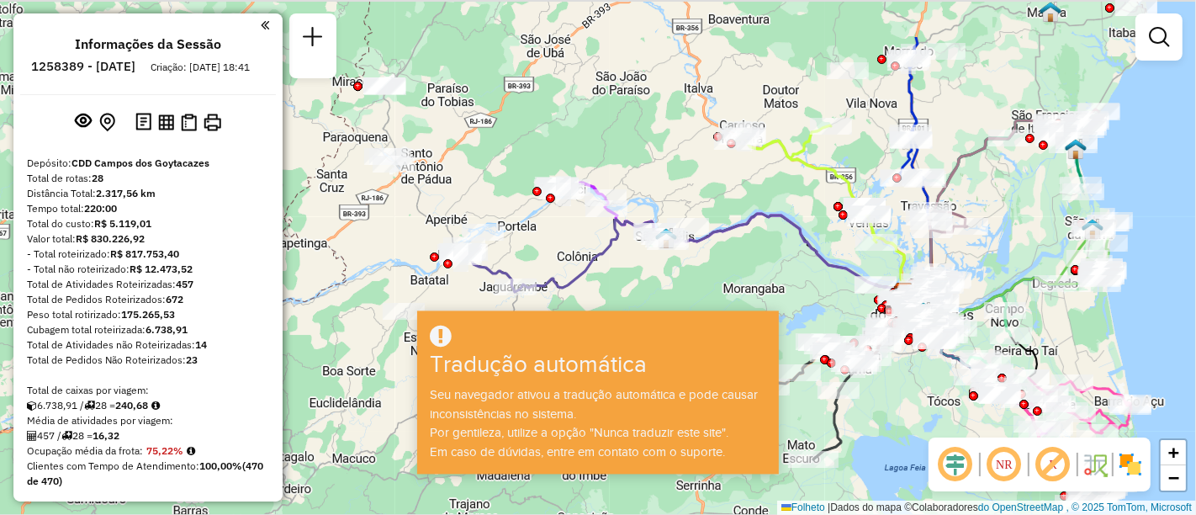
drag, startPoint x: 830, startPoint y: 130, endPoint x: 806, endPoint y: 180, distance: 54.9
click at [798, 222] on icon at bounding box center [685, 253] width 442 height 79
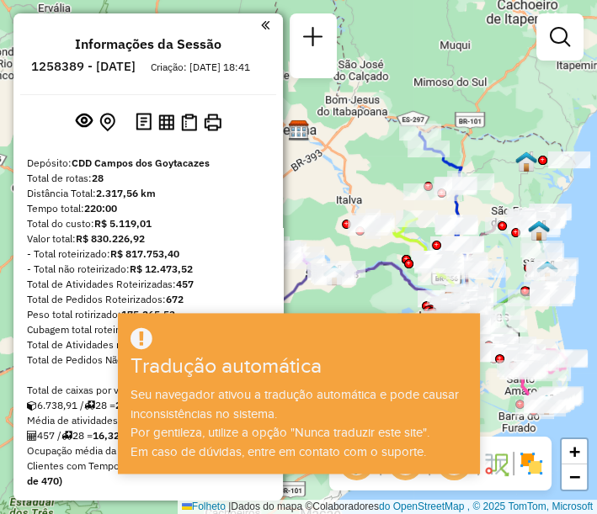
click at [461, 219] on icon at bounding box center [415, 262] width 93 height 87
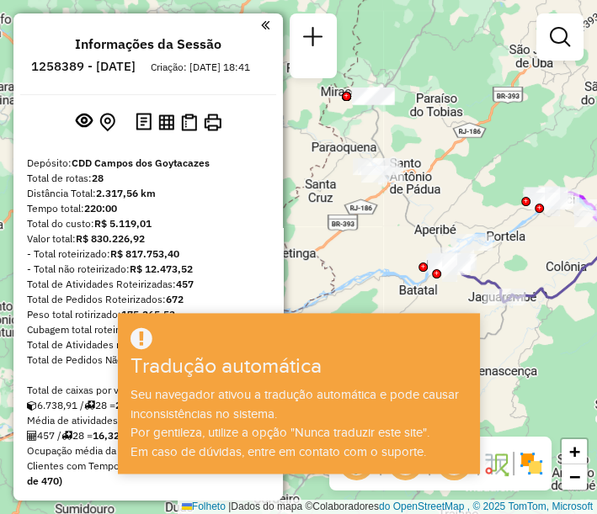
drag, startPoint x: 316, startPoint y: 122, endPoint x: 401, endPoint y: 222, distance: 130.8
click at [401, 222] on div "Rota 3 - Placa LUE4B58 62619147 - V.PEGORARO ZANELA Janela de atendimento Grau …" at bounding box center [298, 257] width 597 height 514
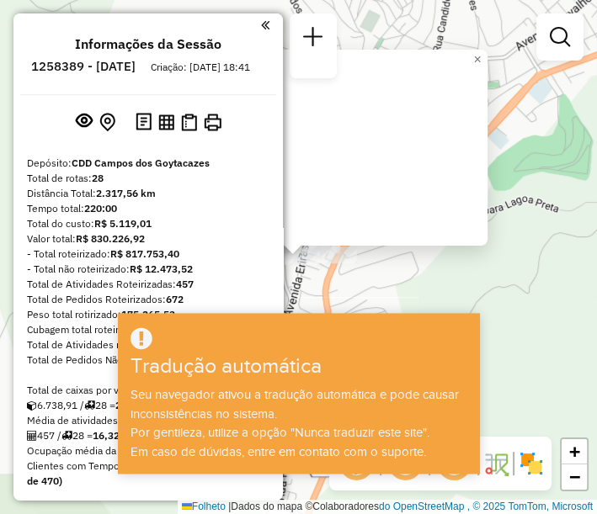
click at [262, 24] on em at bounding box center [265, 25] width 8 height 15
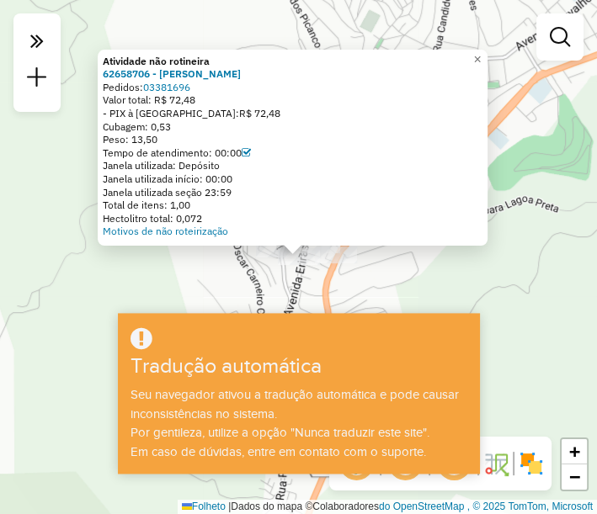
click at [254, 276] on div "Atividade não rotineira 62658706 - ROSANGELA SILVA Pedidos: 03381696 Valor tota…" at bounding box center [298, 257] width 597 height 514
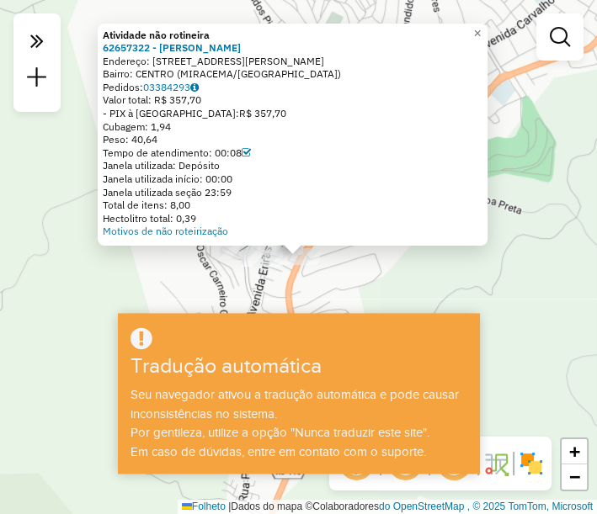
click at [20, 317] on div "Atividade não rotineira 62657322 - JOSÉ MARIA Endereço: Avenida Nilo Peçanha 60…" at bounding box center [298, 257] width 597 height 514
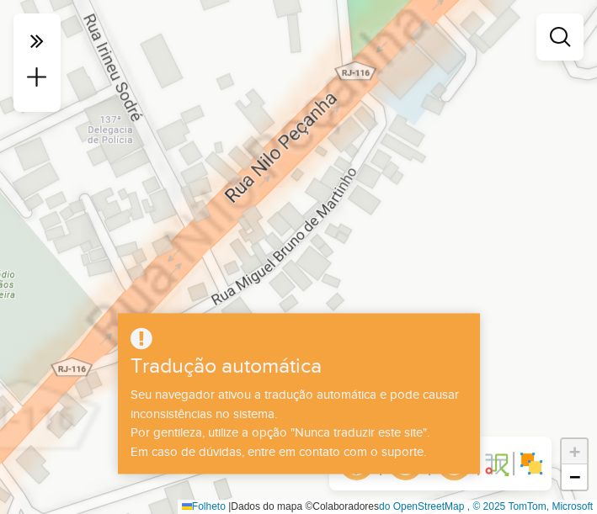
drag, startPoint x: 170, startPoint y: 268, endPoint x: 260, endPoint y: 198, distance: 113.9
click at [260, 198] on div "Janela de atendimento Grau de atendimento Capacidade Transportadoras Veículos C…" at bounding box center [298, 257] width 597 height 514
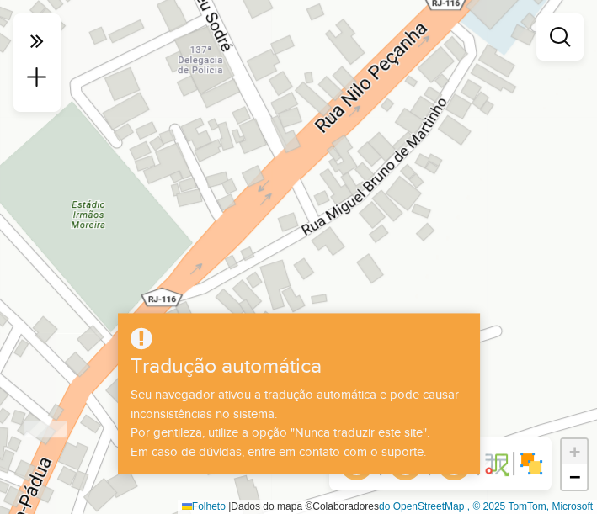
drag, startPoint x: 167, startPoint y: 263, endPoint x: 228, endPoint y: 106, distance: 167.8
click at [228, 107] on div "Janela de atendimento Grau de atendimento Capacidade Transportadoras Veículos C…" at bounding box center [298, 257] width 597 height 514
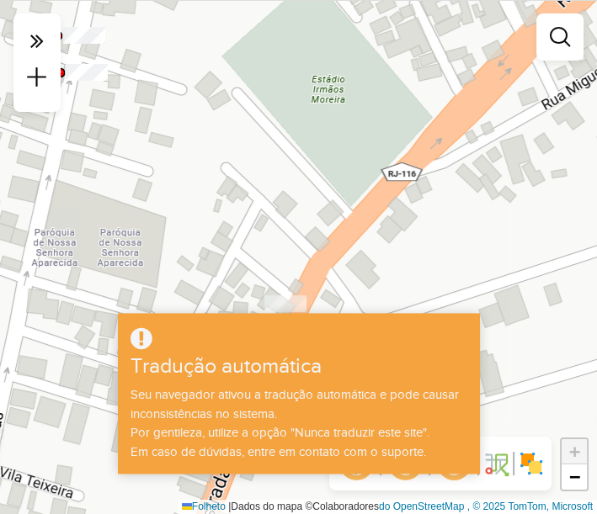
drag, startPoint x: 82, startPoint y: 100, endPoint x: 240, endPoint y: 209, distance: 191.1
click at [240, 209] on div "Janela de atendimento Grau de atendimento Capacidade Transportadoras Veículos C…" at bounding box center [298, 257] width 597 height 514
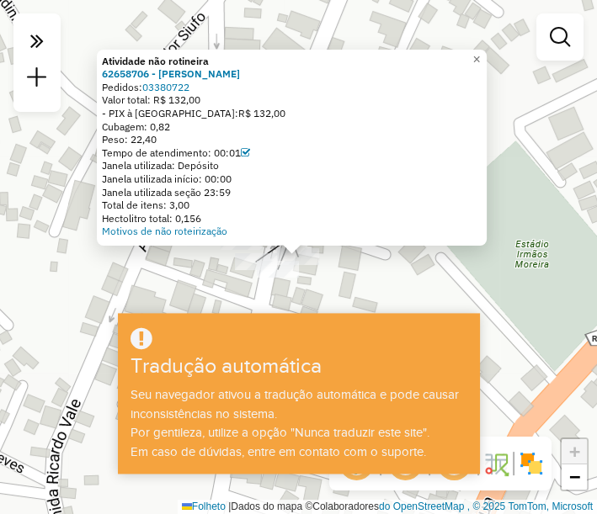
click at [96, 247] on div "Atividade não rotineira 62658706 - ROSANGELA SILVA Pedidos: 03380722 Valor tota…" at bounding box center [298, 257] width 597 height 514
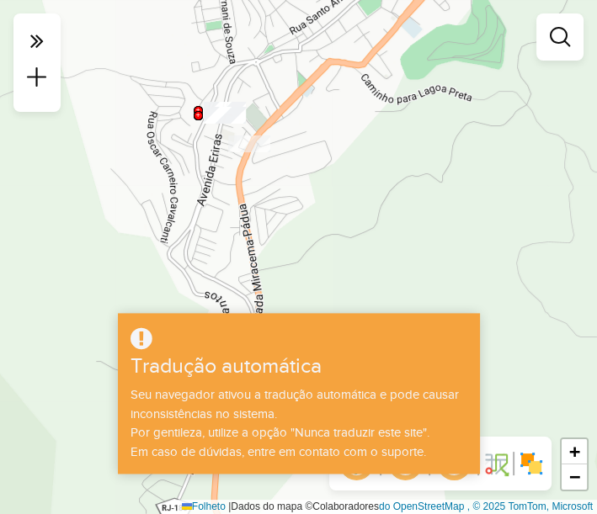
drag, startPoint x: 338, startPoint y: 190, endPoint x: 293, endPoint y: 98, distance: 102.4
click at [294, 98] on div "Janela de atendimento Grau de atendimento Capacidade Transportadoras Veículos C…" at bounding box center [298, 257] width 597 height 514
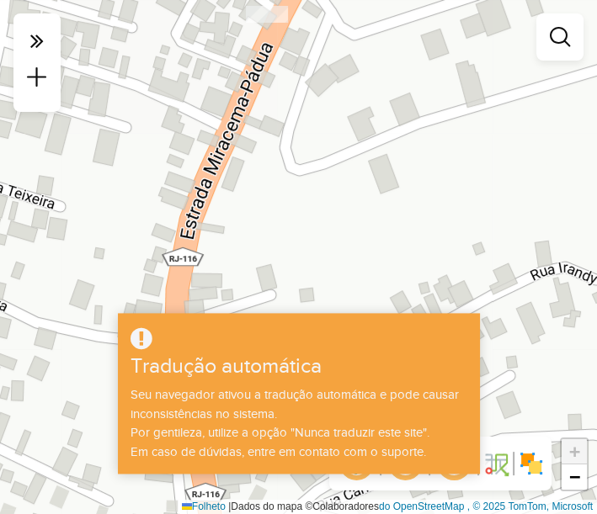
drag, startPoint x: 245, startPoint y: 77, endPoint x: 247, endPoint y: 107, distance: 29.6
click at [247, 107] on div "Janela de atendimento Grau de atendimento Capacidade Transportadoras Veículos C…" at bounding box center [298, 257] width 597 height 514
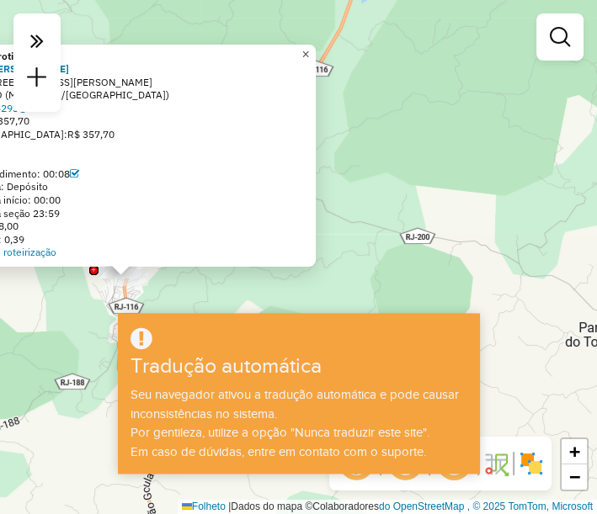
click at [309, 51] on font "×" at bounding box center [305, 53] width 8 height 14
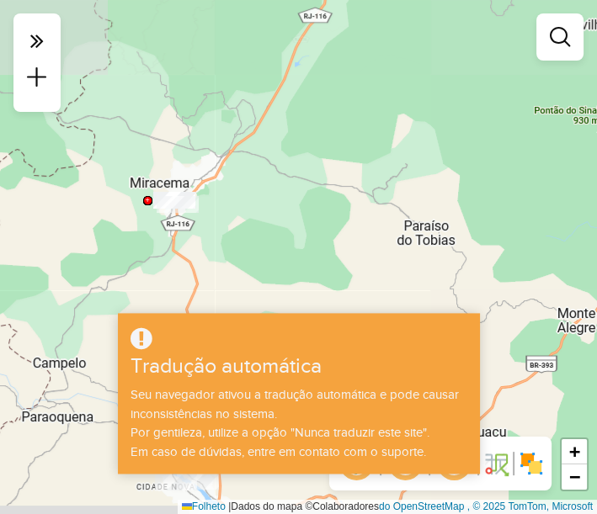
drag, startPoint x: 220, startPoint y: 246, endPoint x: 196, endPoint y: 54, distance: 193.4
click at [196, 54] on div "Janela de atendimento Grau de atendimento Capacidade Transportadoras Veículos C…" at bounding box center [298, 257] width 597 height 514
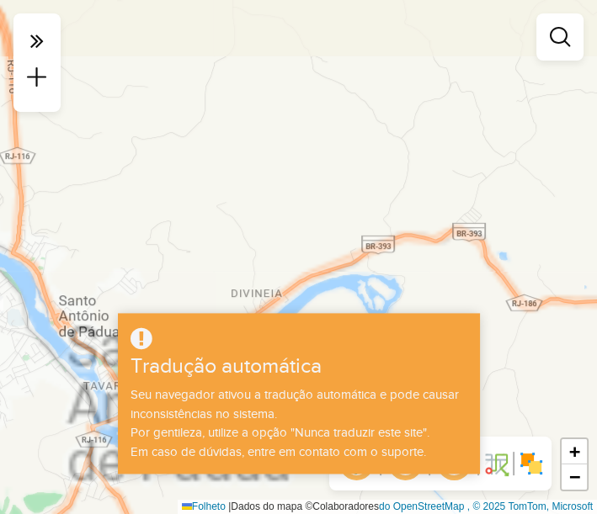
drag, startPoint x: 159, startPoint y: 162, endPoint x: 279, endPoint y: 106, distance: 132.1
click at [279, 106] on div "Janela de atendimento Grau de atendimento Capacidade Transportadoras Veículos C…" at bounding box center [298, 257] width 597 height 514
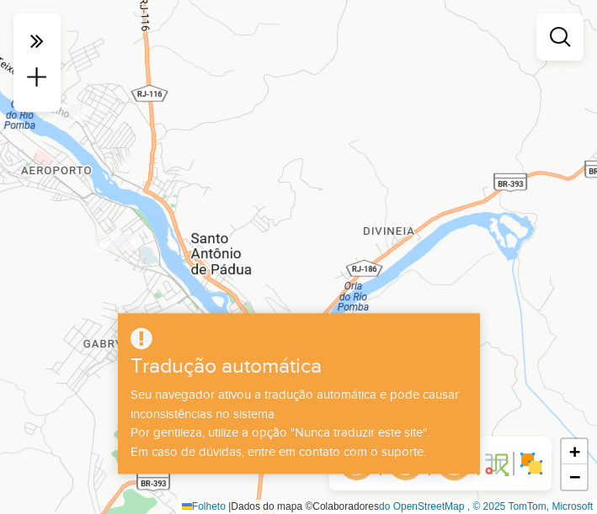
drag, startPoint x: 242, startPoint y: 143, endPoint x: 276, endPoint y: 132, distance: 35.4
click at [276, 132] on div "Janela de atendimento Grau de atendimento Capacidade Transportadoras Veículos C…" at bounding box center [298, 257] width 597 height 514
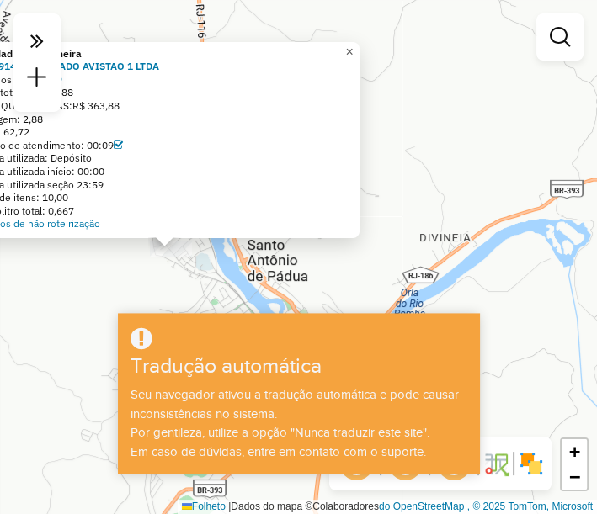
click at [353, 45] on font "×" at bounding box center [349, 52] width 8 height 14
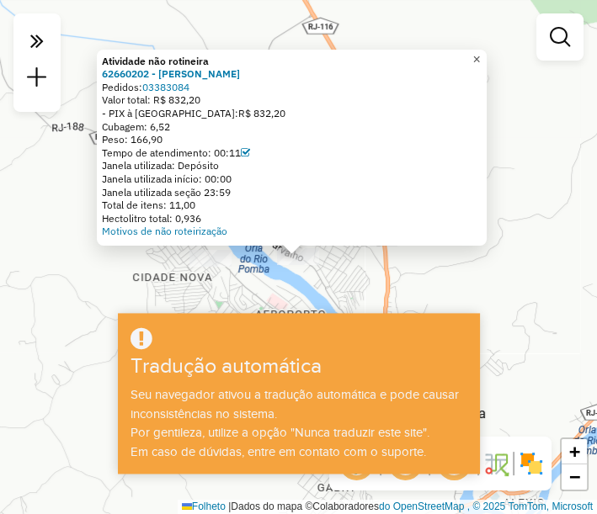
click at [480, 58] on font "×" at bounding box center [476, 59] width 8 height 14
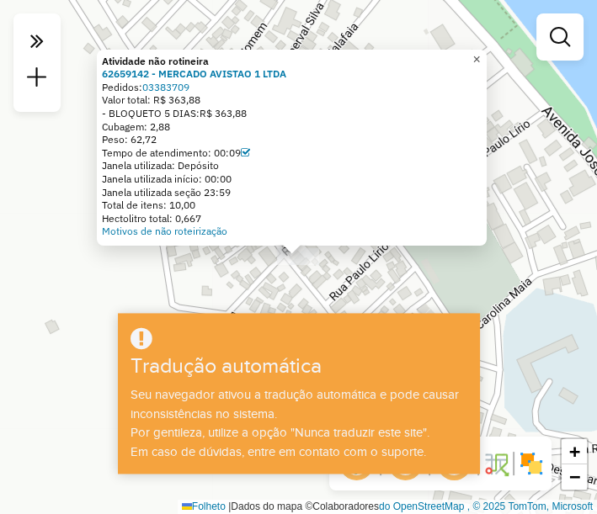
click at [480, 58] on font "×" at bounding box center [476, 59] width 8 height 14
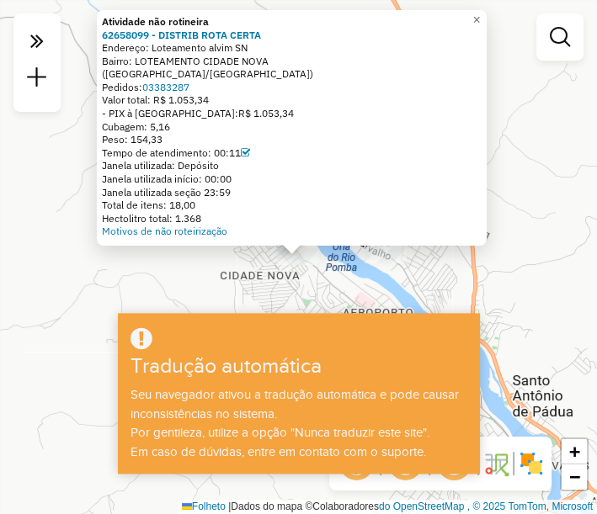
click at [50, 302] on div "Atividade não rotineira 62658099 - DISTRIB ROTA CERTA Endereço: Loteamento alvi…" at bounding box center [298, 257] width 597 height 514
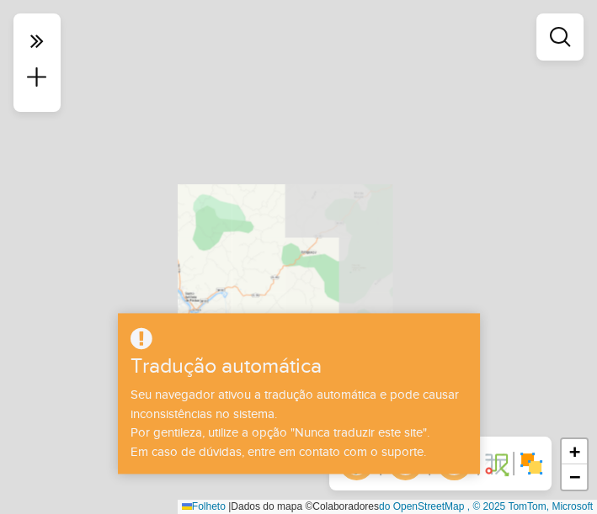
click at [240, 116] on div "Janela de atendimento Grau de atendimento Capacidade Transportadoras Veículos C…" at bounding box center [298, 257] width 597 height 514
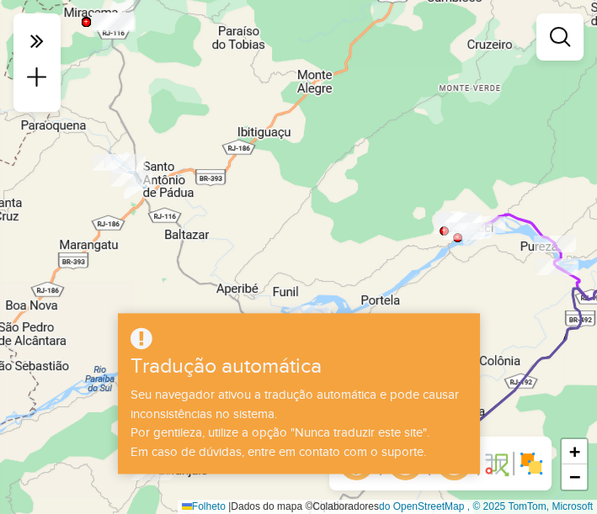
drag, startPoint x: 279, startPoint y: 211, endPoint x: 257, endPoint y: 92, distance: 121.5
click at [257, 92] on div "Janela de atendimento Grau de atendimento Capacidade Transportadoras Veículos C…" at bounding box center [298, 257] width 597 height 514
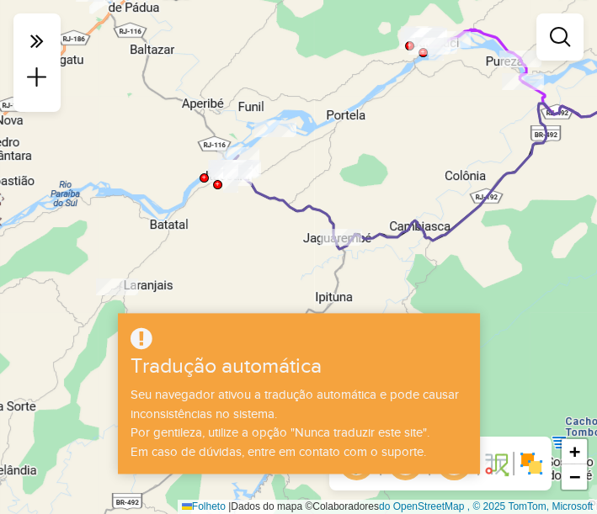
drag, startPoint x: 330, startPoint y: 220, endPoint x: 284, endPoint y: 177, distance: 63.1
click at [284, 177] on div "Janela de atendimento Grau de atendimento Capacidade Transportadoras Veículos C…" at bounding box center [298, 257] width 597 height 514
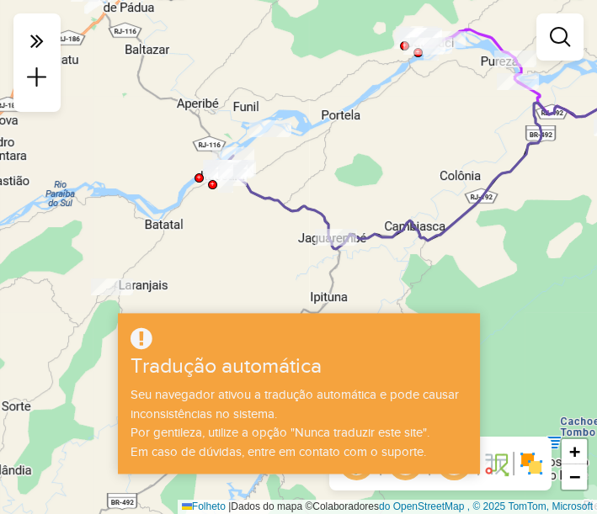
drag, startPoint x: 284, startPoint y: 177, endPoint x: 254, endPoint y: 169, distance: 30.4
click at [254, 169] on div "Janela de atendimento Grau de atendimento Capacidade Transportadoras Veículos C…" at bounding box center [298, 257] width 597 height 514
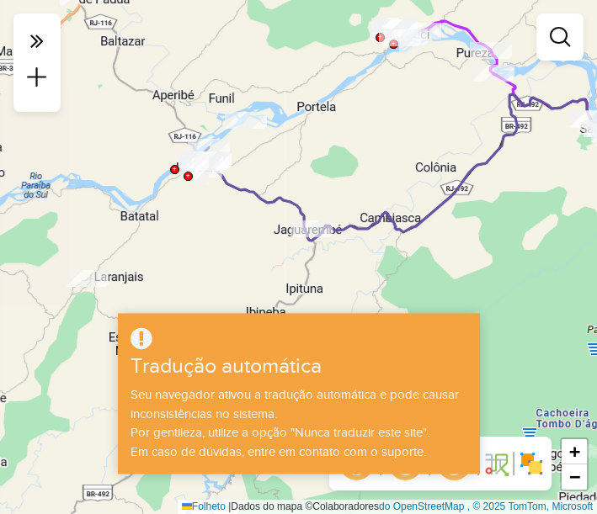
drag, startPoint x: 374, startPoint y: 94, endPoint x: 365, endPoint y: 119, distance: 26.1
click at [365, 118] on div "Janela de atendimento Grau de atendimento Capacidade Transportadoras Veículos C…" at bounding box center [298, 257] width 597 height 514
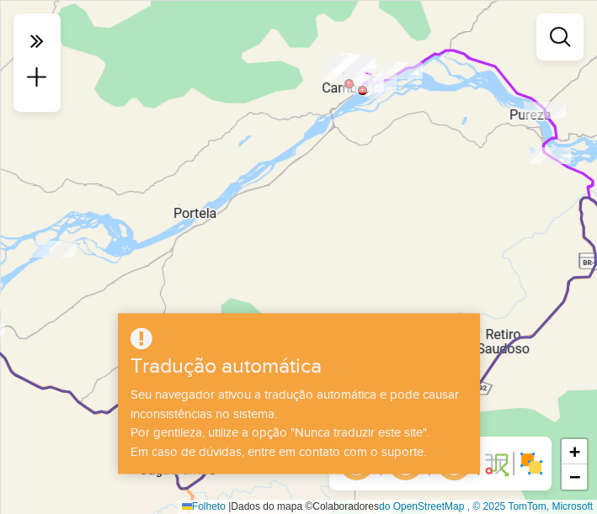
drag, startPoint x: 387, startPoint y: 82, endPoint x: 358, endPoint y: 155, distance: 78.9
click at [358, 155] on div "Janela de atendimento Grau de atendimento Capacidade Transportadoras Veículos C…" at bounding box center [298, 257] width 597 height 514
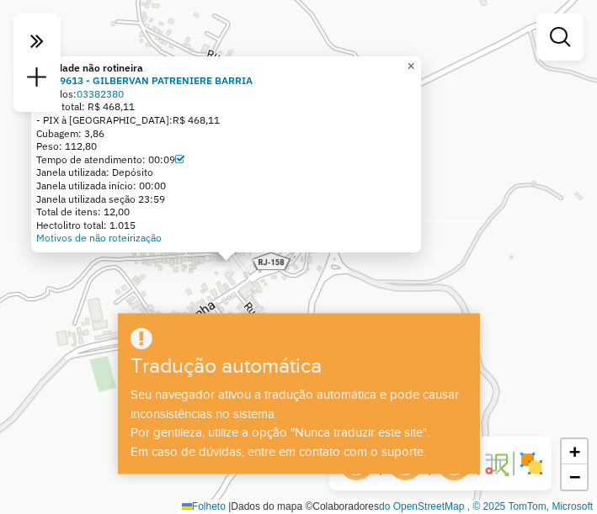
click at [421, 66] on link "×" at bounding box center [411, 66] width 20 height 20
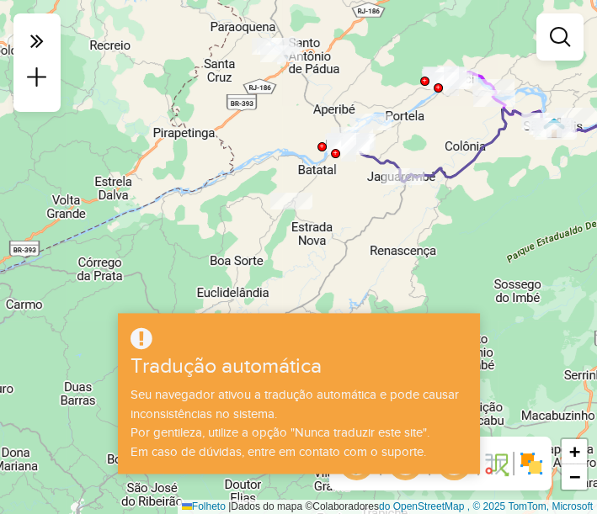
drag, startPoint x: 401, startPoint y: 160, endPoint x: 358, endPoint y: 191, distance: 53.0
click at [358, 191] on div "Janela de atendimento Grau de atendimento Capacidade Transportadoras Veículos C…" at bounding box center [298, 257] width 597 height 514
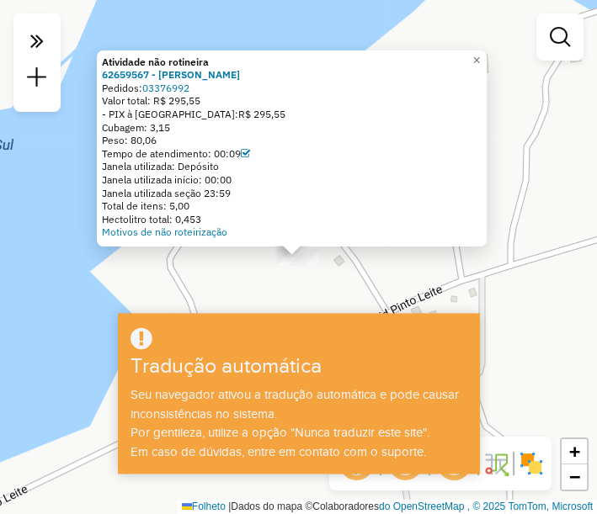
click at [445, 258] on div "Atividade não rotineira 62659567 - RENATA DUARTE PIMENTA DE QUEIROZ Pedidos: 03…" at bounding box center [298, 257] width 597 height 514
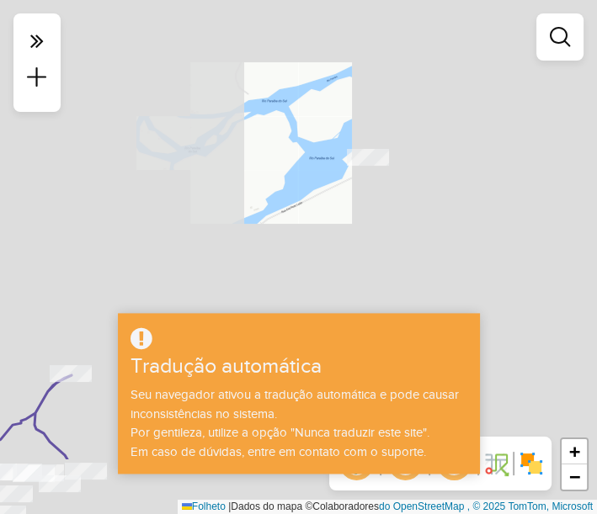
drag, startPoint x: 405, startPoint y: 135, endPoint x: 368, endPoint y: 100, distance: 50.6
click at [370, 103] on div "Janela de atendimento Grau de atendimento Capacidade Transportadoras Veículos C…" at bounding box center [298, 257] width 597 height 514
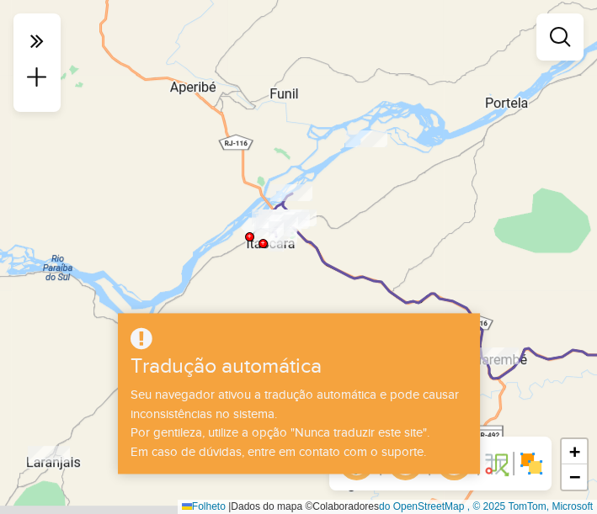
drag, startPoint x: 397, startPoint y: 204, endPoint x: 347, endPoint y: 124, distance: 95.3
click at [347, 125] on div "Janela de atendimento Grau de atendimento Capacidade Transportadoras Veículos C…" at bounding box center [298, 257] width 597 height 514
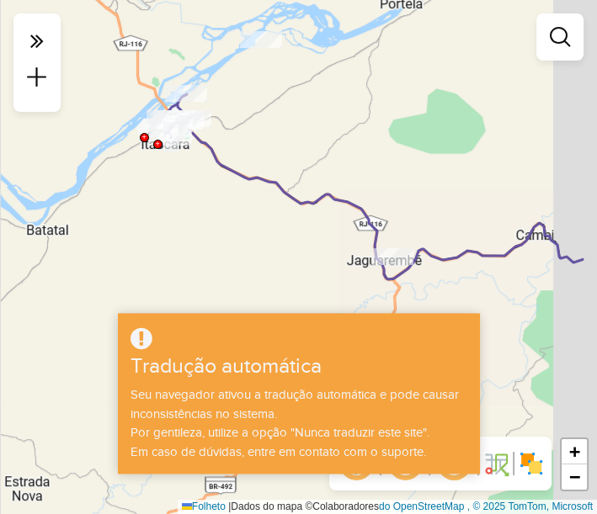
click at [326, 112] on div "Janela de atendimento Grau de atendimento Capacidade Transportadoras Veículos C…" at bounding box center [298, 257] width 597 height 514
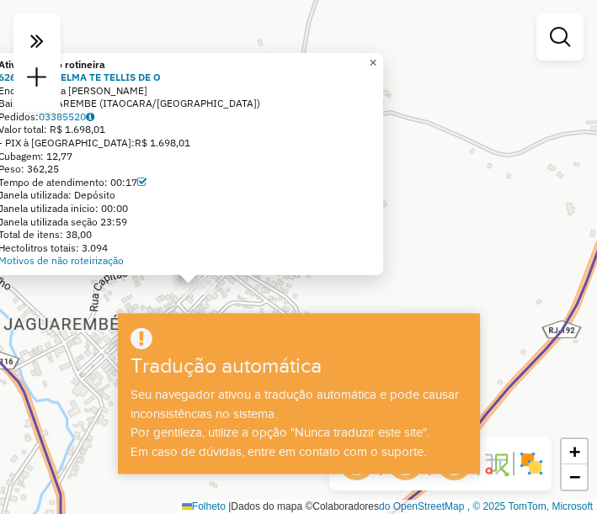
click at [383, 61] on link "×" at bounding box center [373, 63] width 20 height 20
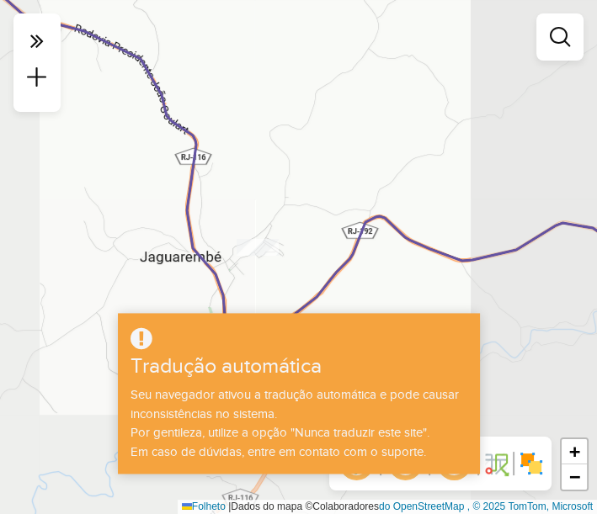
drag, startPoint x: 217, startPoint y: 227, endPoint x: 328, endPoint y: 188, distance: 117.6
click at [324, 191] on div "Janela de atendimento Grau de atendimento Capacidade Transportadoras Veículos C…" at bounding box center [298, 257] width 597 height 514
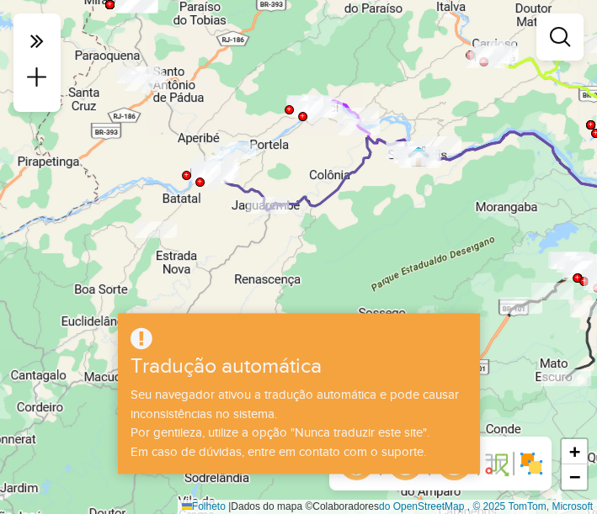
drag, startPoint x: 199, startPoint y: 199, endPoint x: 230, endPoint y: 205, distance: 31.0
click at [230, 205] on div "Janela de atendimento Grau de atendimento Capacidade Transportadoras Veículos C…" at bounding box center [298, 257] width 597 height 514
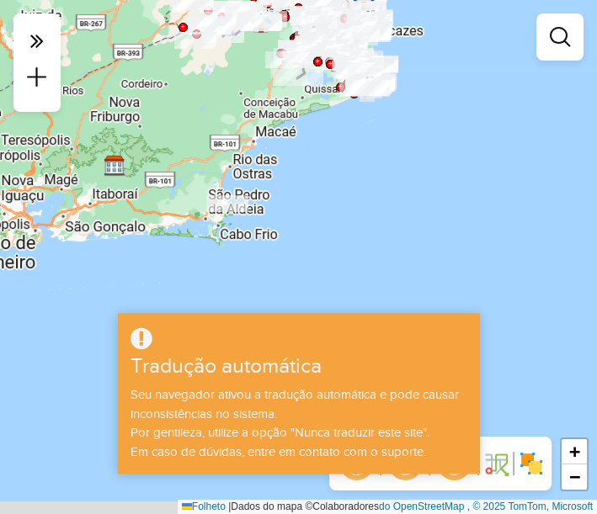
drag, startPoint x: 312, startPoint y: 234, endPoint x: 234, endPoint y: 52, distance: 197.9
click at [236, 52] on div "Janela de atendimento Grau de atendimento Capacidade Transportadoras Veículos C…" at bounding box center [298, 257] width 597 height 514
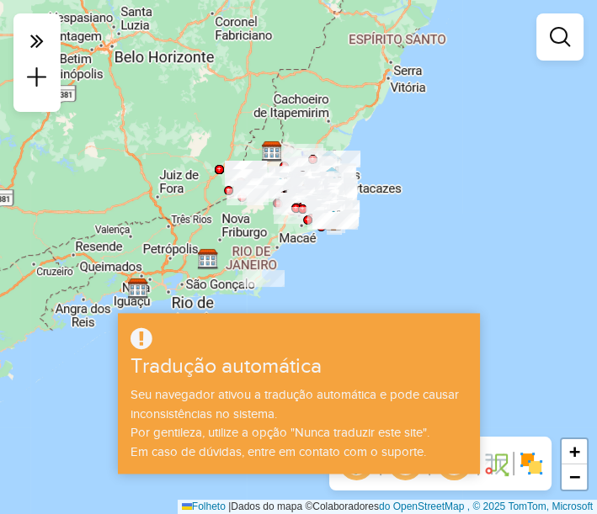
drag, startPoint x: 239, startPoint y: 82, endPoint x: 271, endPoint y: 238, distance: 158.9
click at [271, 238] on div "Janela de atendimento Grau de atendimento Capacidade Transportadoras Veículos C…" at bounding box center [298, 257] width 597 height 514
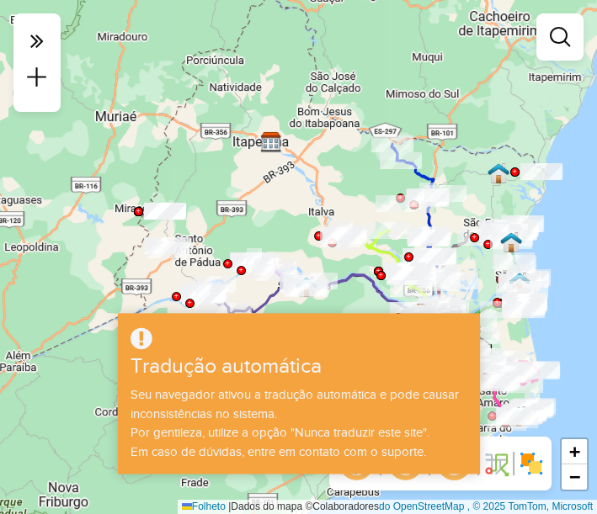
drag, startPoint x: 313, startPoint y: 155, endPoint x: 209, endPoint y: 181, distance: 107.5
click at [209, 181] on div "Janela de atendimento Grau de atendimento Capacidade Transportadoras Veículos C…" at bounding box center [298, 257] width 597 height 514
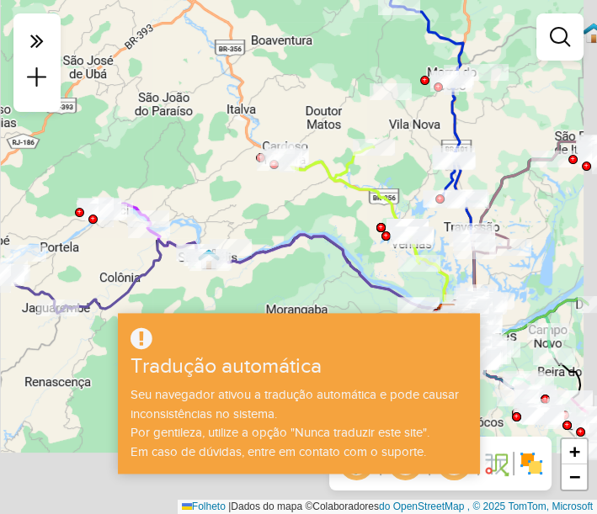
drag, startPoint x: 190, startPoint y: 234, endPoint x: 113, endPoint y: 71, distance: 180.7
click at [115, 73] on div "Janela de atendimento Grau de atendimento Capacidade Transportadoras Veículos C…" at bounding box center [298, 257] width 597 height 514
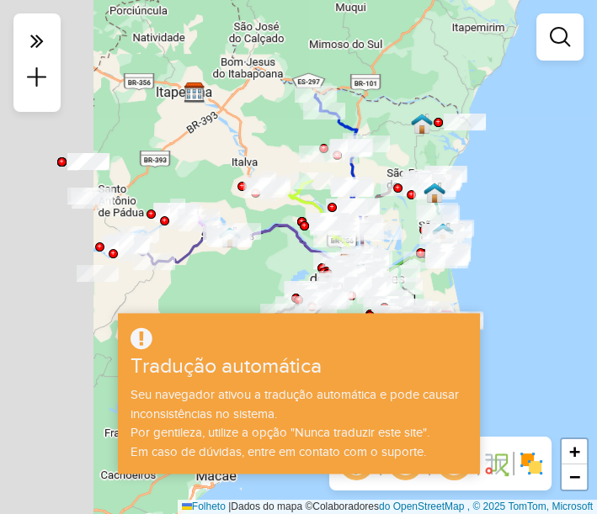
drag, startPoint x: 90, startPoint y: 174, endPoint x: 277, endPoint y: 152, distance: 188.1
click at [277, 152] on div "Janela de atendimento Grau de atendimento Capacidade Transportadoras Veículos C…" at bounding box center [298, 257] width 597 height 514
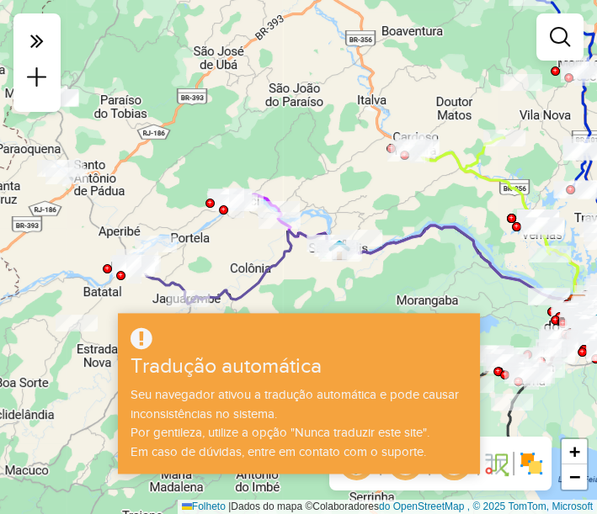
drag, startPoint x: 203, startPoint y: 151, endPoint x: 176, endPoint y: 115, distance: 45.1
click at [182, 123] on div "Janela de atendimento Grau de atendimento Capacidade Transportadoras Veículos C…" at bounding box center [298, 257] width 597 height 514
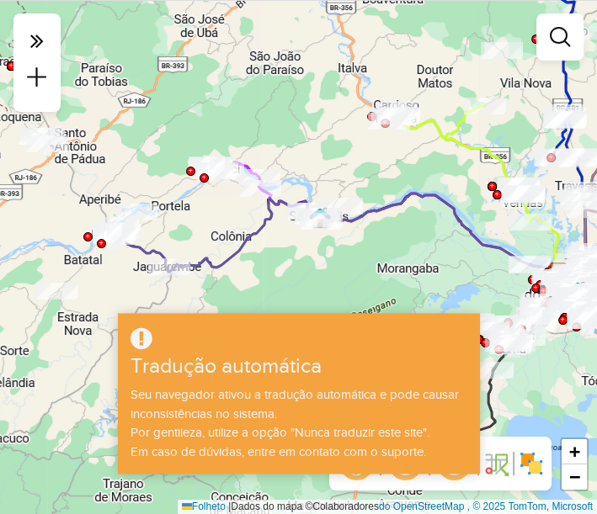
click at [176, 233] on div "Janela de atendimento Grau de atendimento Capacidade Transportadoras Veículos C…" at bounding box center [298, 257] width 597 height 514
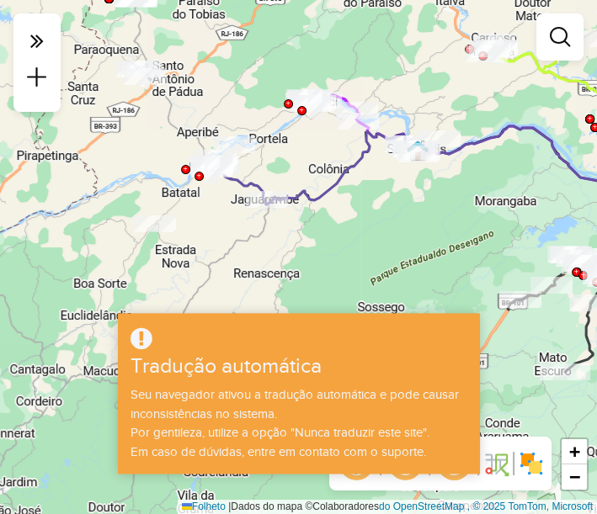
drag, startPoint x: 252, startPoint y: 188, endPoint x: 262, endPoint y: 188, distance: 9.3
click at [262, 188] on icon at bounding box center [436, 165] width 442 height 79
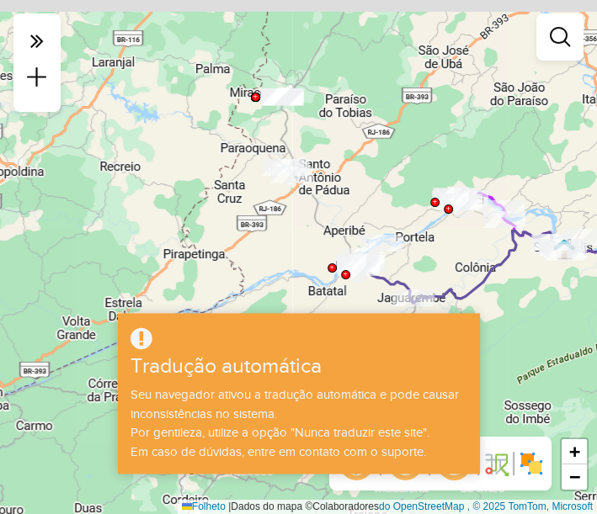
drag, startPoint x: 276, startPoint y: 188, endPoint x: 391, endPoint y: 292, distance: 154.9
click at [391, 292] on icon at bounding box center [578, 264] width 434 height 78
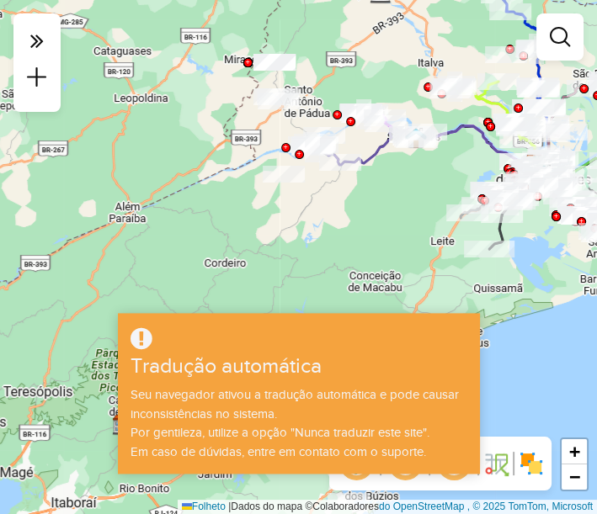
drag, startPoint x: 374, startPoint y: 143, endPoint x: 326, endPoint y: 103, distance: 62.2
click at [326, 103] on div "Janela de atendimento Grau de atendimento Capacidade Transportadoras Veículos C…" at bounding box center [298, 257] width 597 height 514
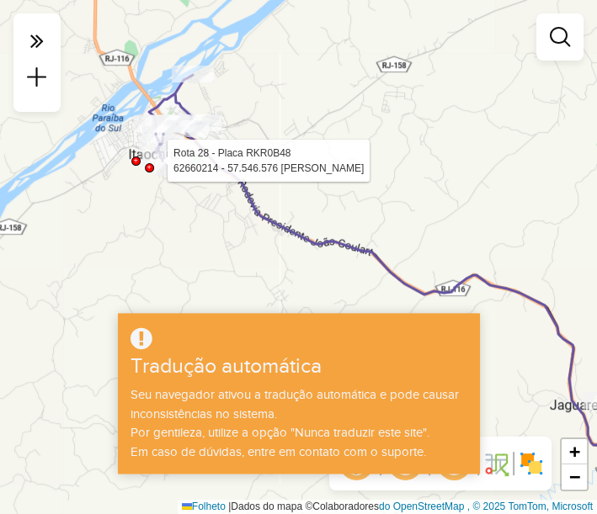
click at [149, 163] on div at bounding box center [149, 167] width 9 height 9
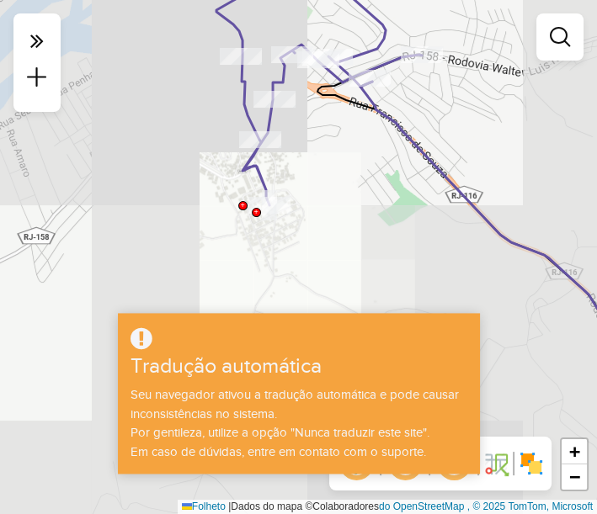
click at [358, 145] on div "Janela de atendimento Grau de atendimento Capacidade Transportadoras Veículos C…" at bounding box center [298, 257] width 597 height 514
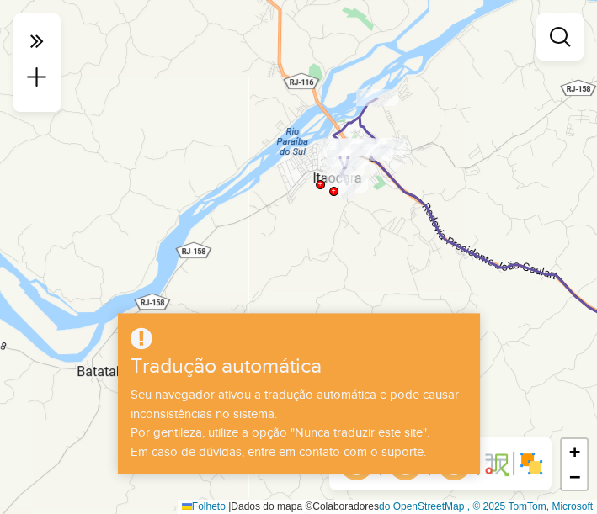
drag, startPoint x: 435, startPoint y: 217, endPoint x: 341, endPoint y: 183, distance: 100.1
click at [369, 183] on icon at bounding box center [512, 235] width 287 height 165
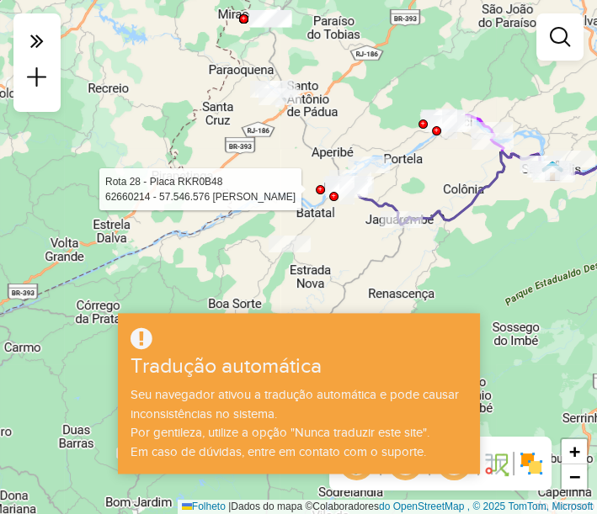
select select "**********"
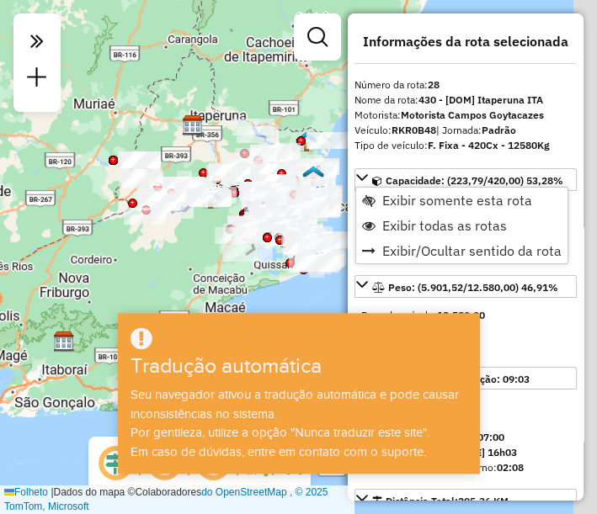
drag, startPoint x: 239, startPoint y: 220, endPoint x: 188, endPoint y: 217, distance: 51.4
click at [187, 220] on div "Janela de atendimento Grau de atendimento Capacidade Transportadoras Veículos C…" at bounding box center [298, 257] width 597 height 514
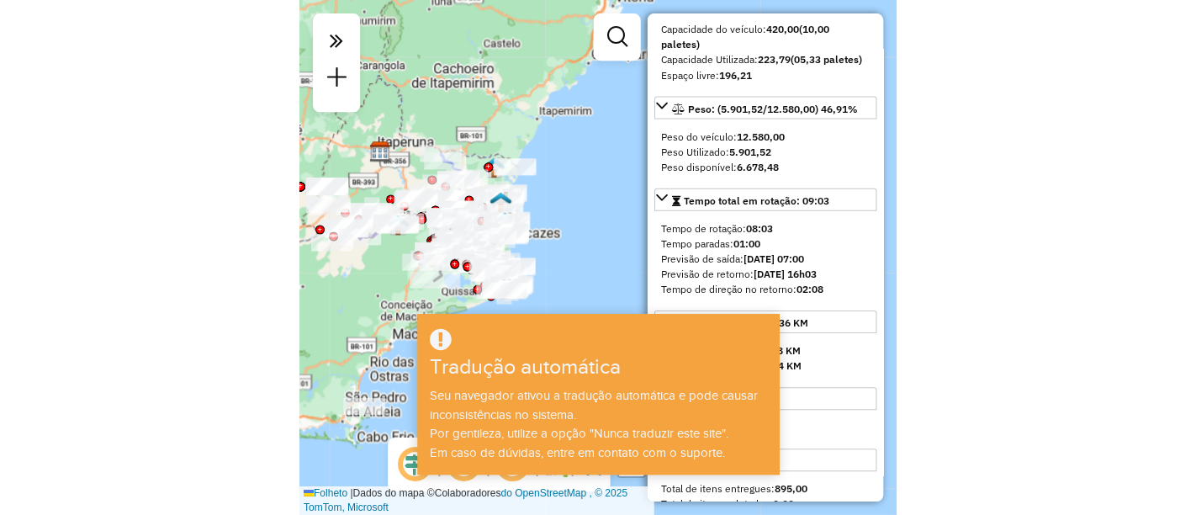
scroll to position [187, 0]
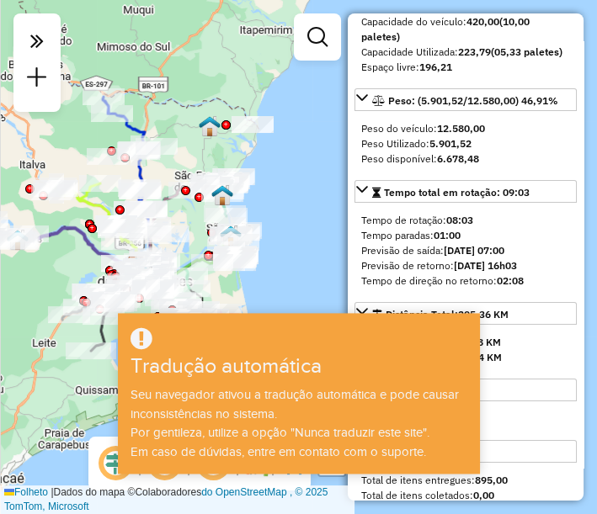
drag, startPoint x: 167, startPoint y: 149, endPoint x: 165, endPoint y: 67, distance: 81.6
click at [151, 63] on div "Janela de atendimento Grau de atendimento Capacidade Transportadoras Veículos C…" at bounding box center [298, 257] width 597 height 514
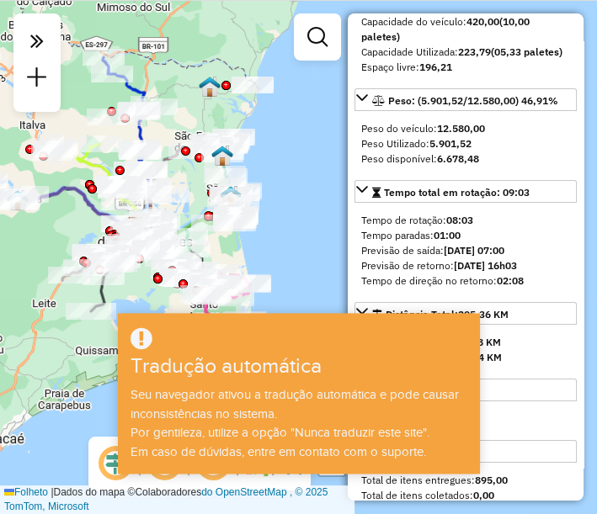
drag, startPoint x: 195, startPoint y: 91, endPoint x: 180, endPoint y: 71, distance: 25.2
click at [181, 72] on div "Janela de atendimento Grau de atendimento Capacidade Transportadoras Veículos C…" at bounding box center [298, 257] width 597 height 514
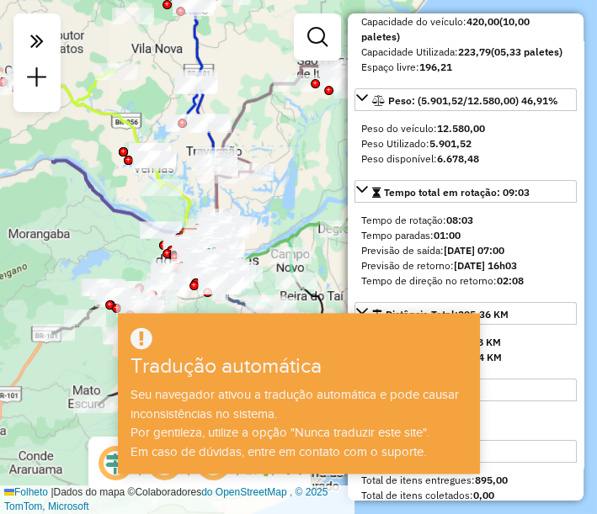
drag, startPoint x: 148, startPoint y: 137, endPoint x: 257, endPoint y: 59, distance: 133.8
click at [257, 59] on div "Janela de atendimento Grau de atendimento Capacidade Transportadoras Veículos C…" at bounding box center [298, 257] width 597 height 514
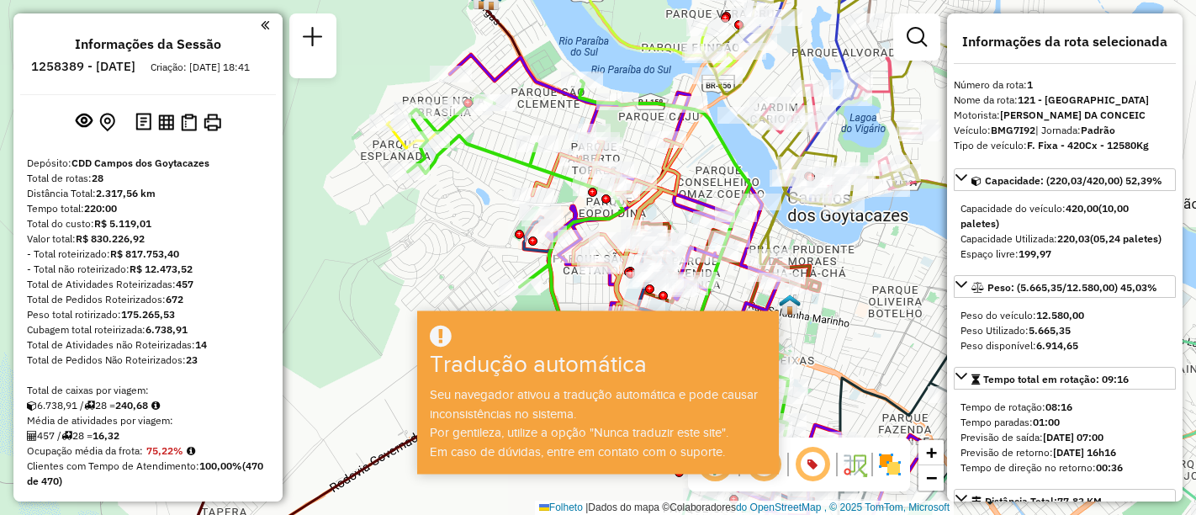
select select "**********"
